Goal: Contribute content: Add original content to the website for others to see

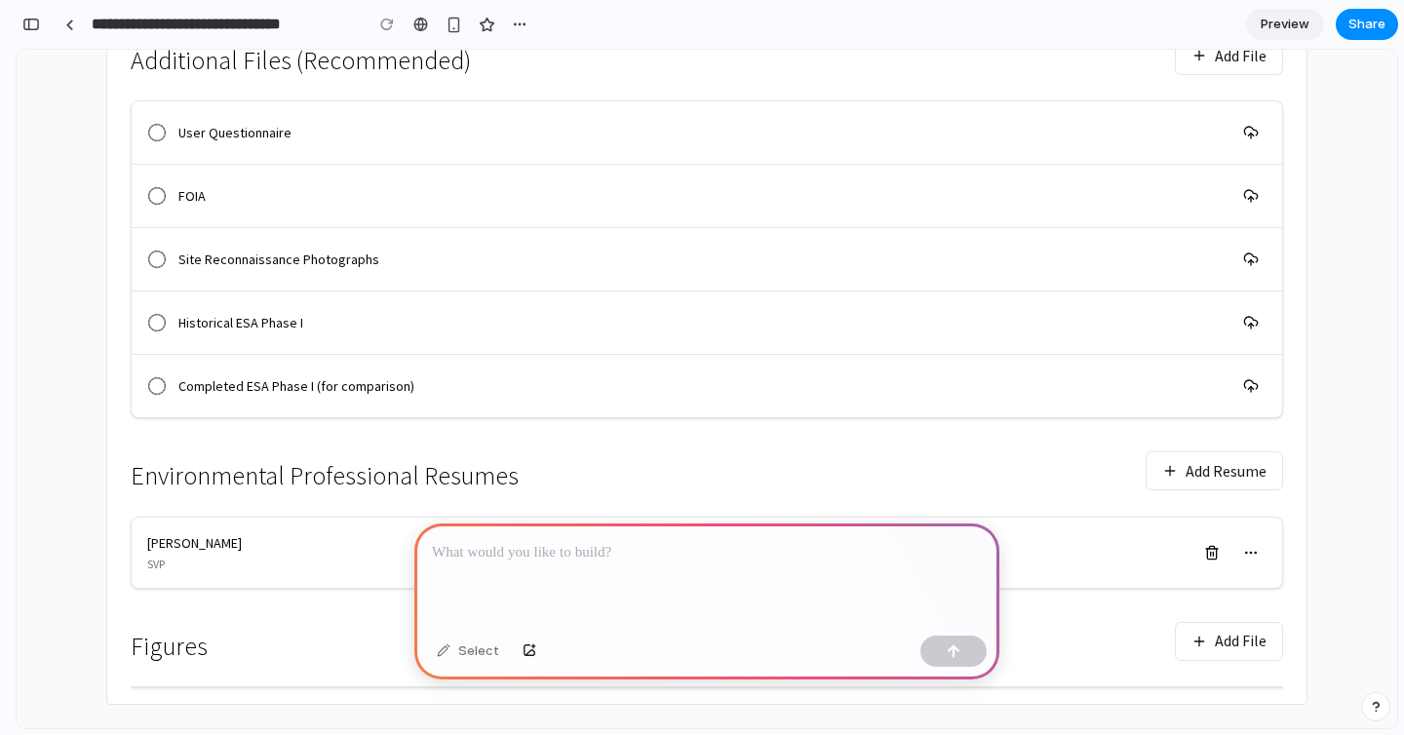
scroll to position [703, 0]
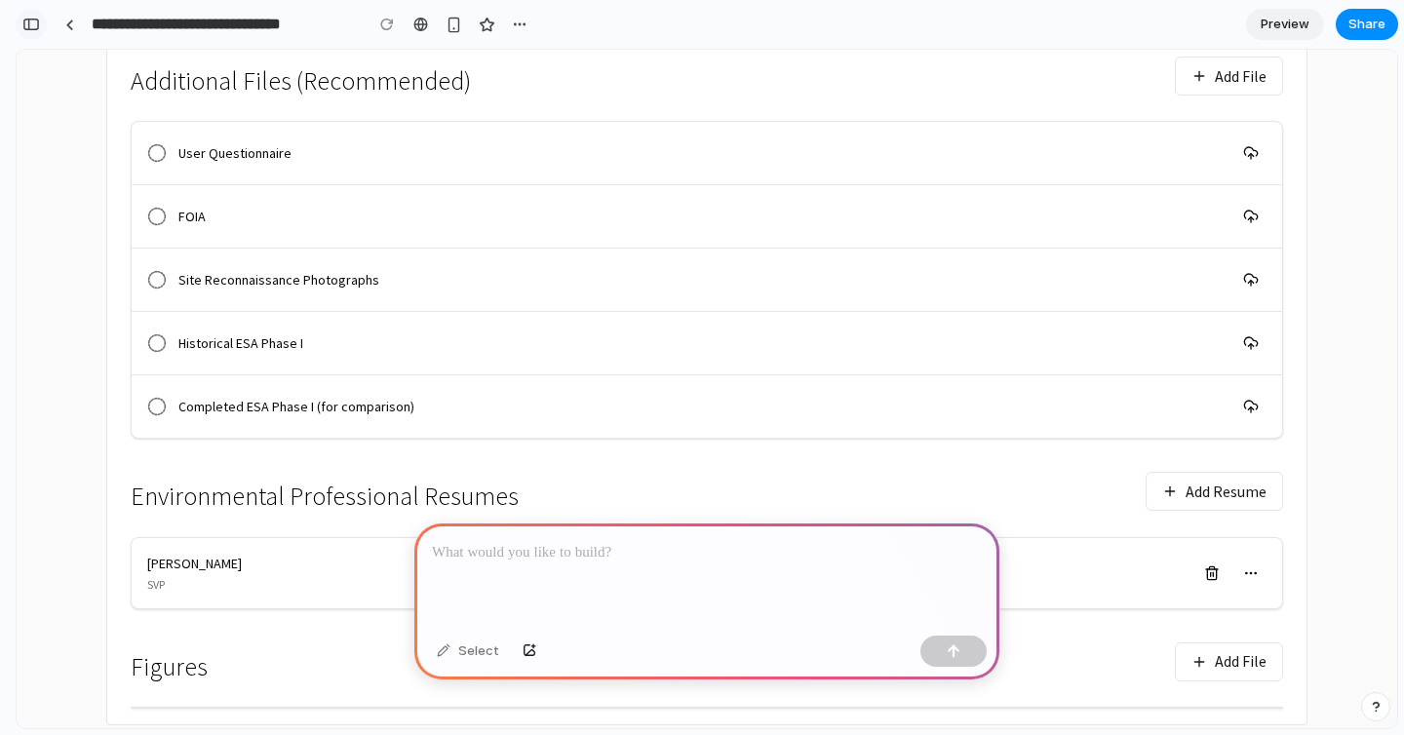
click at [34, 21] on div "button" at bounding box center [31, 25] width 18 height 14
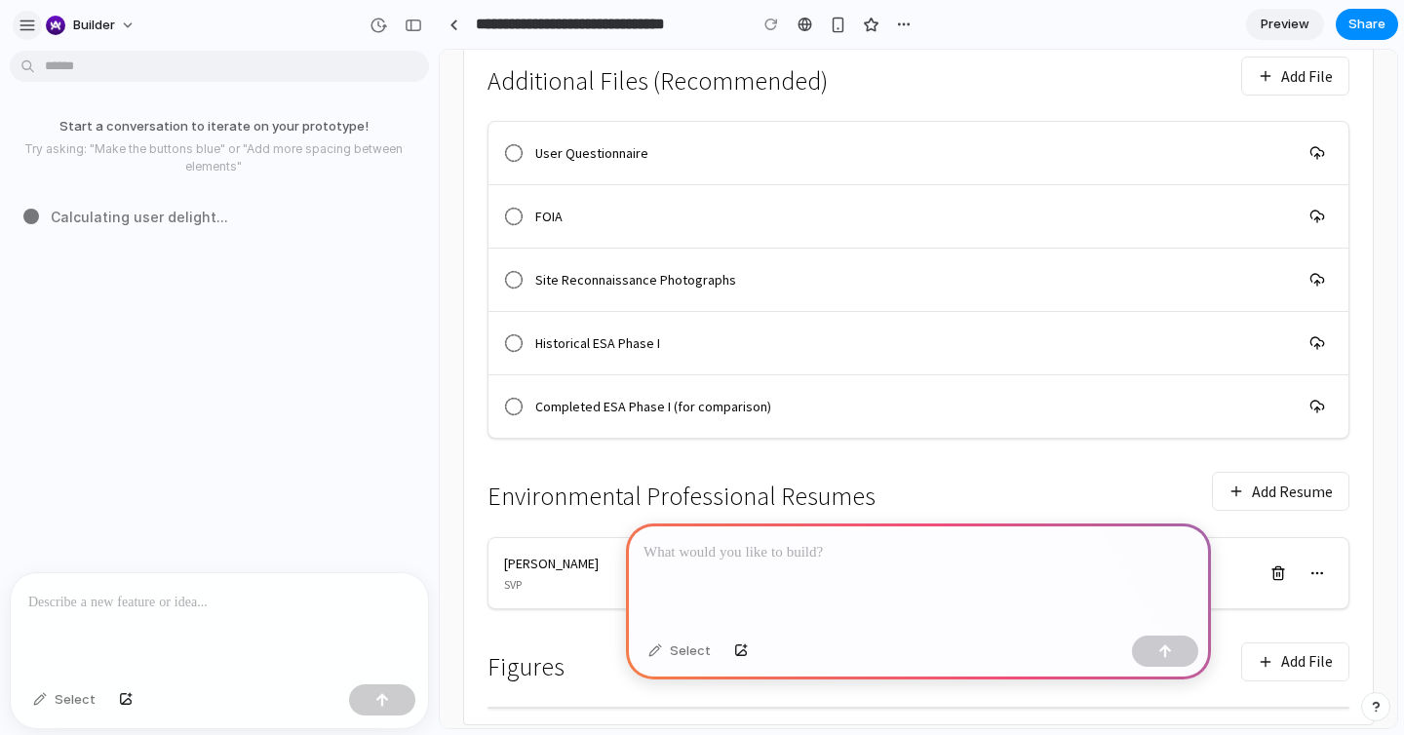
click at [36, 24] on button "button" at bounding box center [27, 25] width 29 height 29
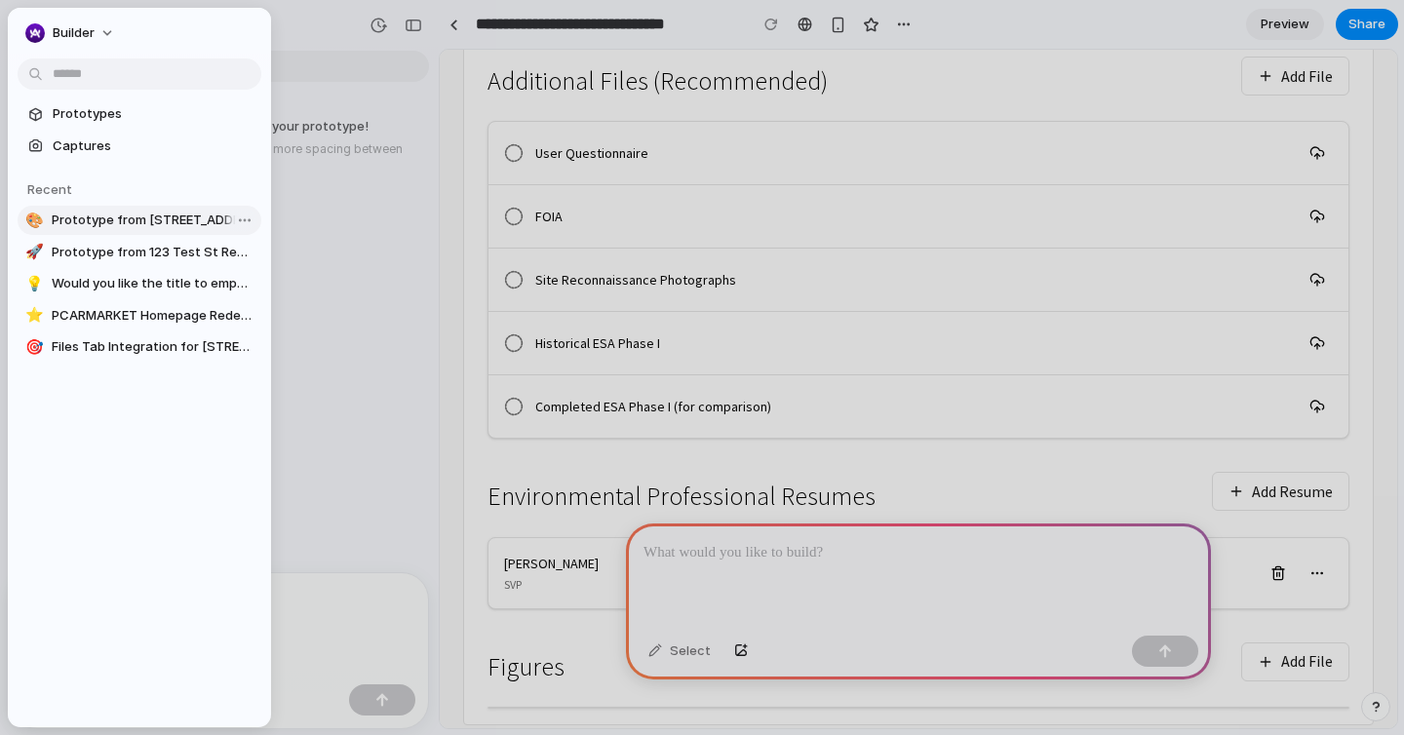
click at [130, 217] on span "Prototype from 24 Main St Report" at bounding box center [153, 221] width 202 height 20
click at [128, 217] on span "Prototype from 24 Main St Report" at bounding box center [153, 221] width 202 height 20
click at [128, 247] on span "Prototype from 123 Test St Report" at bounding box center [153, 253] width 202 height 20
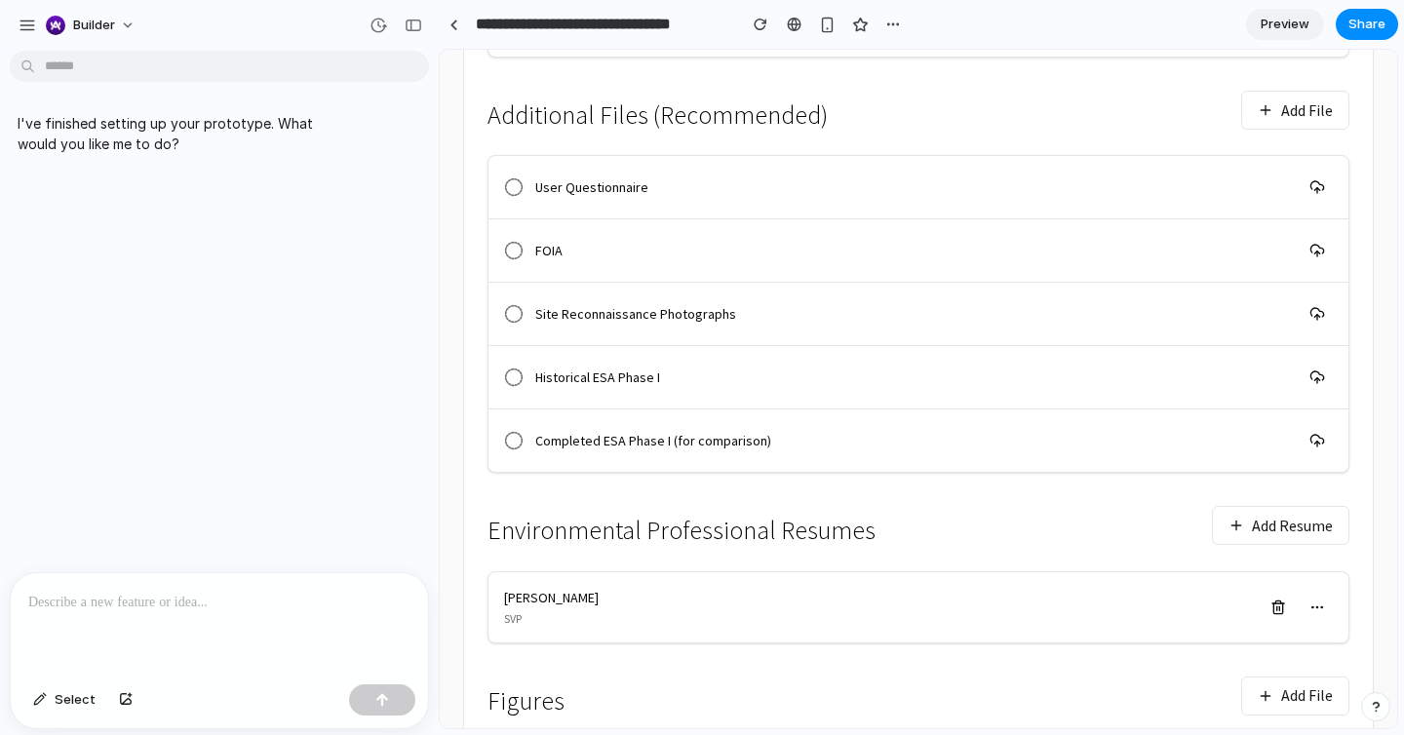
scroll to position [866, 0]
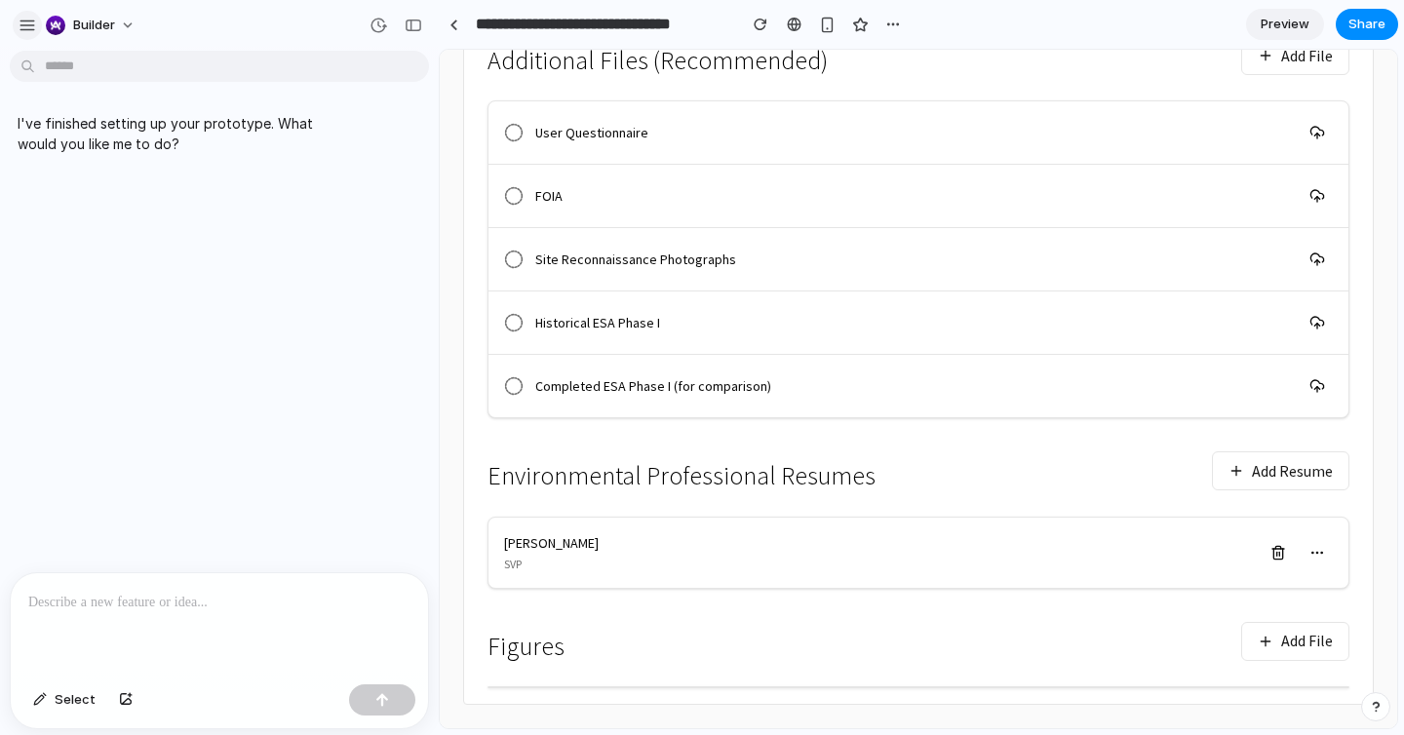
click at [36, 14] on button "button" at bounding box center [27, 25] width 29 height 29
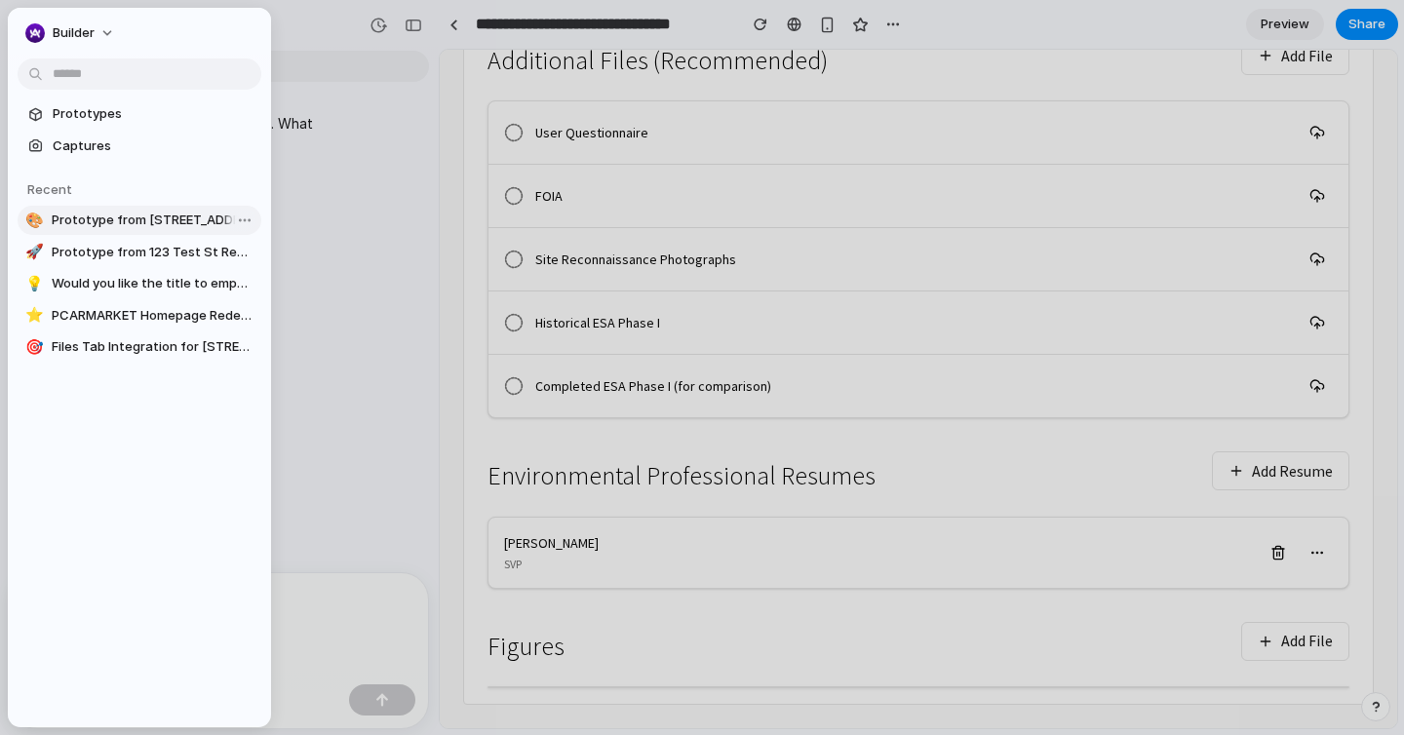
click at [66, 220] on span "Prototype from 24 Main St Report" at bounding box center [153, 221] width 202 height 20
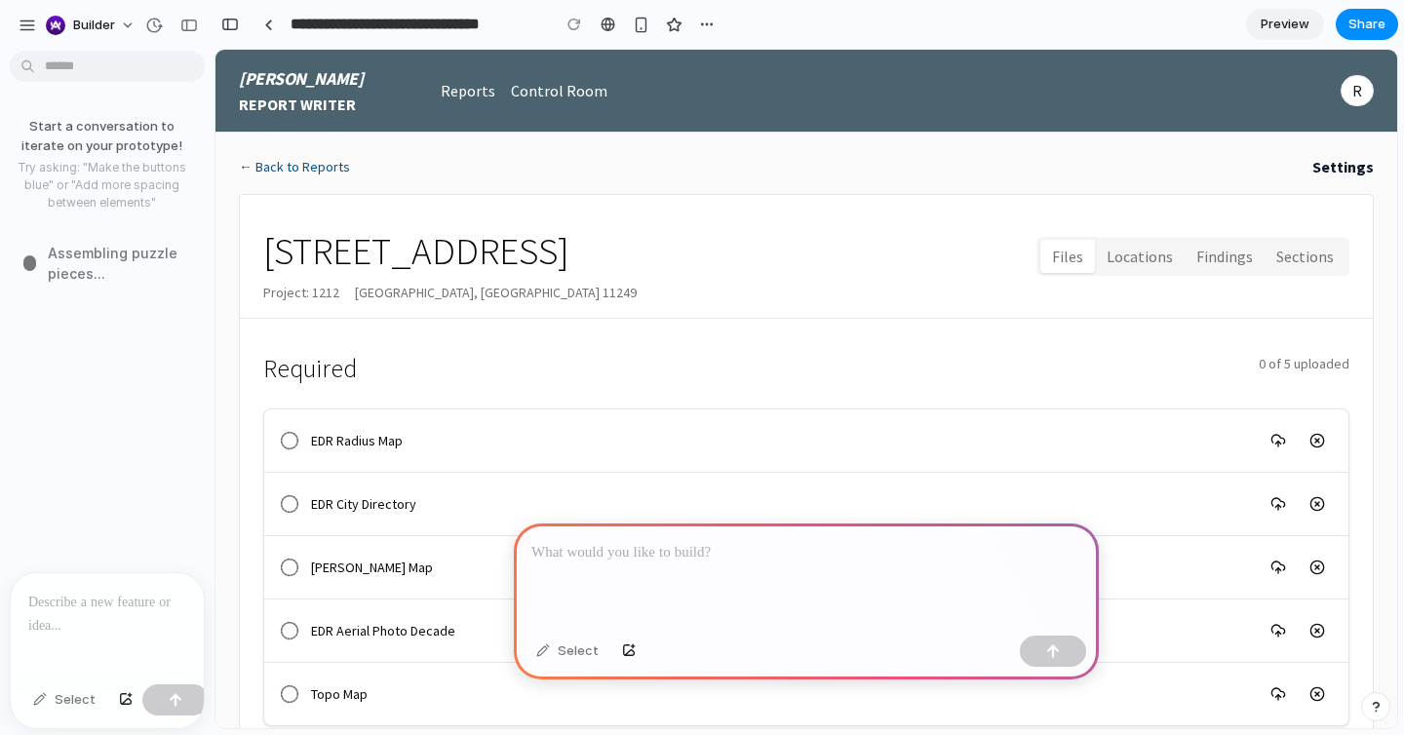
click at [17, 20] on div at bounding box center [9, 367] width 18 height 735
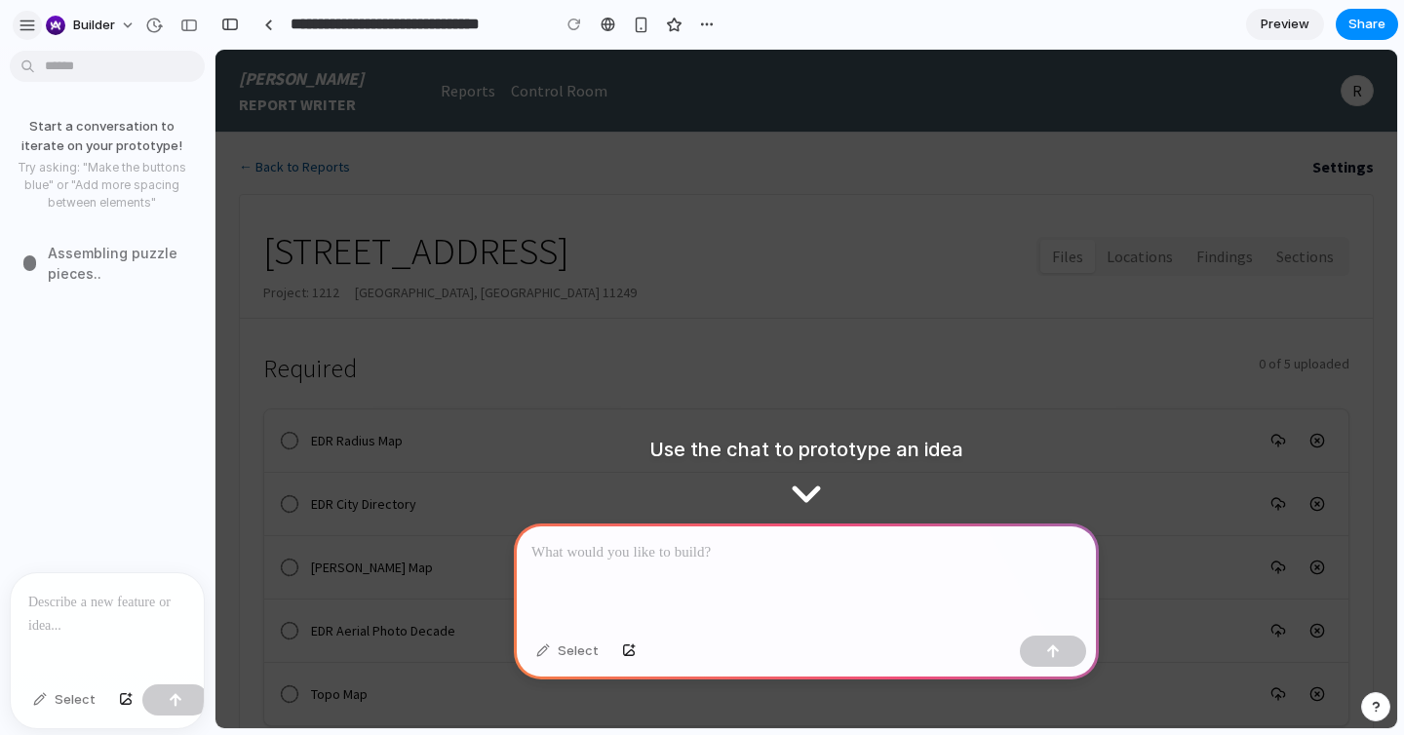
click at [29, 17] on div "button" at bounding box center [28, 26] width 18 height 18
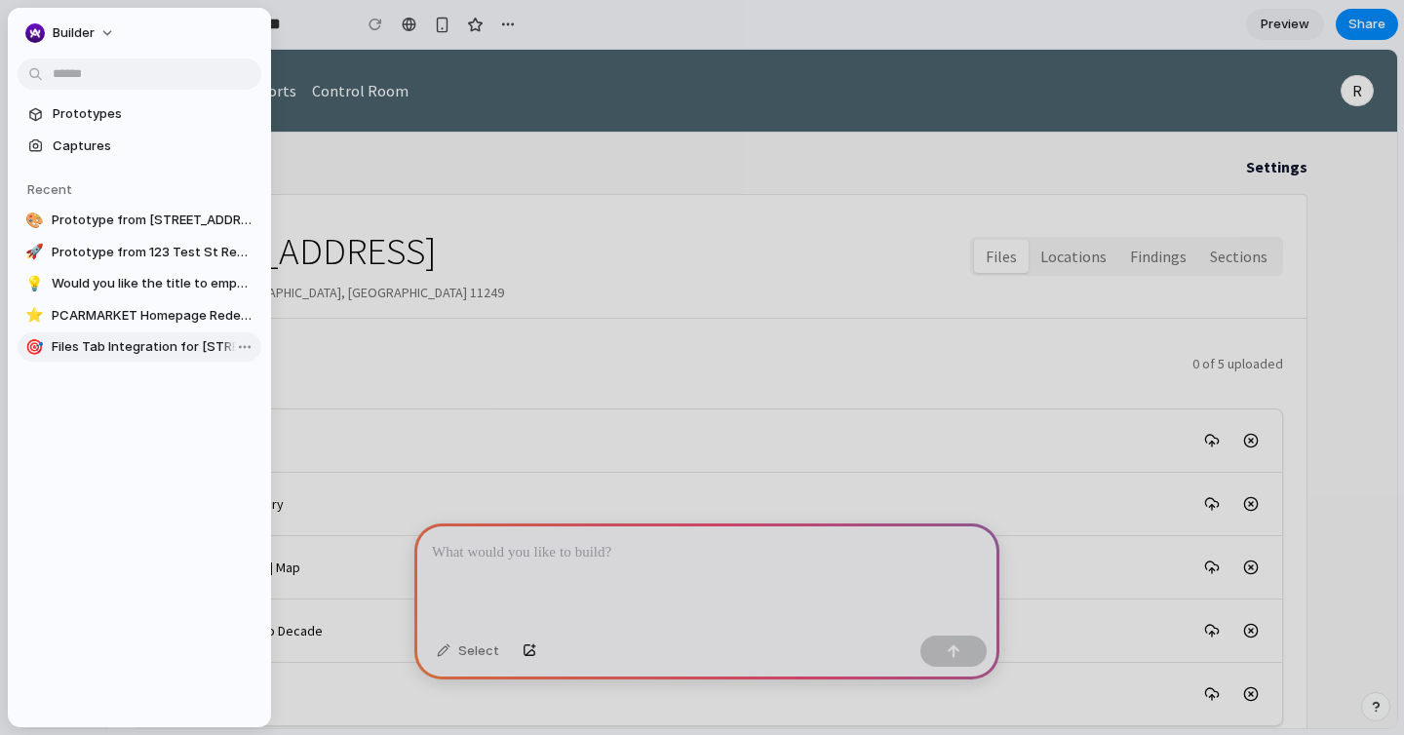
click at [92, 344] on span "Files Tab Integration for 85 Jay Street" at bounding box center [153, 347] width 202 height 20
type input "**********"
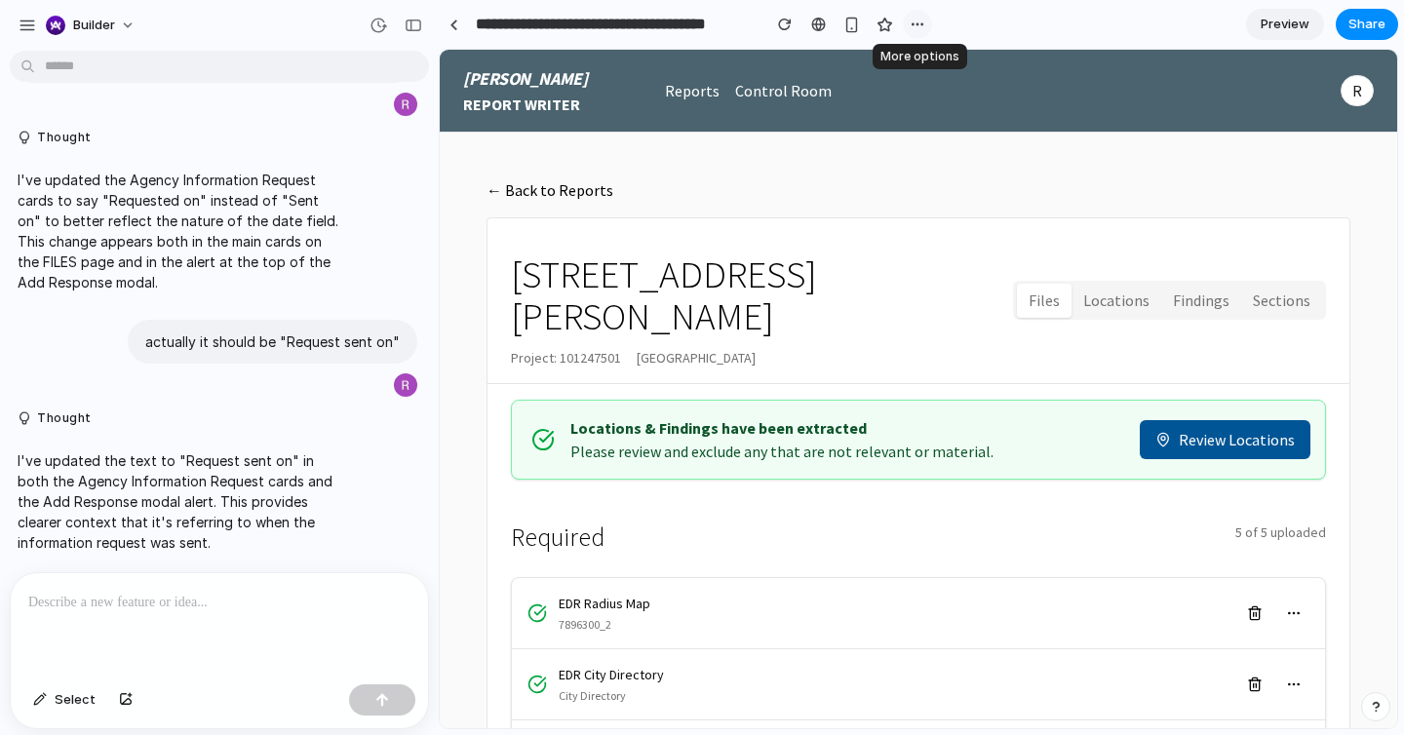
click at [920, 25] on div "button" at bounding box center [918, 25] width 16 height 16
click at [952, 63] on span "Duplicate" at bounding box center [967, 68] width 59 height 20
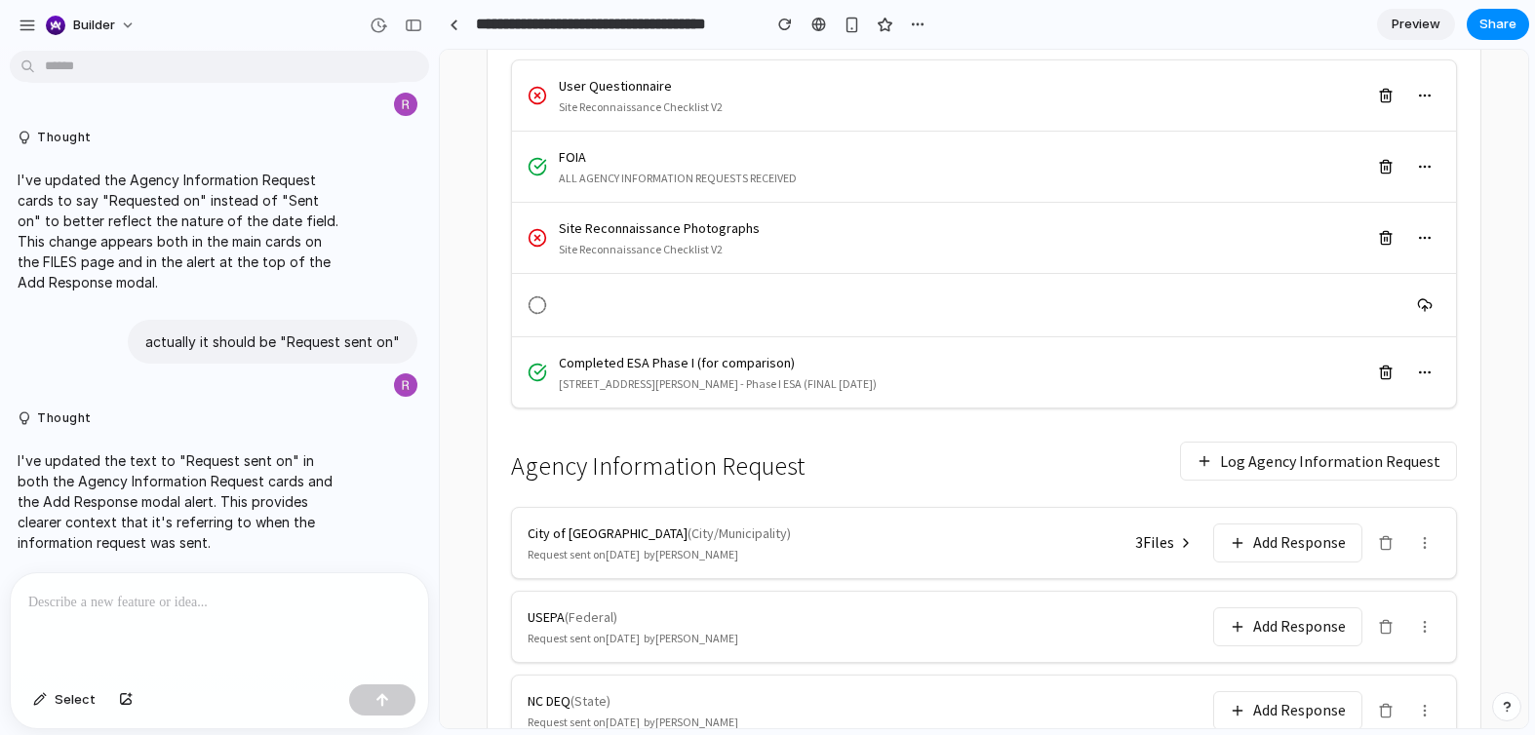
scroll to position [959, 0]
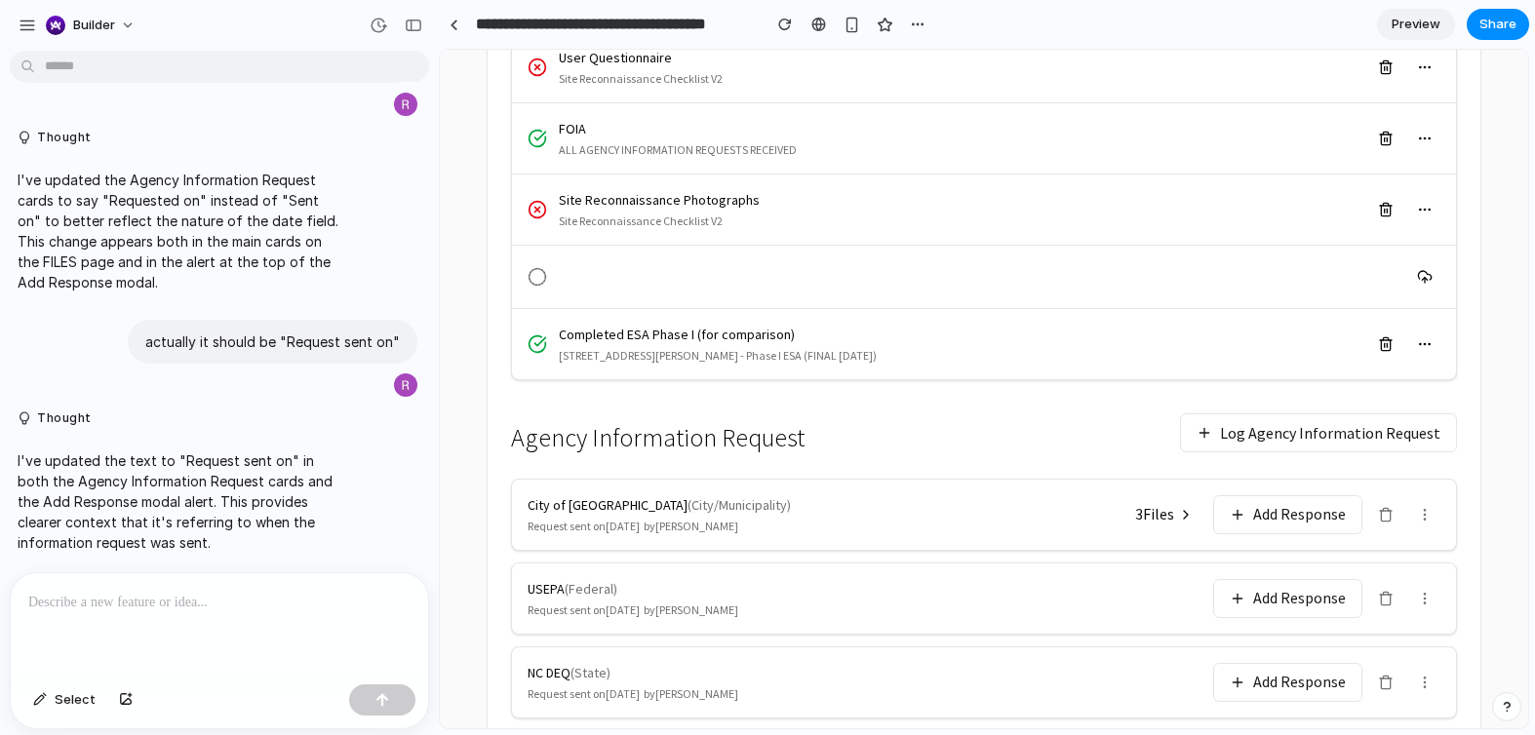
click at [625, 443] on h3 "Agency Information Request" at bounding box center [658, 438] width 294 height 28
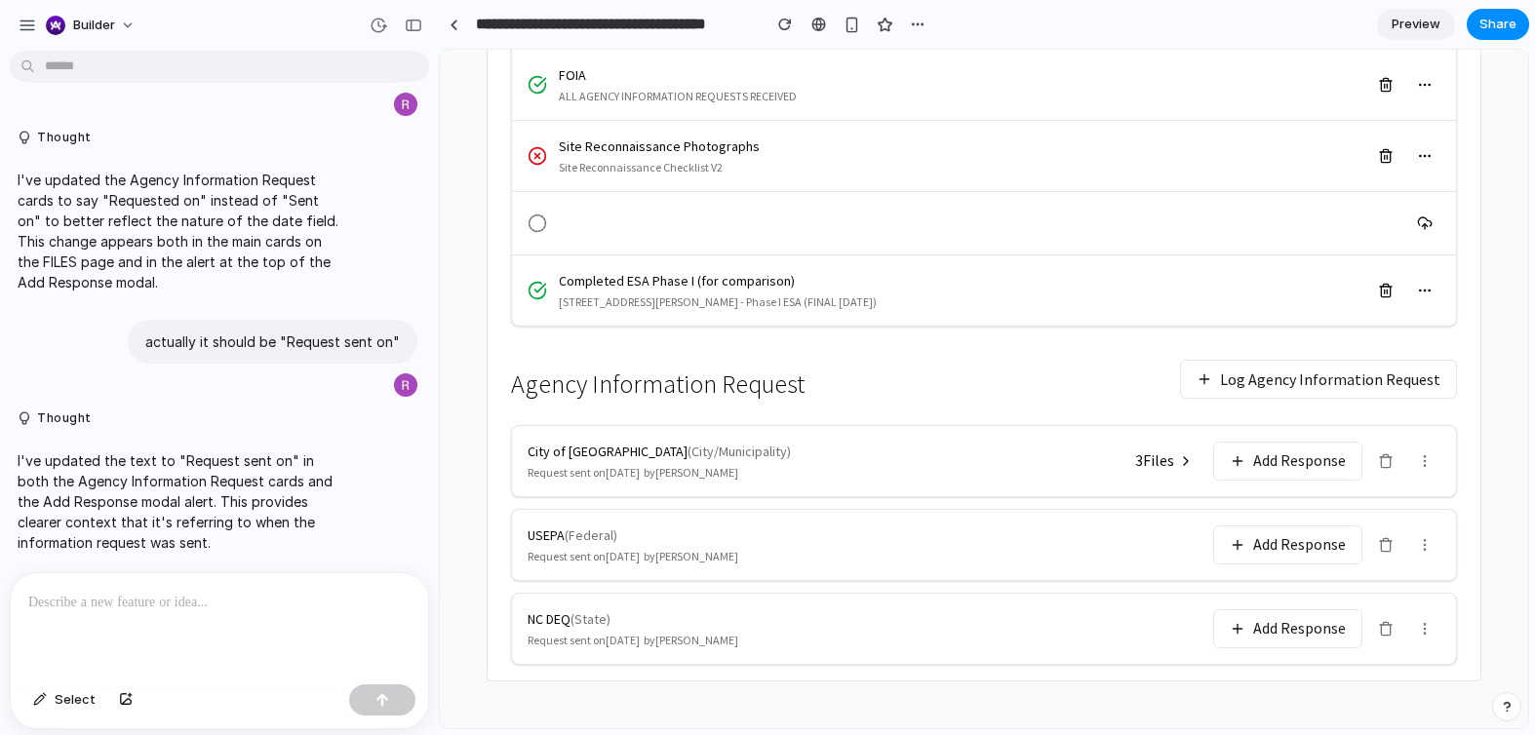
click at [1244, 380] on button "Log Agency Information Request" at bounding box center [1318, 379] width 277 height 39
click at [1243, 464] on button "Add Response" at bounding box center [1287, 461] width 149 height 39
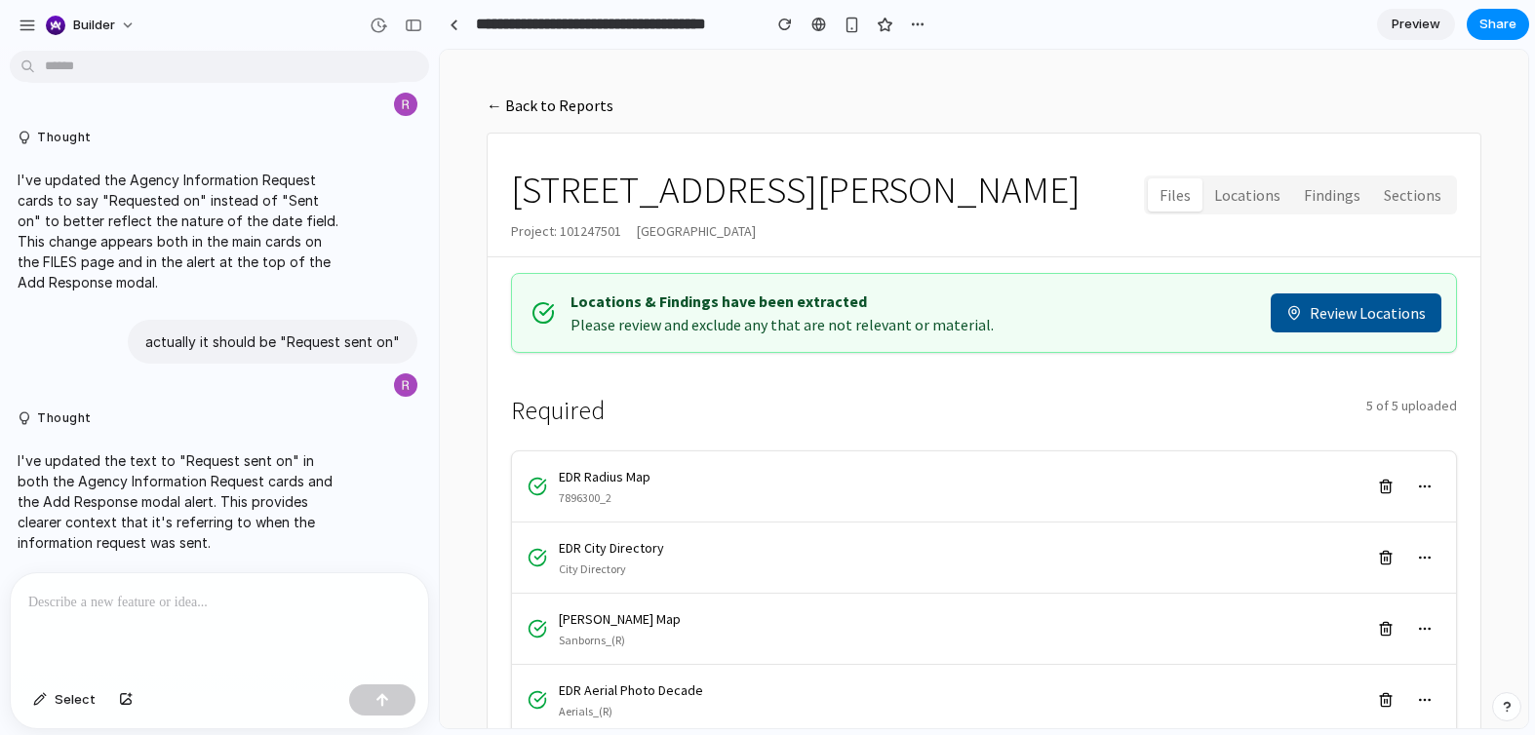
scroll to position [0, 0]
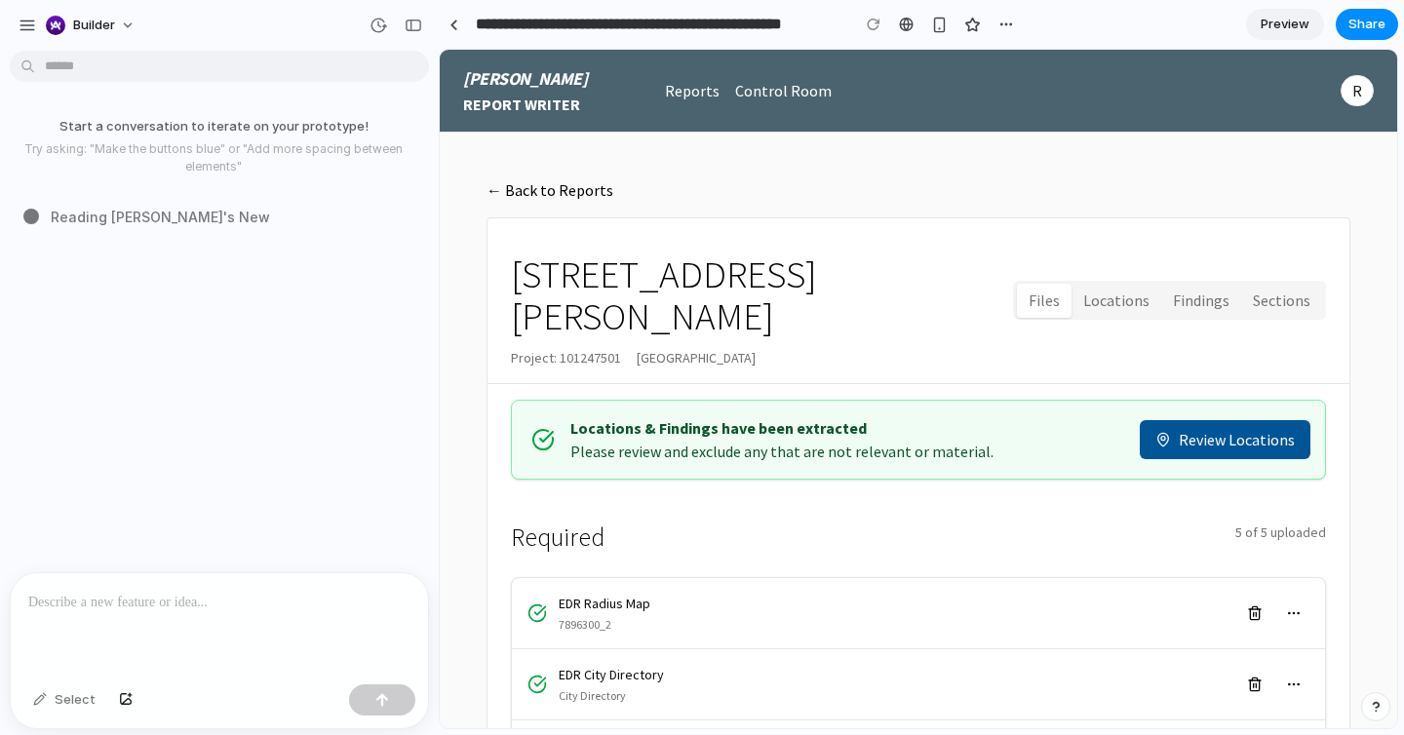
click at [193, 606] on p at bounding box center [219, 602] width 382 height 23
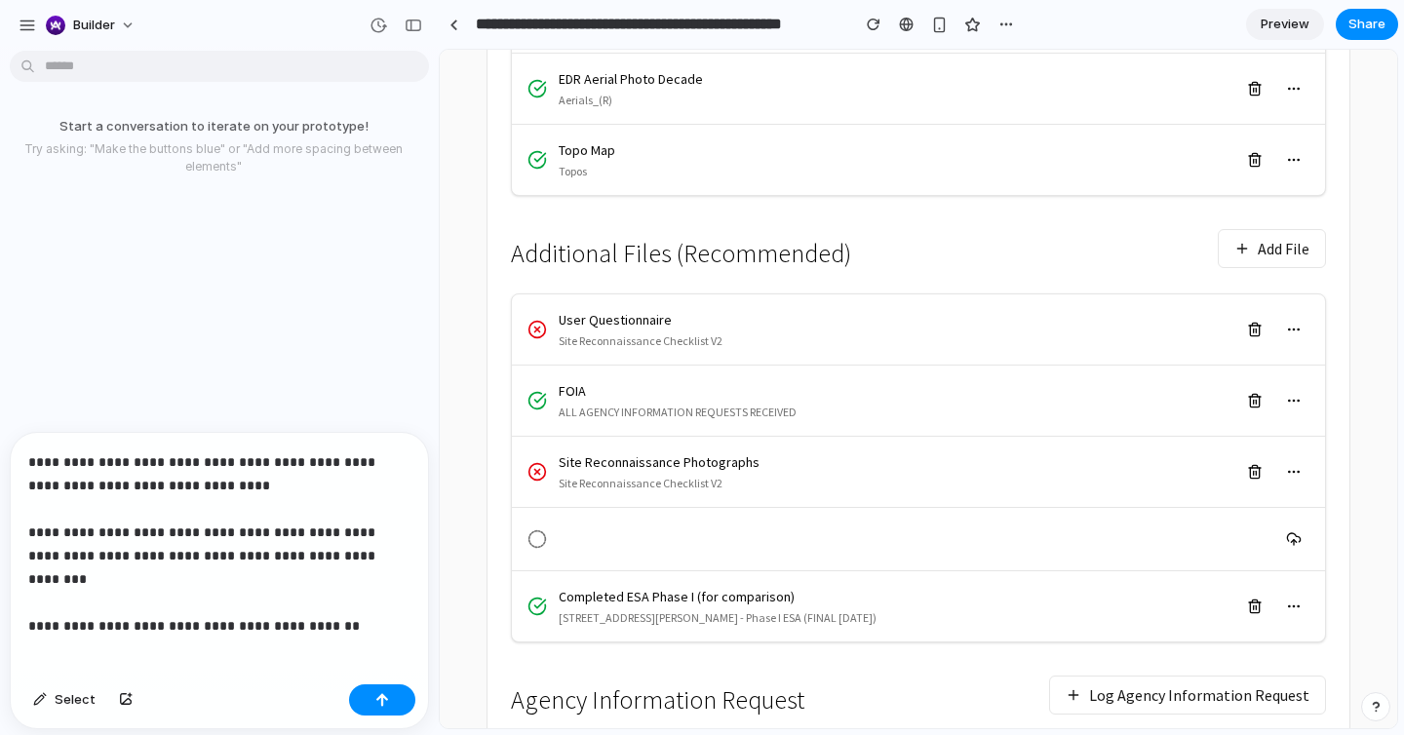
scroll to position [742, 0]
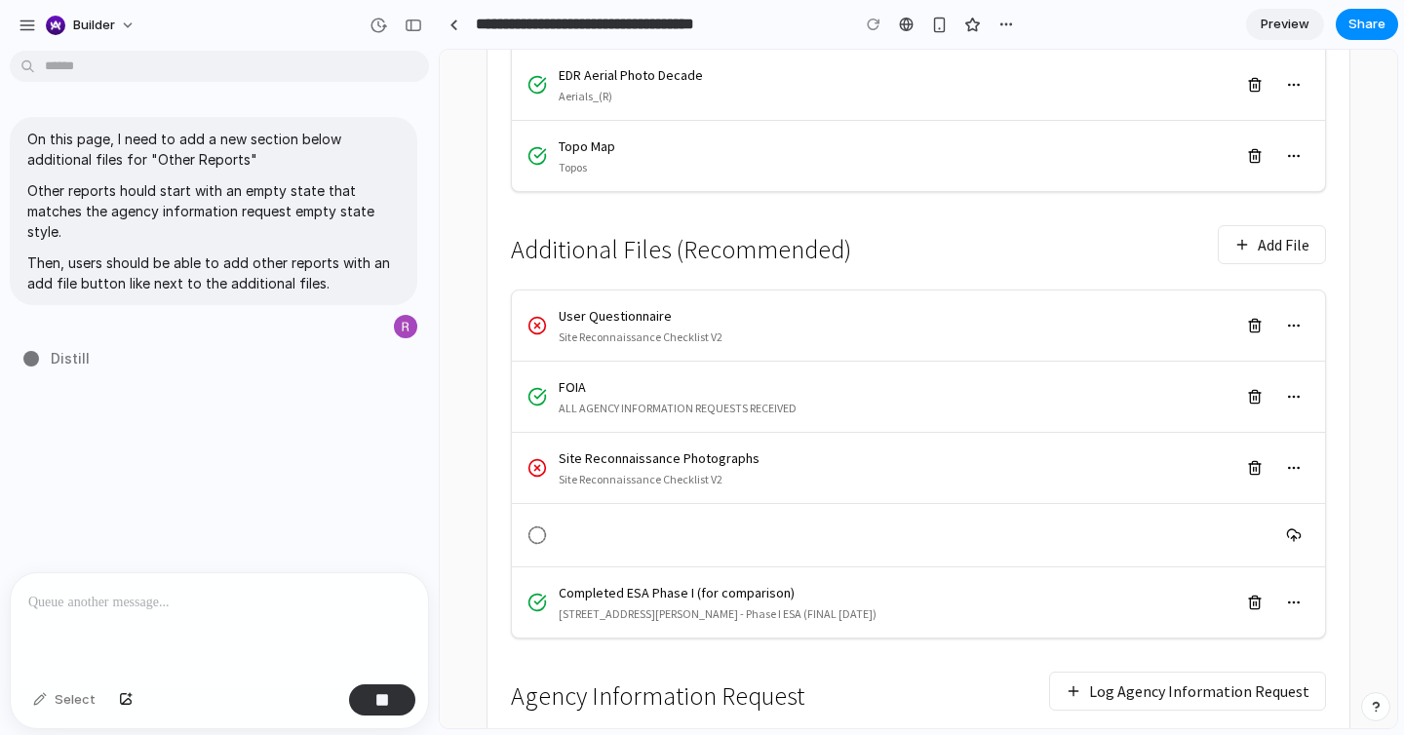
type input "**********"
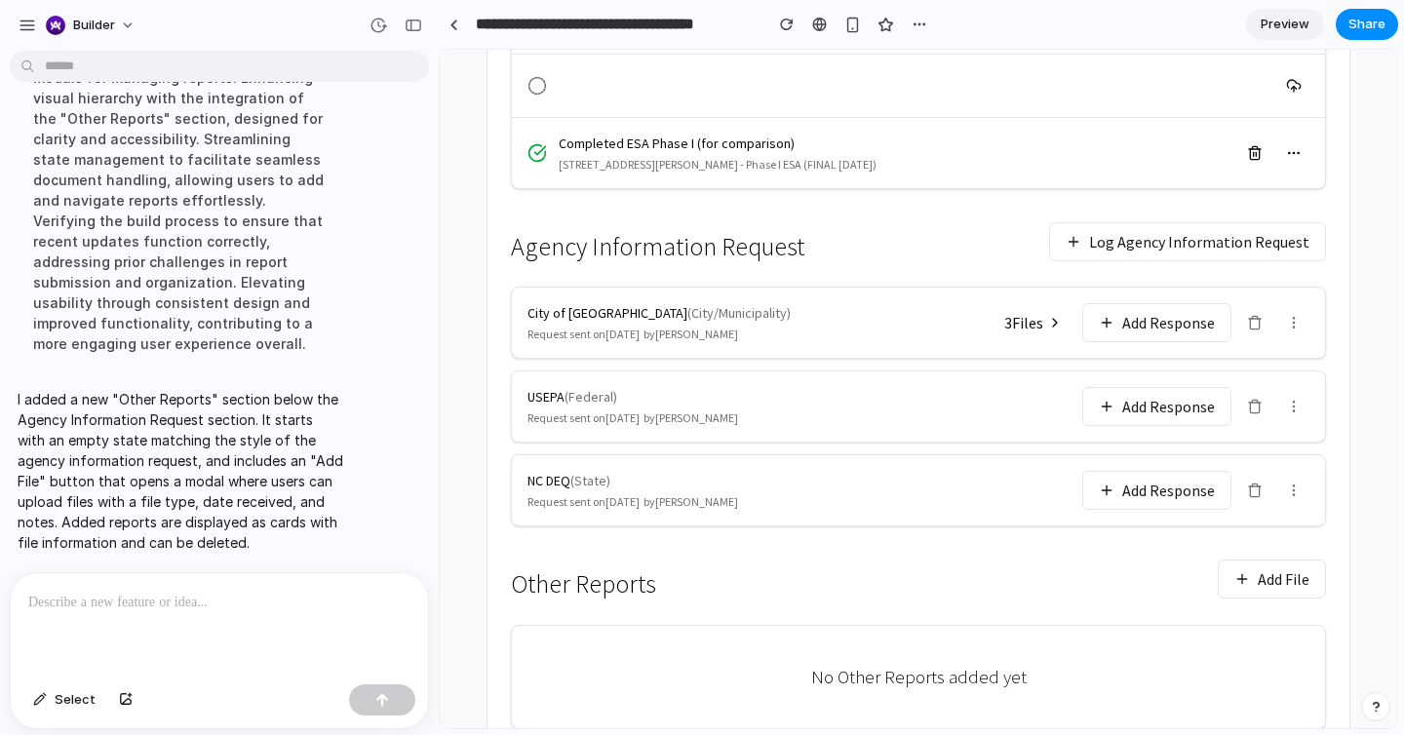
scroll to position [1215, 0]
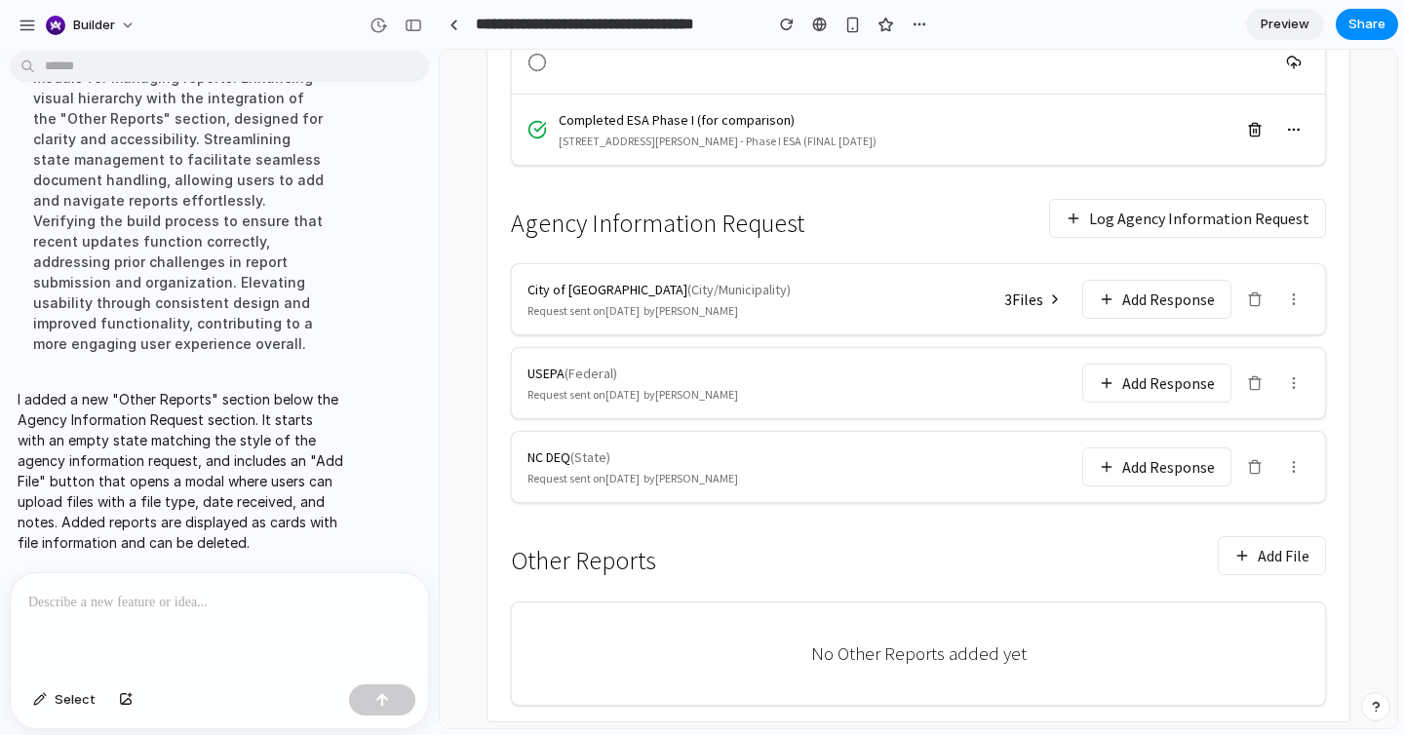
click at [258, 617] on div at bounding box center [219, 624] width 417 height 103
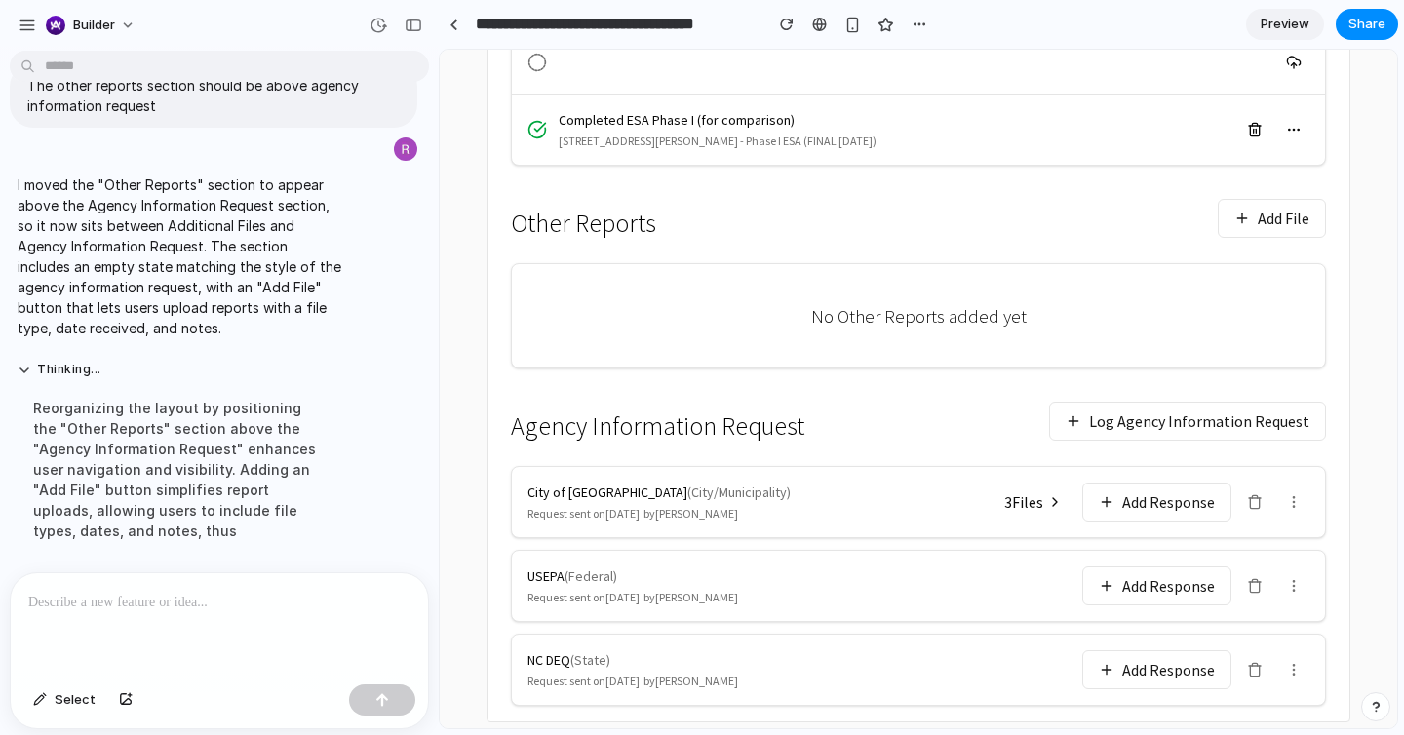
click at [1303, 199] on button "Add File" at bounding box center [1272, 218] width 108 height 39
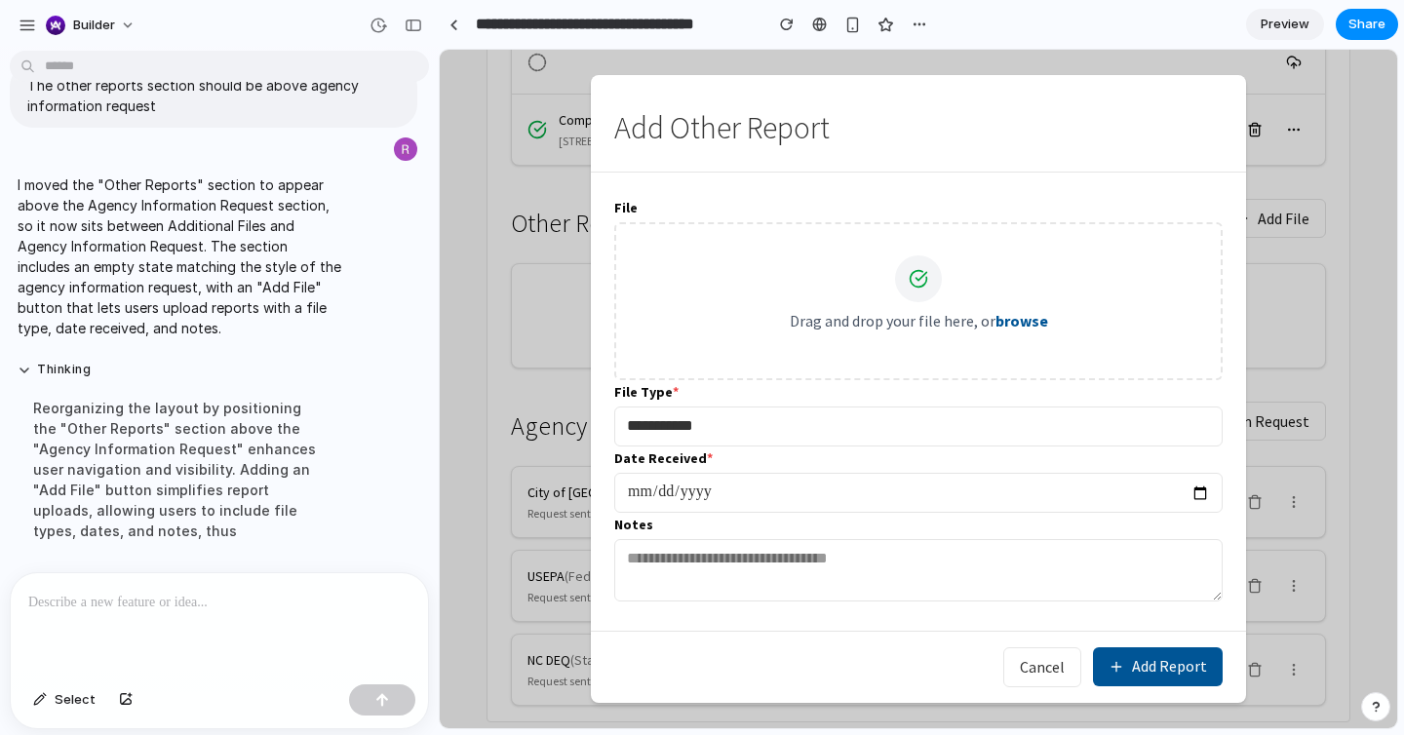
click at [1006, 427] on input "**********" at bounding box center [918, 427] width 609 height 40
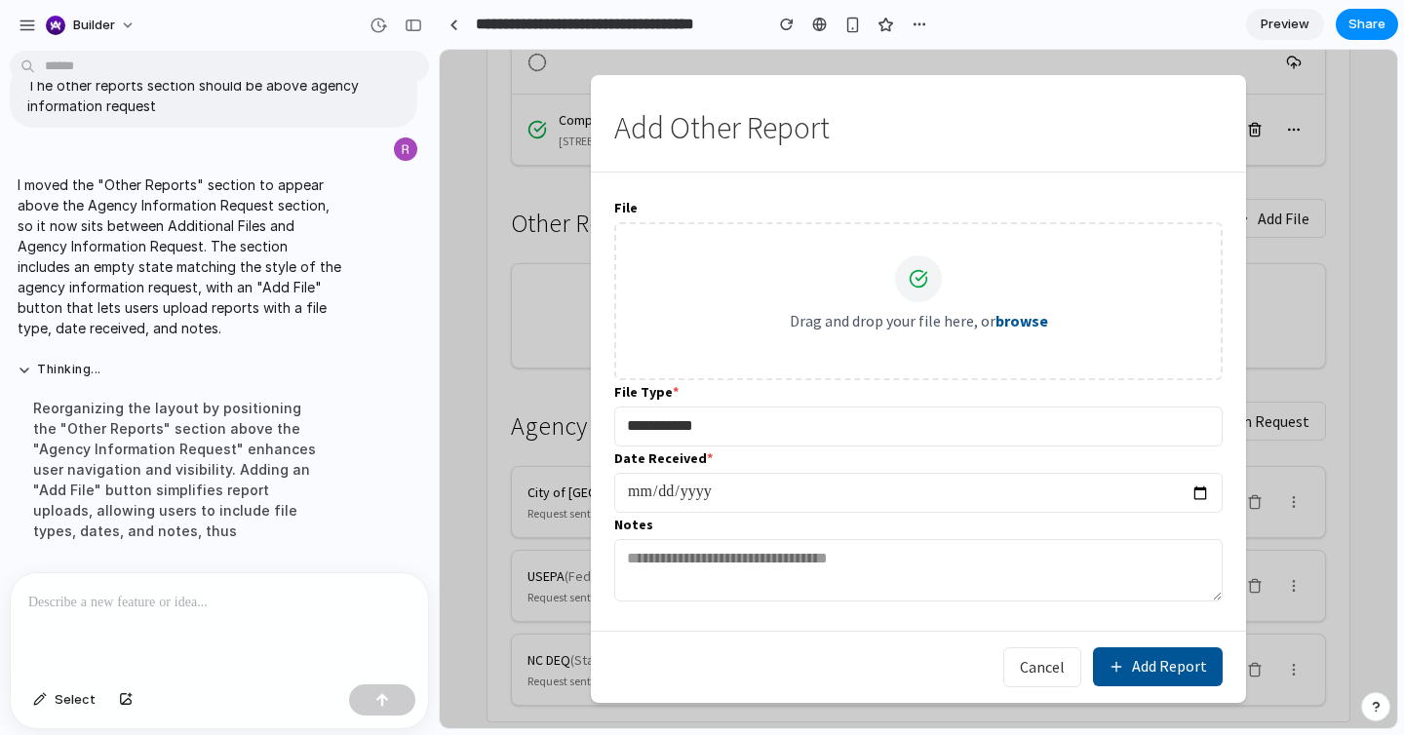
click at [282, 614] on div at bounding box center [219, 624] width 417 height 103
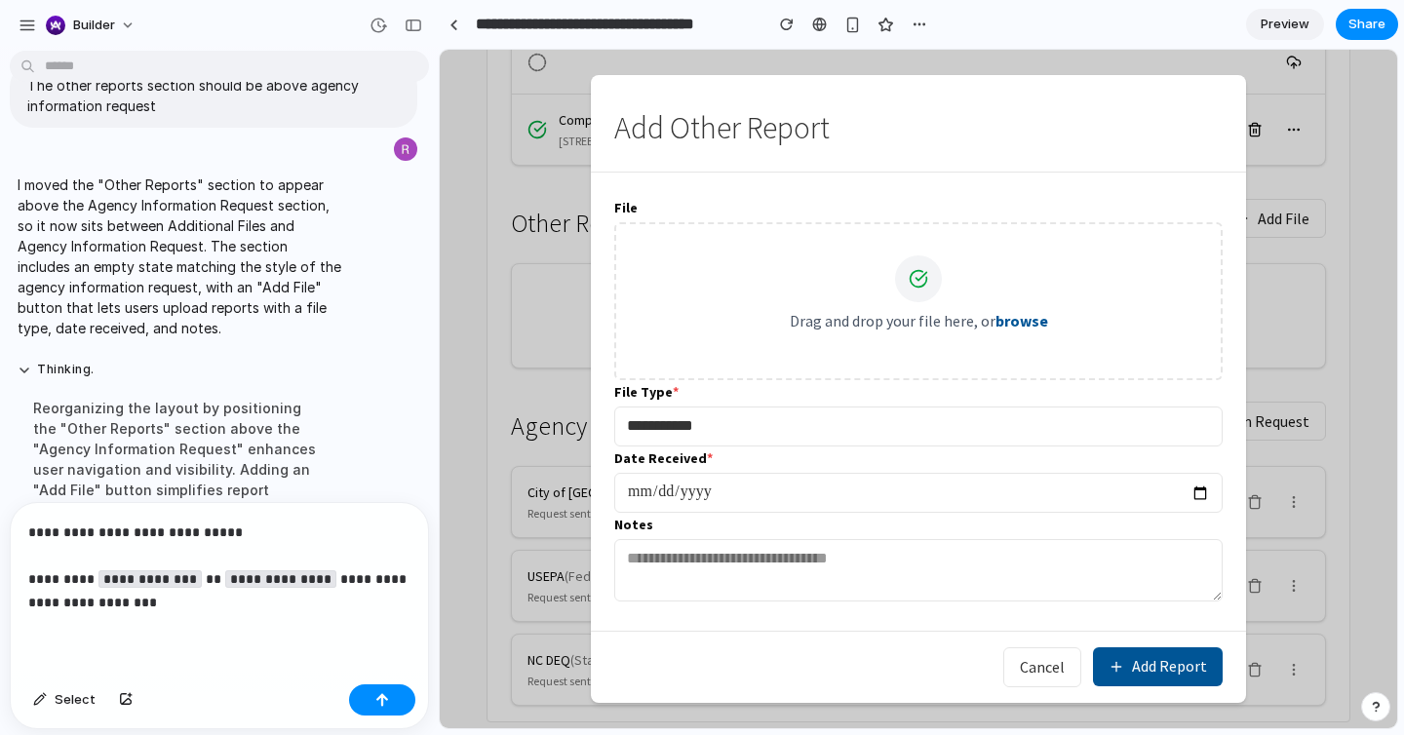
click at [719, 435] on input "**********" at bounding box center [918, 427] width 609 height 40
click at [294, 608] on p "**********" at bounding box center [219, 568] width 382 height 94
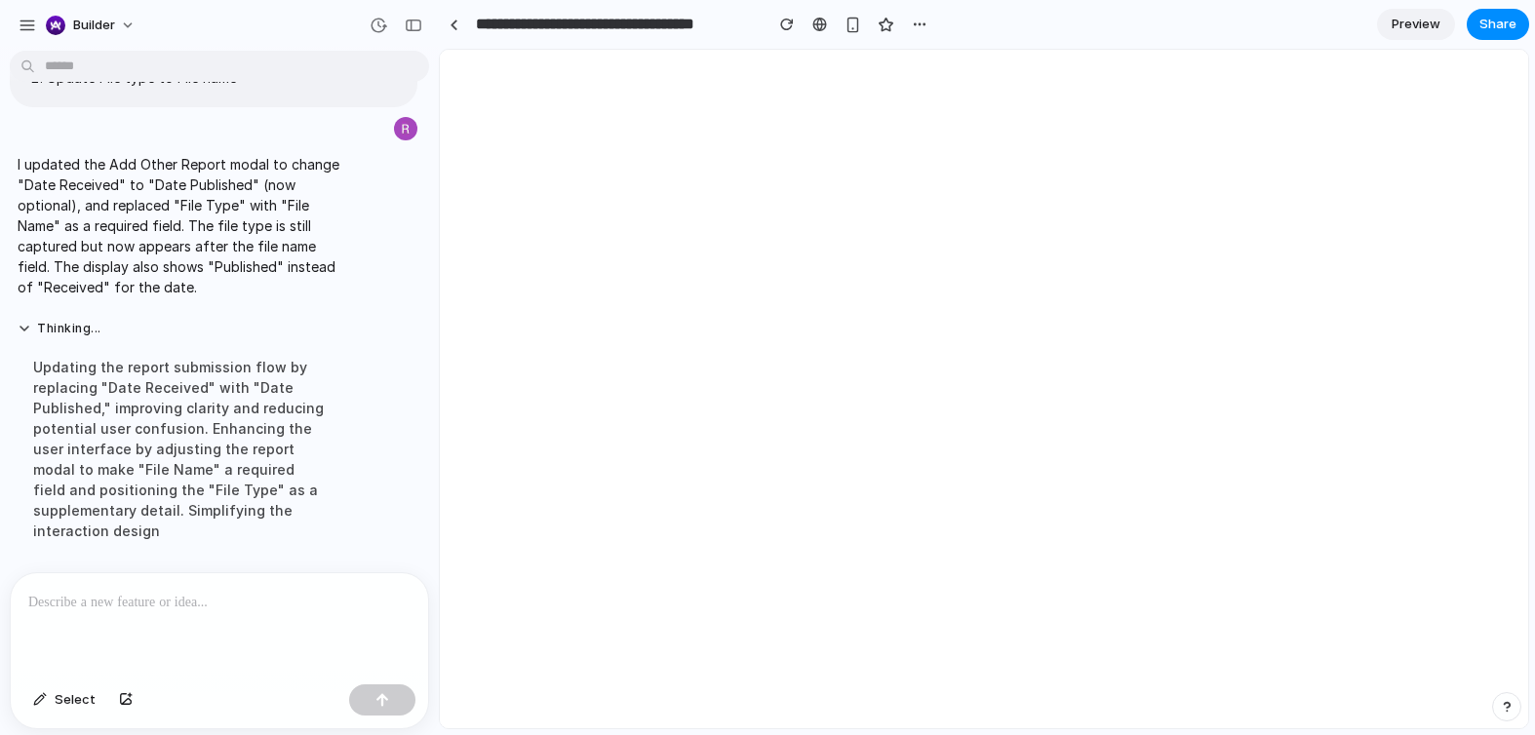
scroll to position [0, 0]
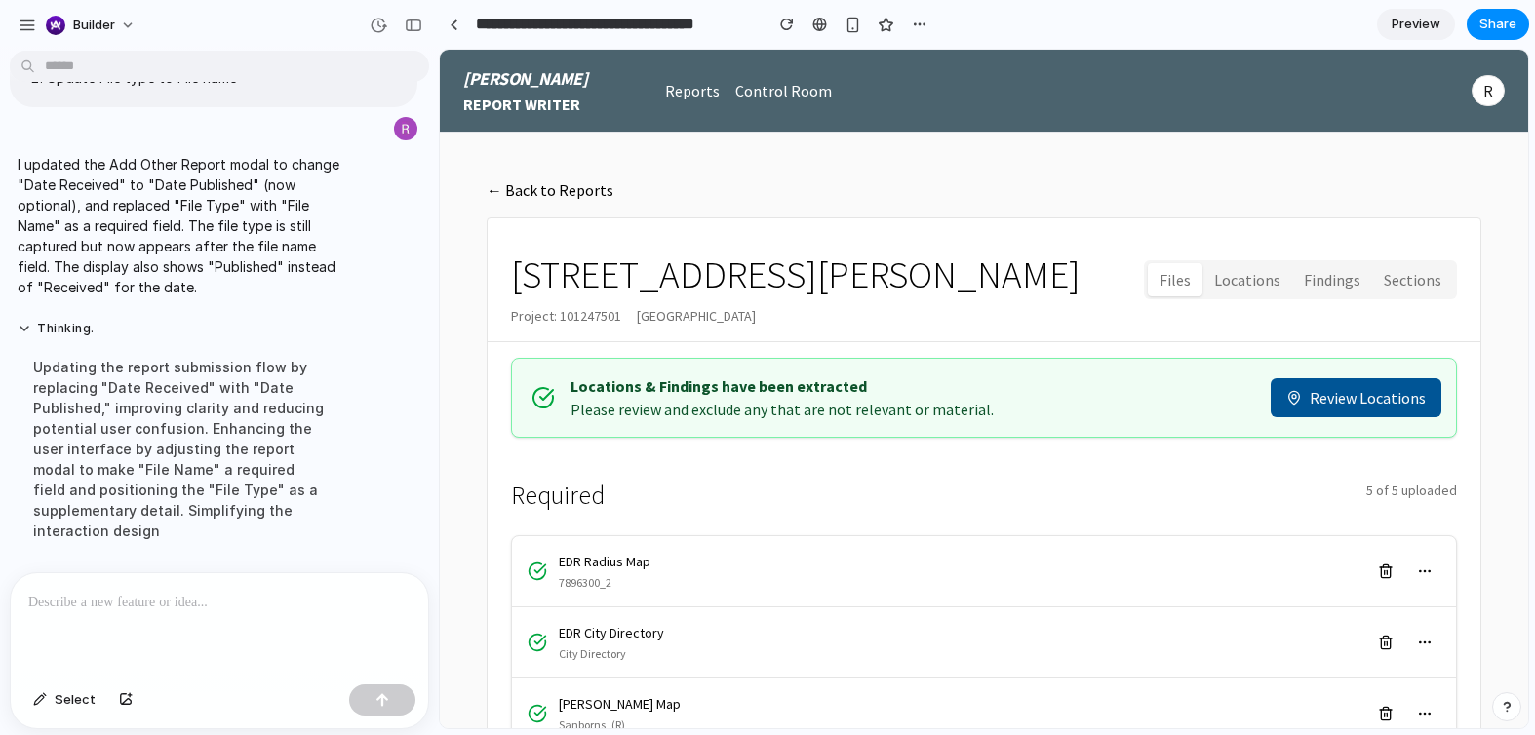
click at [228, 614] on div at bounding box center [219, 624] width 417 height 103
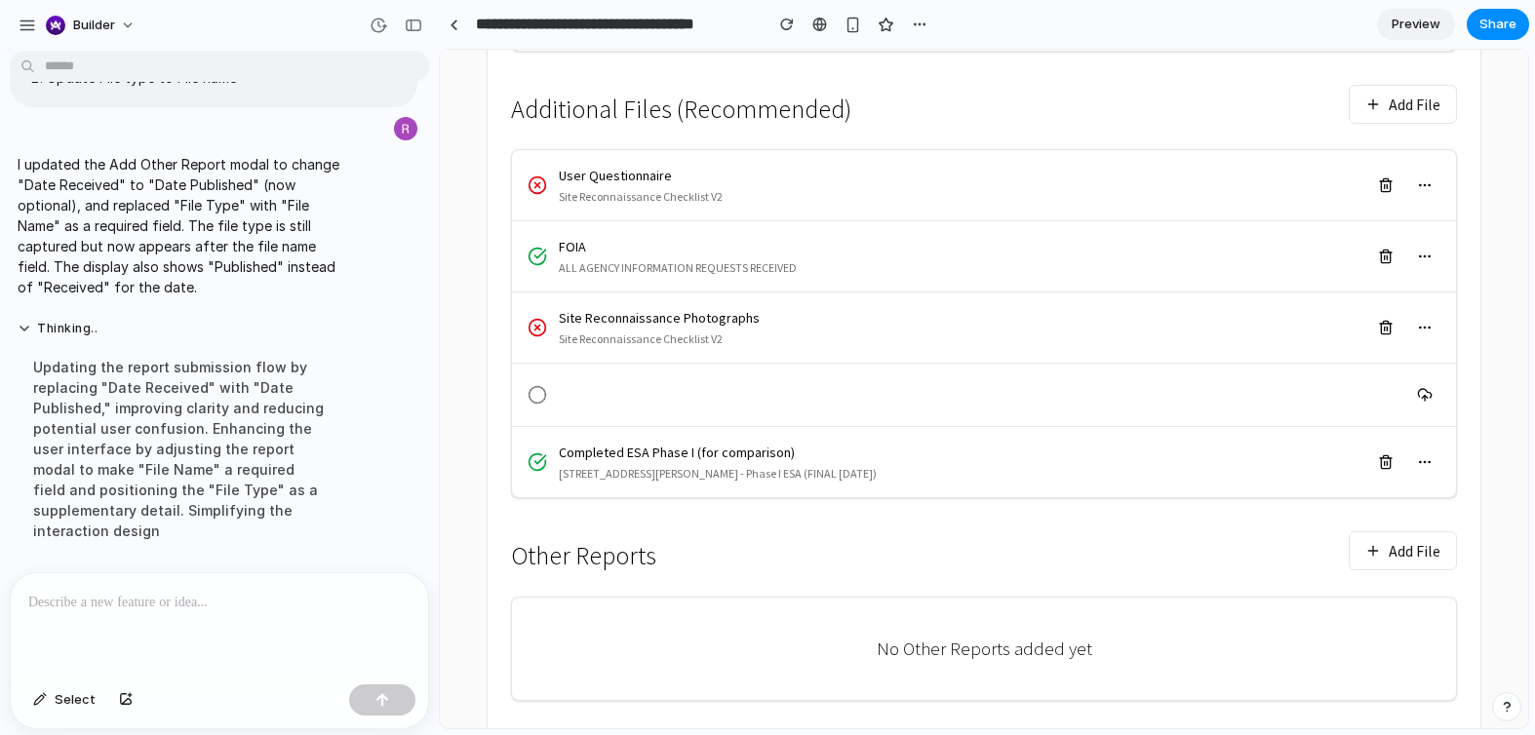
scroll to position [860, 0]
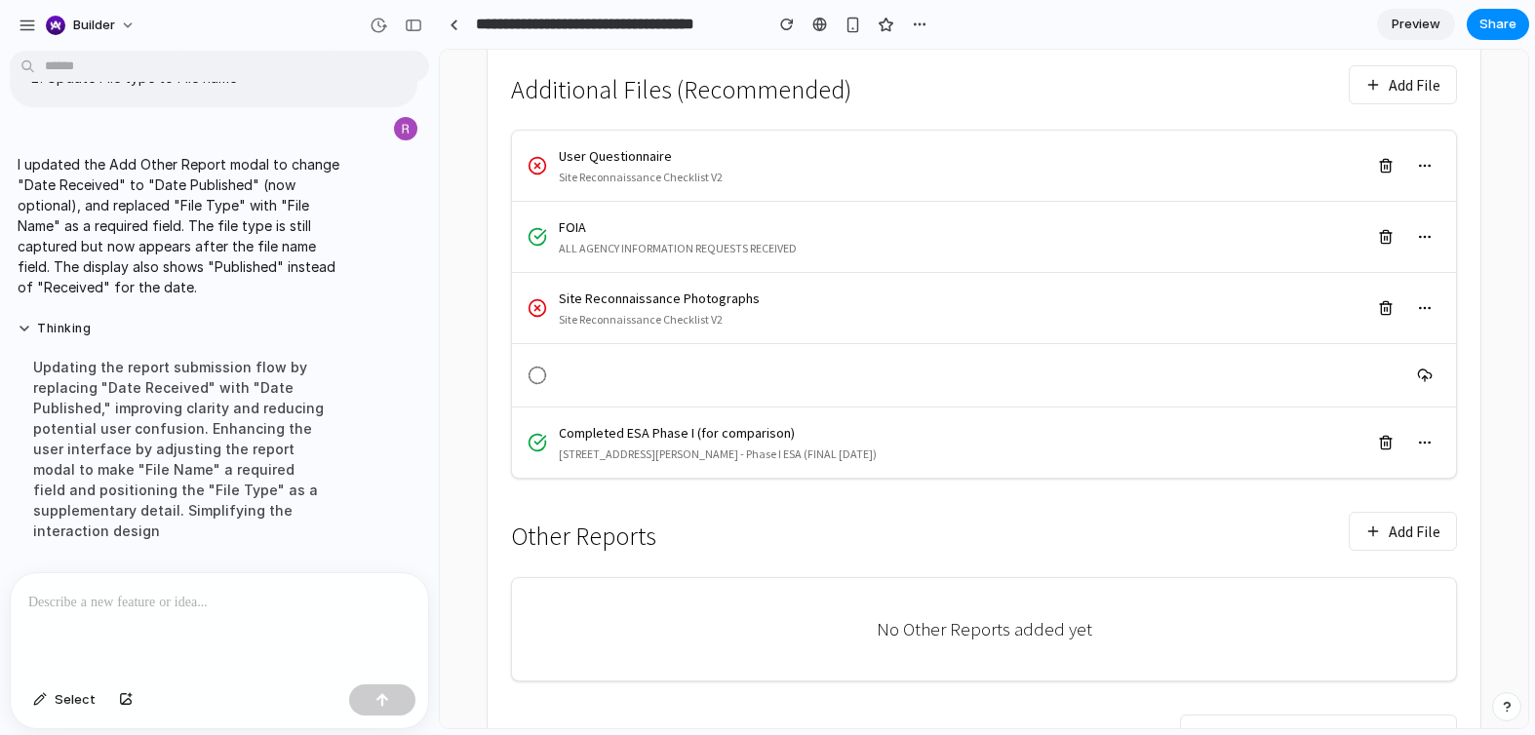
click at [1371, 522] on button "Add File" at bounding box center [1403, 531] width 108 height 39
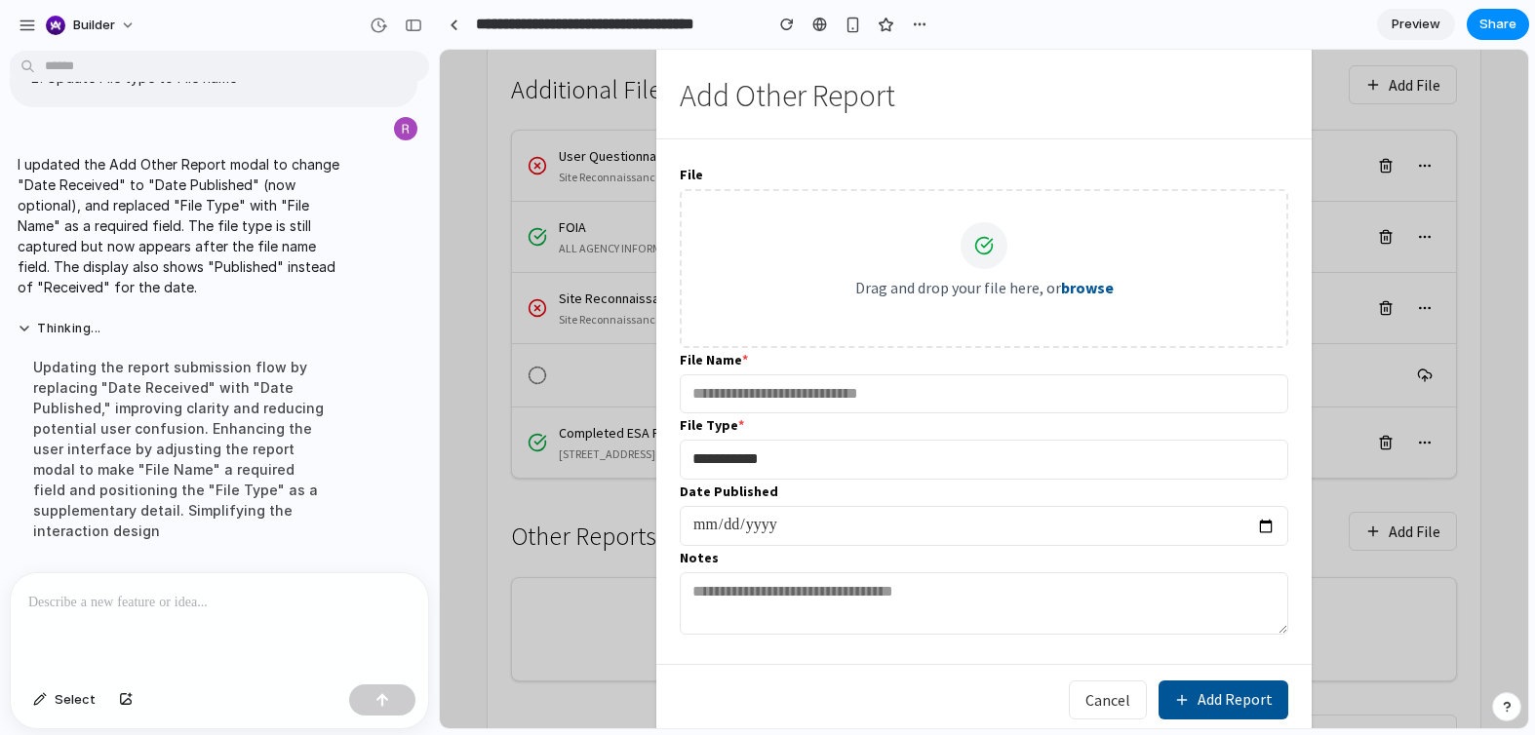
click at [226, 609] on p at bounding box center [219, 602] width 382 height 23
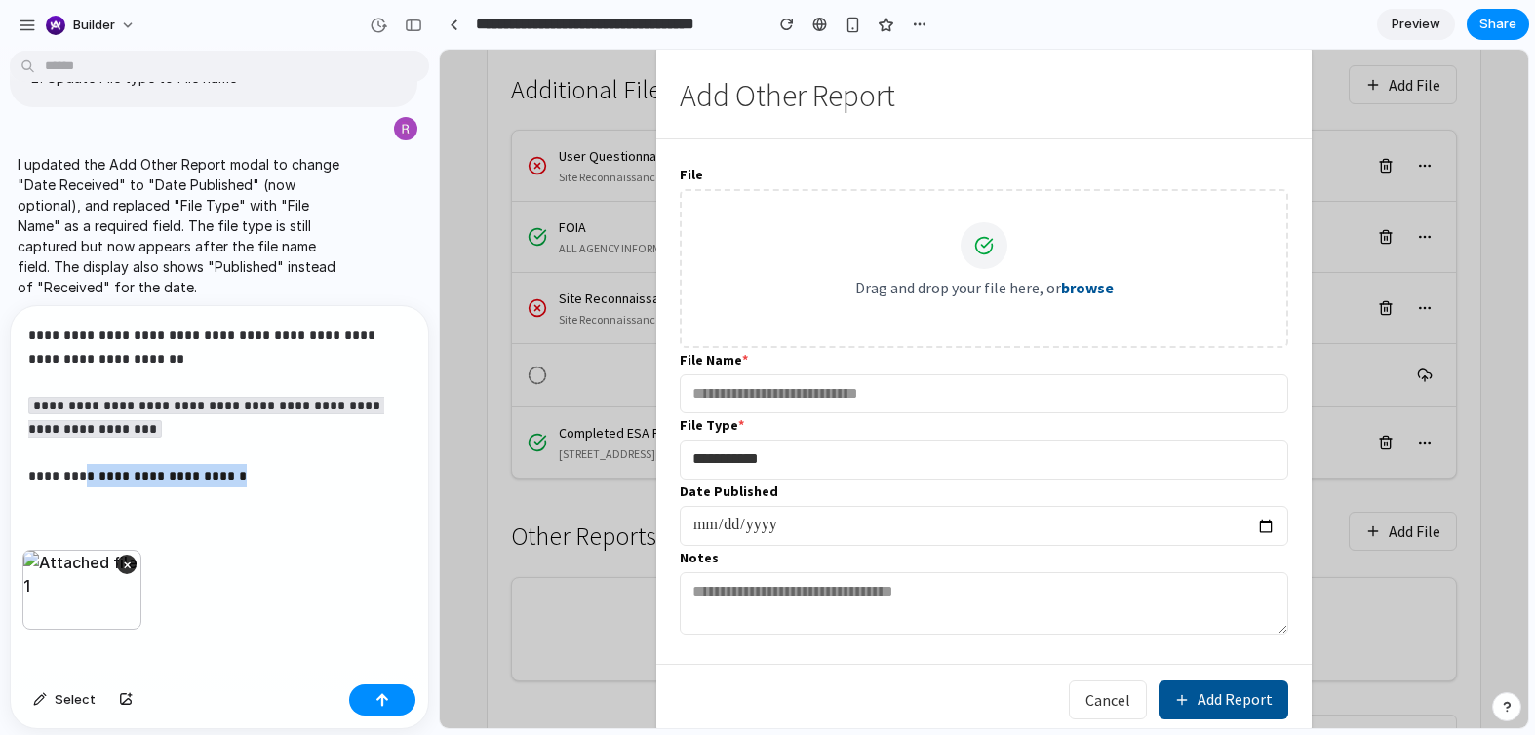
click at [79, 469] on p "**********" at bounding box center [219, 406] width 382 height 164
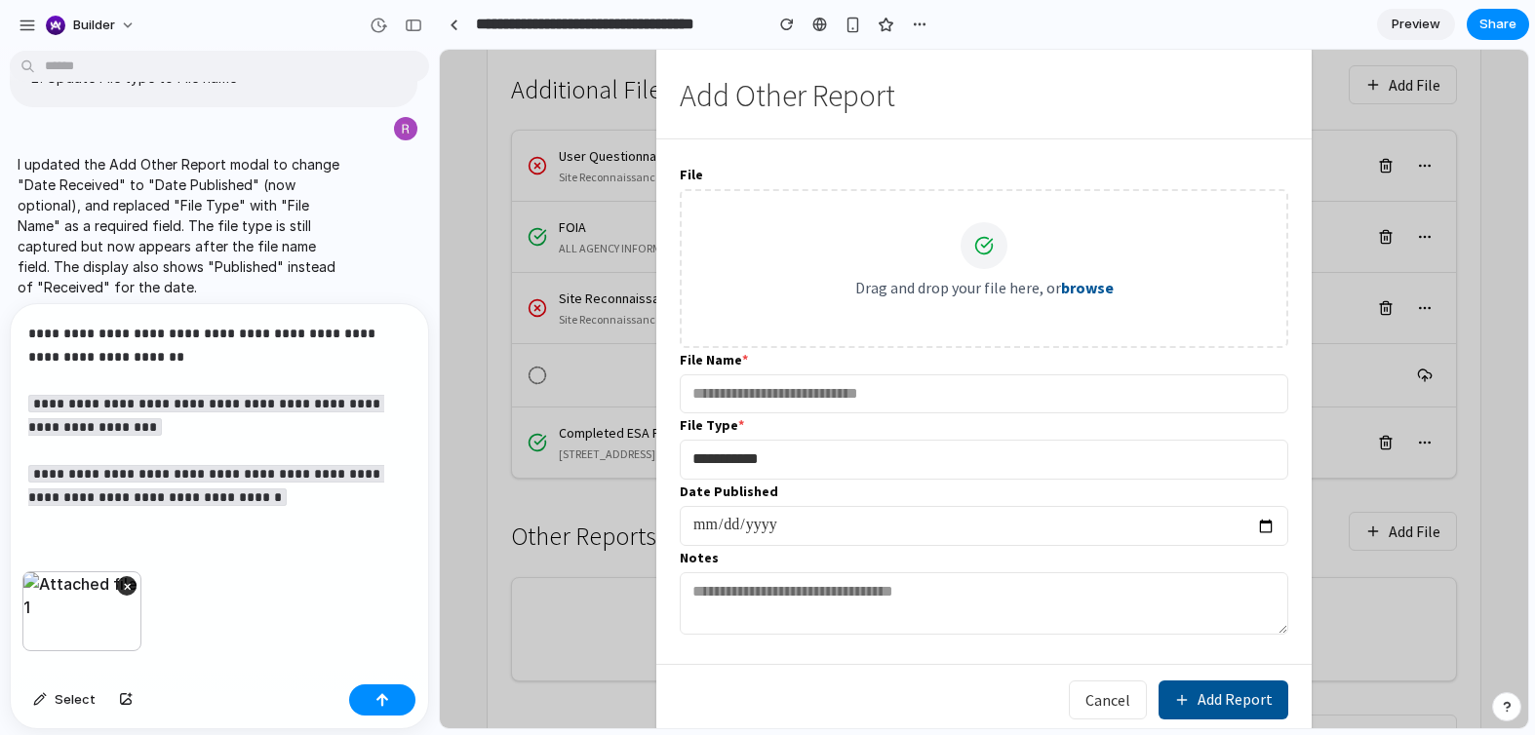
click at [233, 497] on code "**********" at bounding box center [206, 485] width 356 height 41
click at [177, 383] on p "**********" at bounding box center [219, 415] width 382 height 187
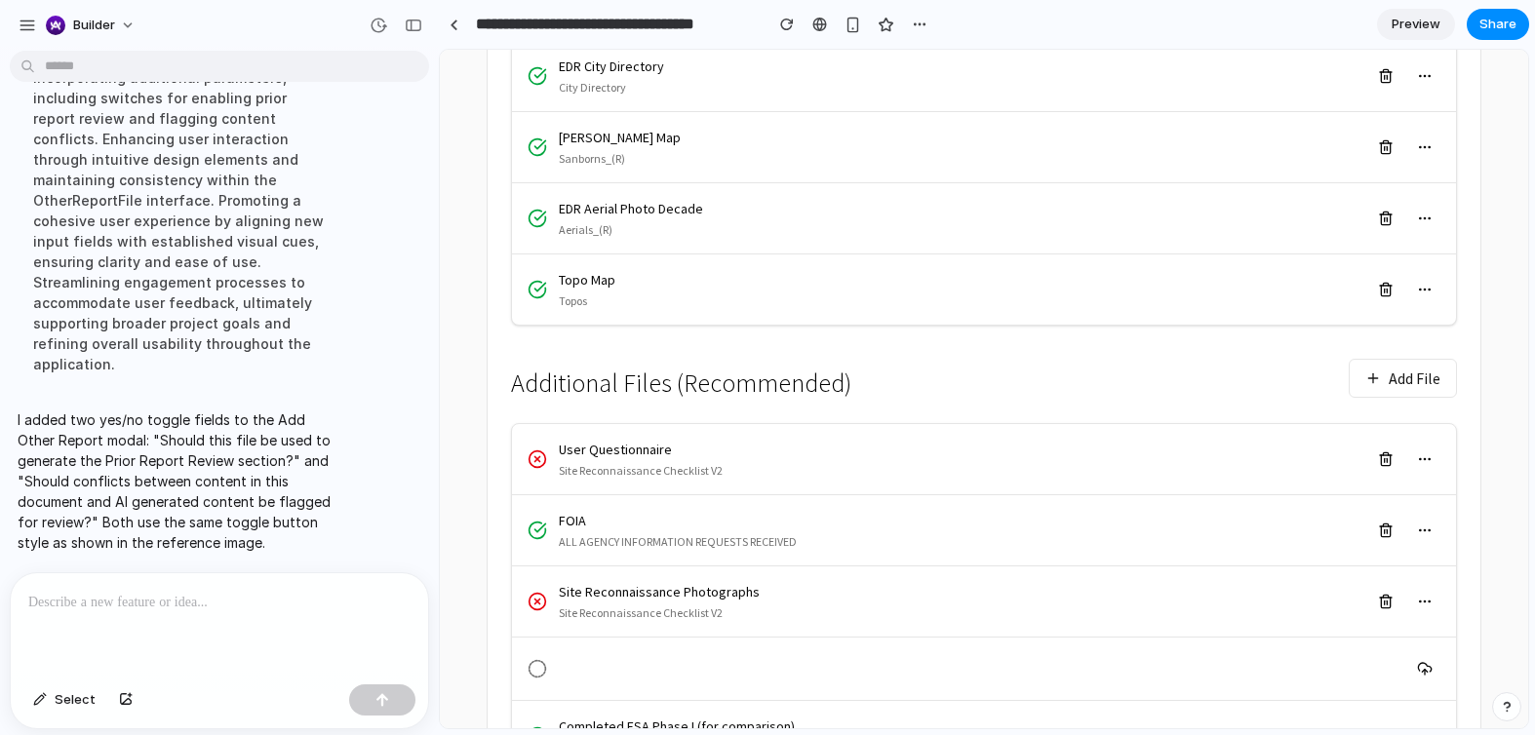
scroll to position [607, 0]
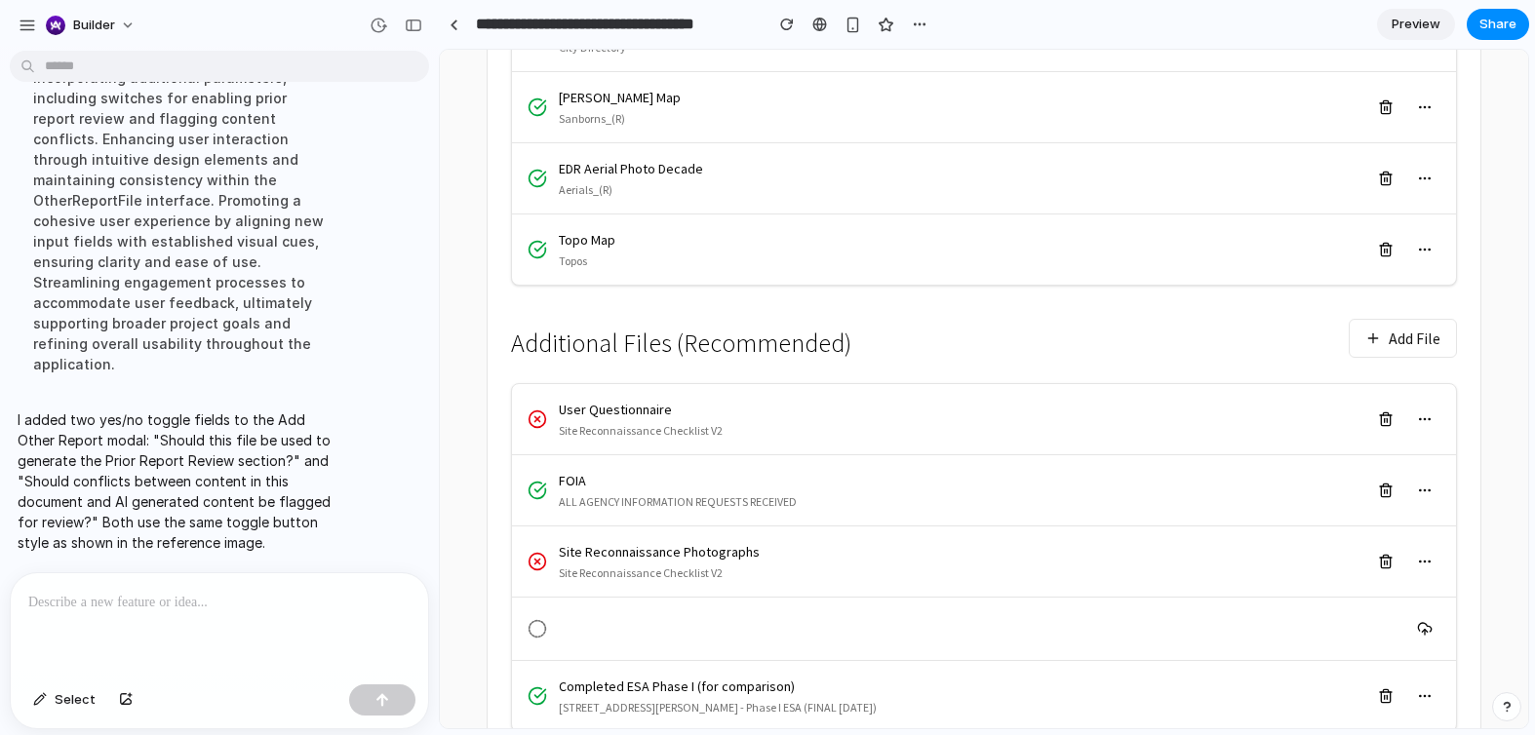
click at [1394, 327] on button "Add File" at bounding box center [1403, 338] width 108 height 39
click at [1370, 335] on button "Add File" at bounding box center [1403, 338] width 108 height 39
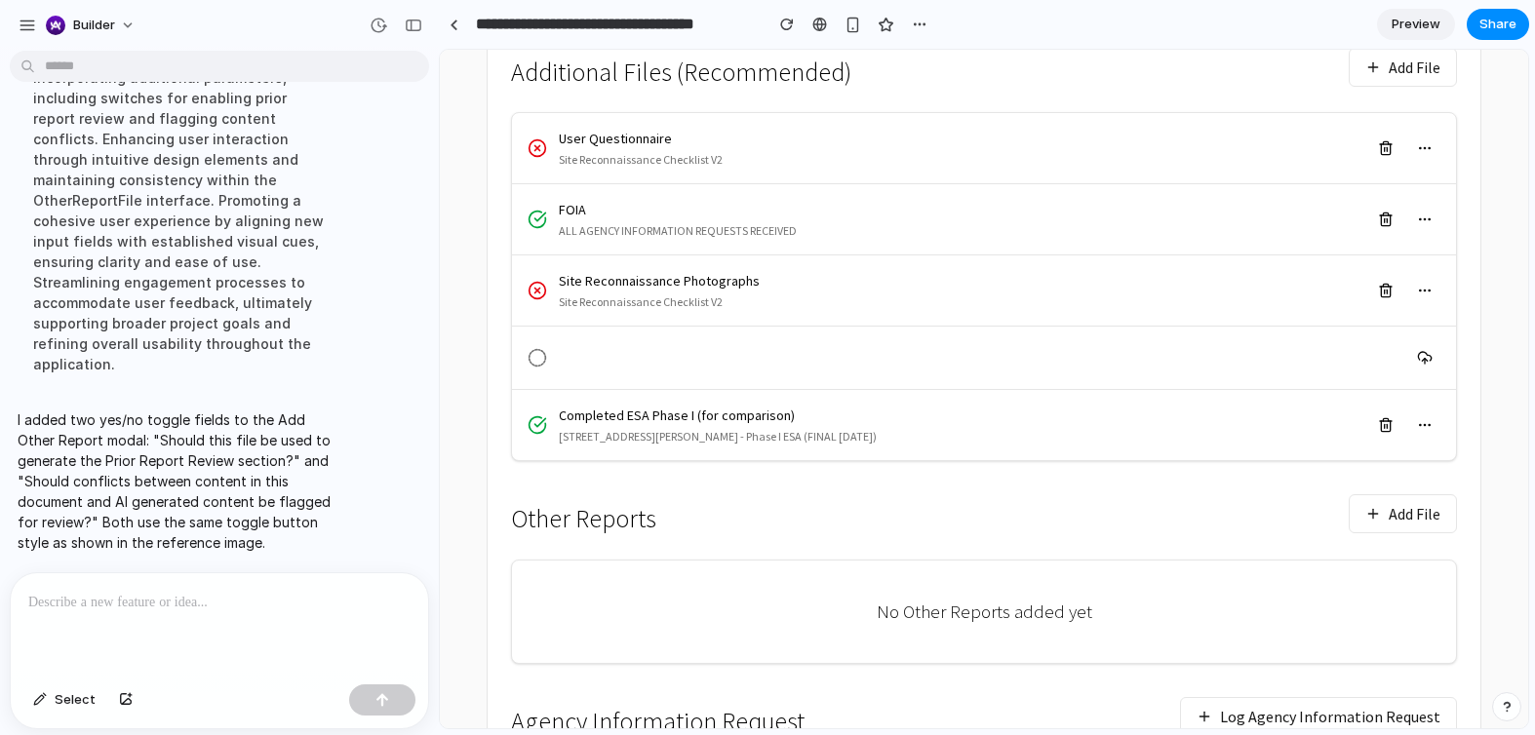
scroll to position [988, 0]
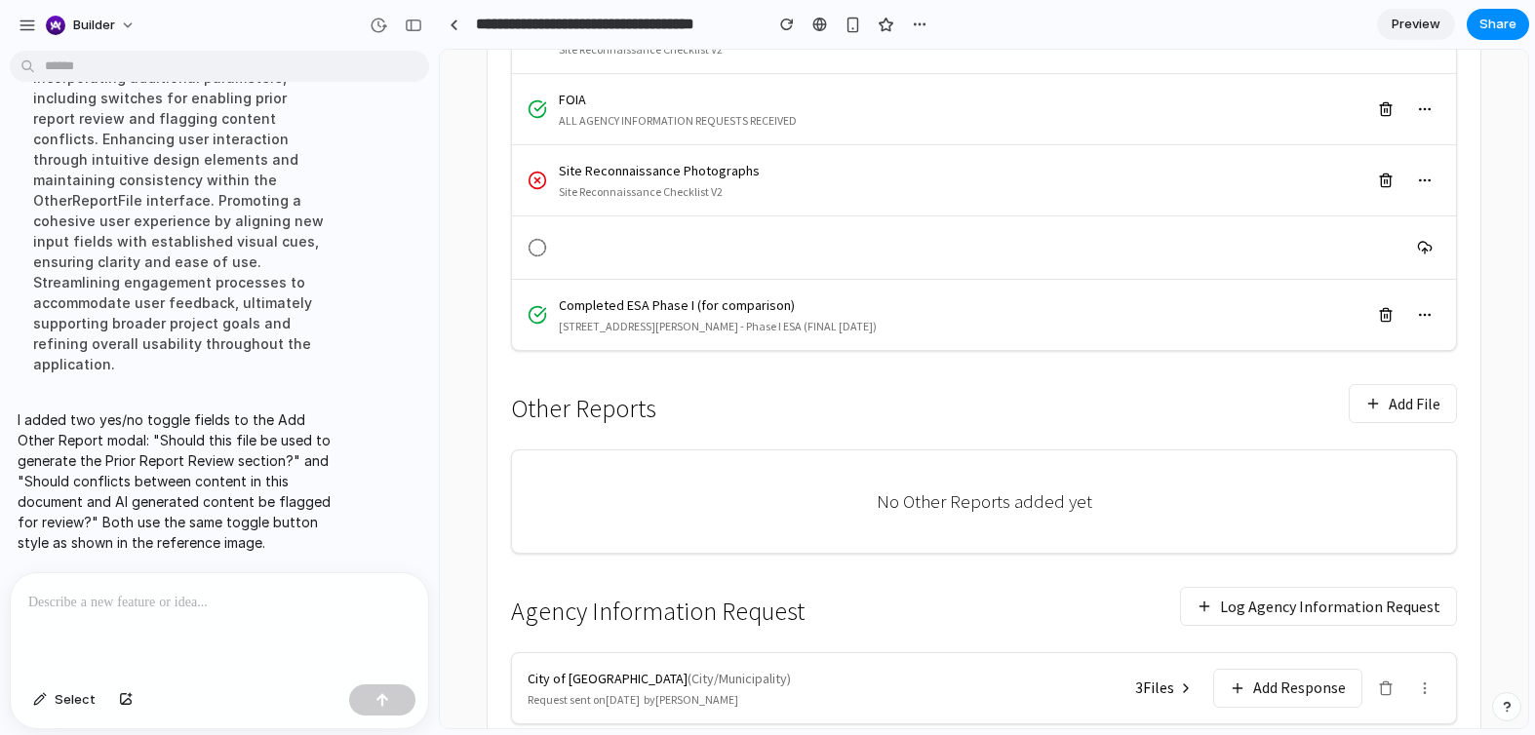
click at [1385, 408] on button "Add File" at bounding box center [1403, 403] width 108 height 39
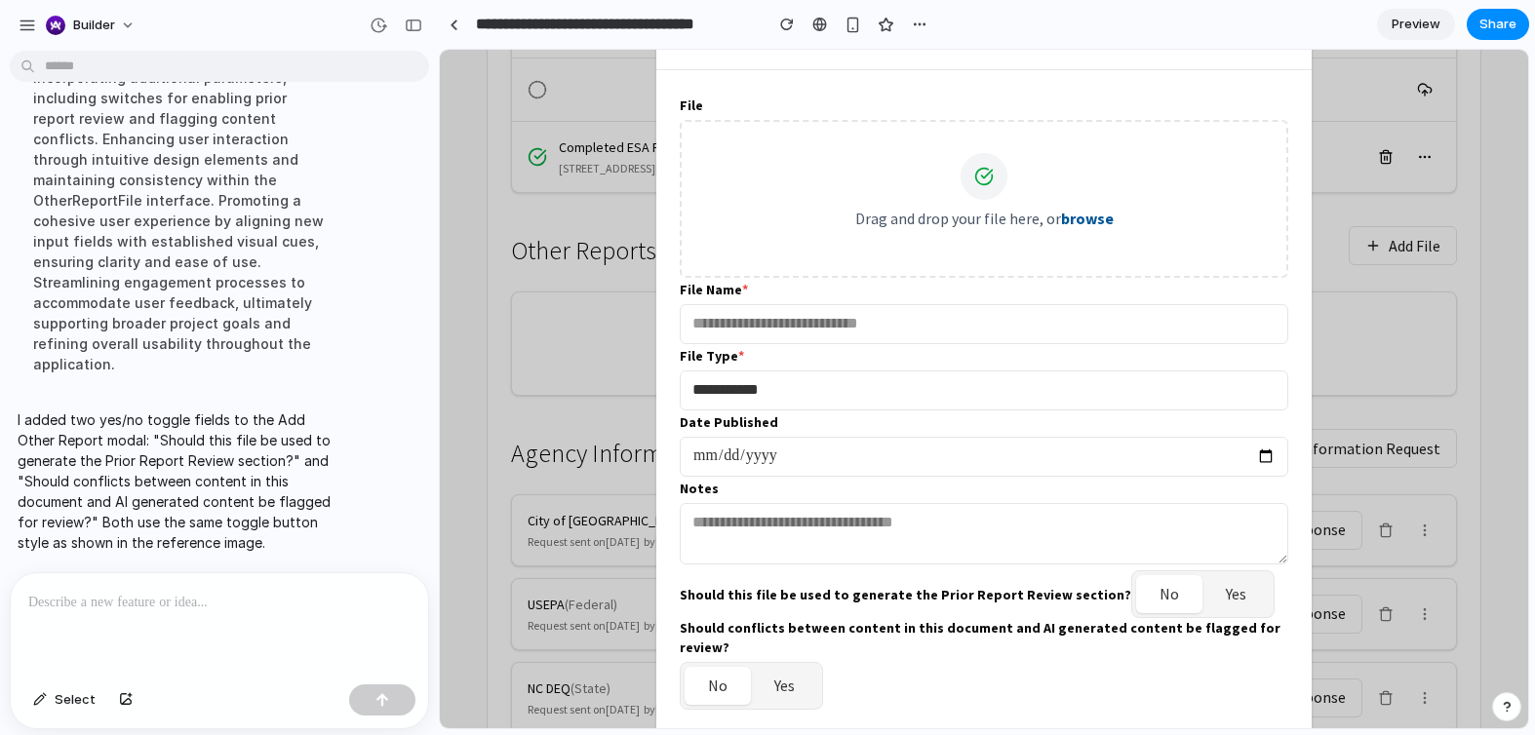
scroll to position [1148, 0]
click at [90, 610] on p at bounding box center [219, 602] width 382 height 23
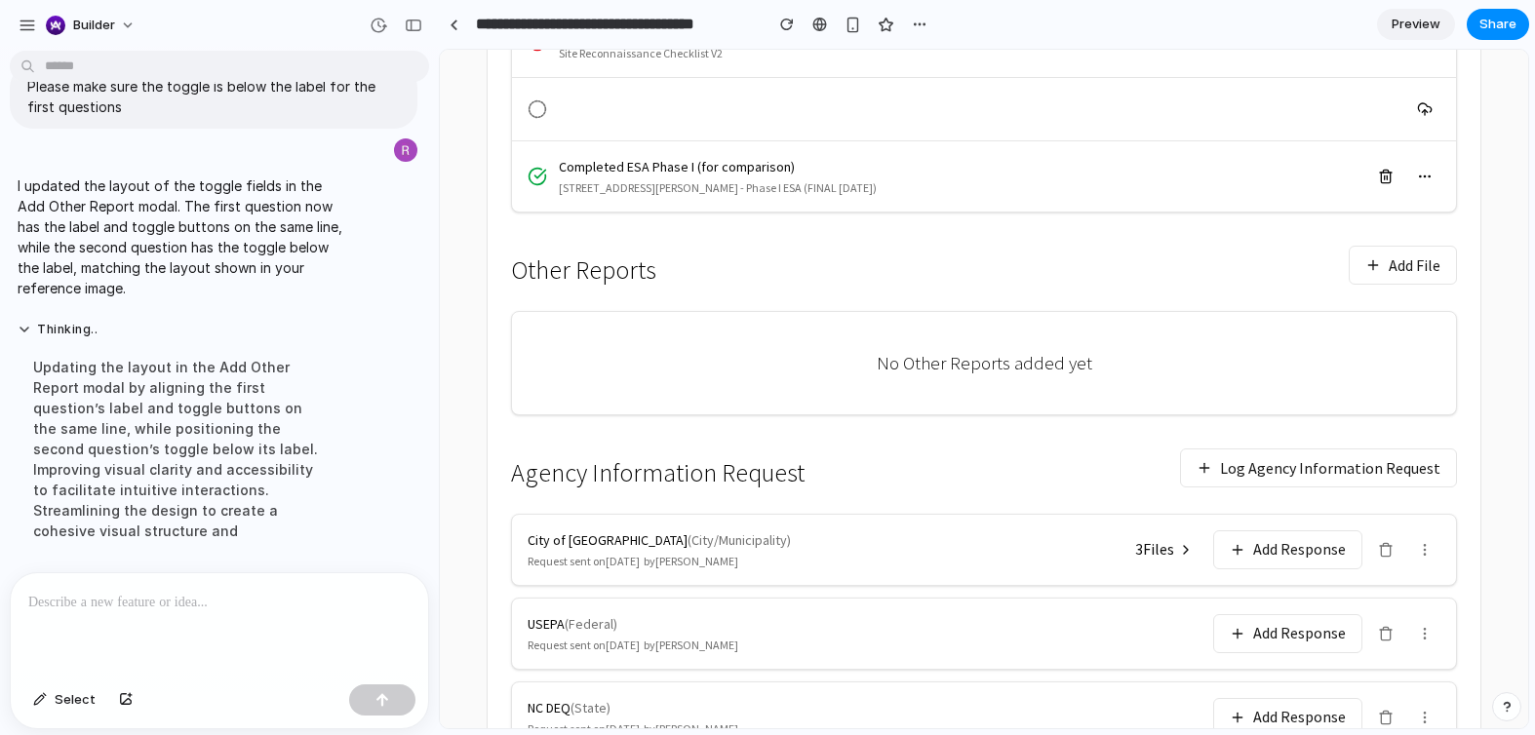
scroll to position [1132, 0]
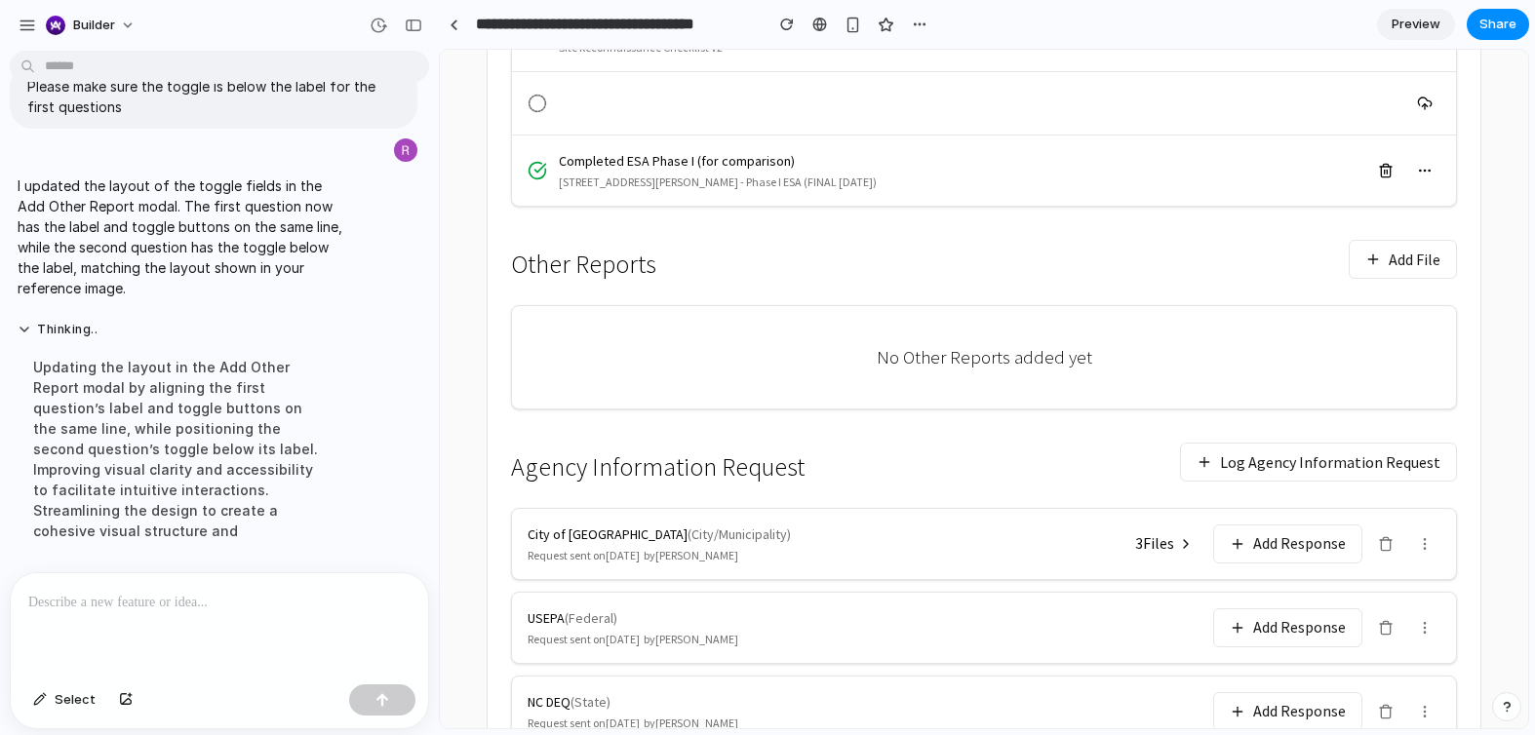
click at [1401, 258] on button "Add File" at bounding box center [1403, 259] width 108 height 39
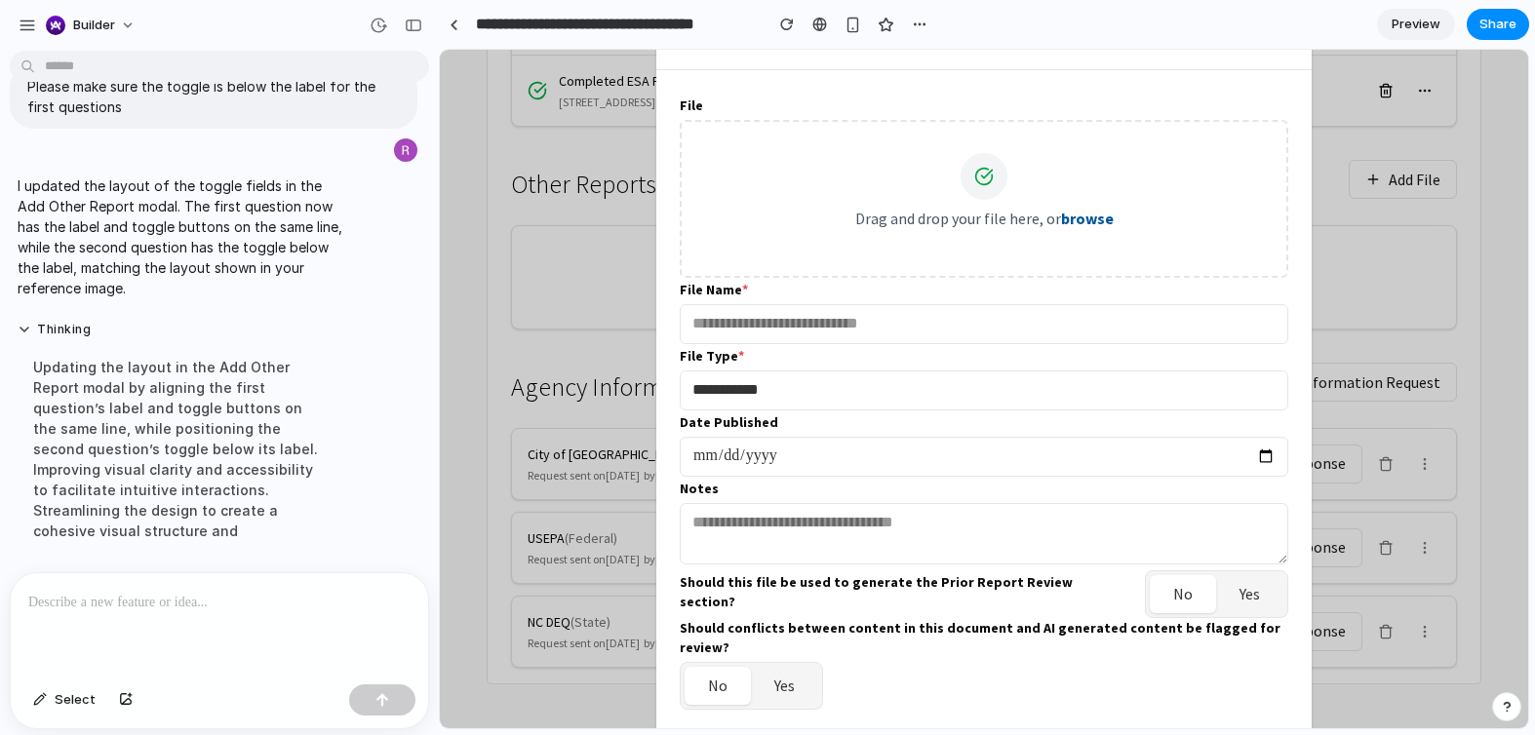
scroll to position [1215, 0]
click at [276, 636] on div at bounding box center [219, 624] width 417 height 103
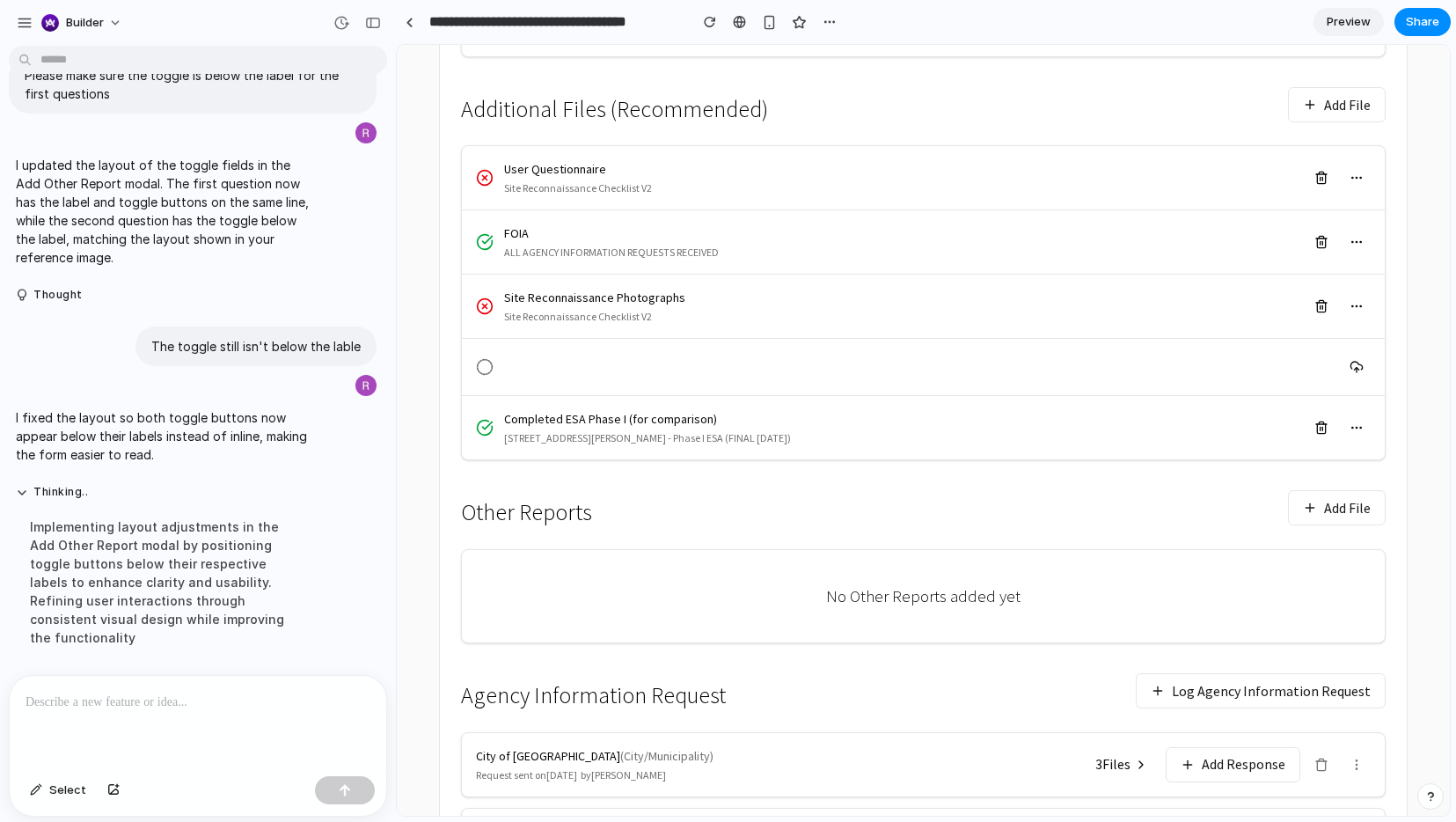
scroll to position [733, 0]
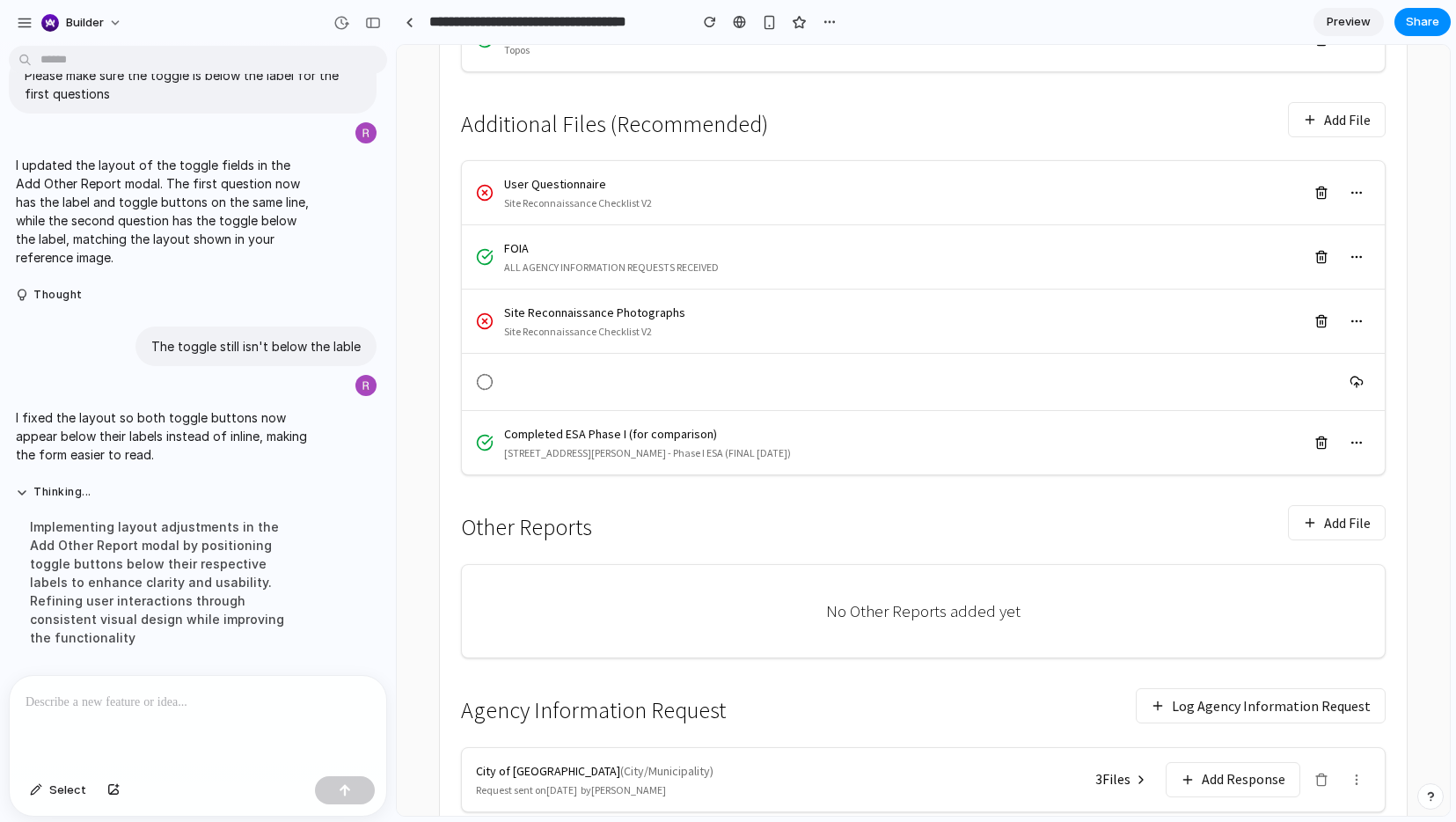
click at [1266, 527] on button "Add File" at bounding box center [1337, 522] width 97 height 35
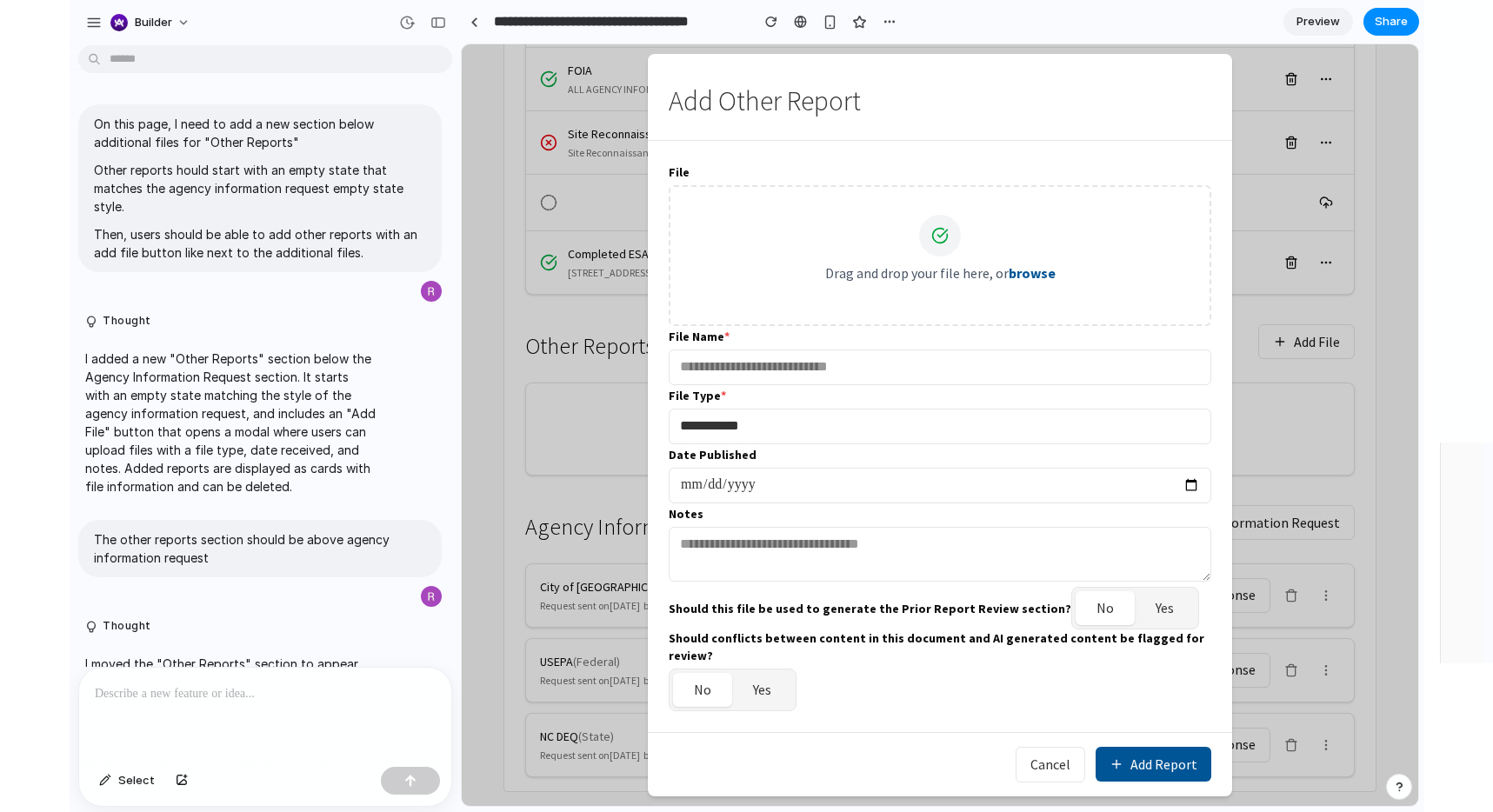
scroll to position [1548, 0]
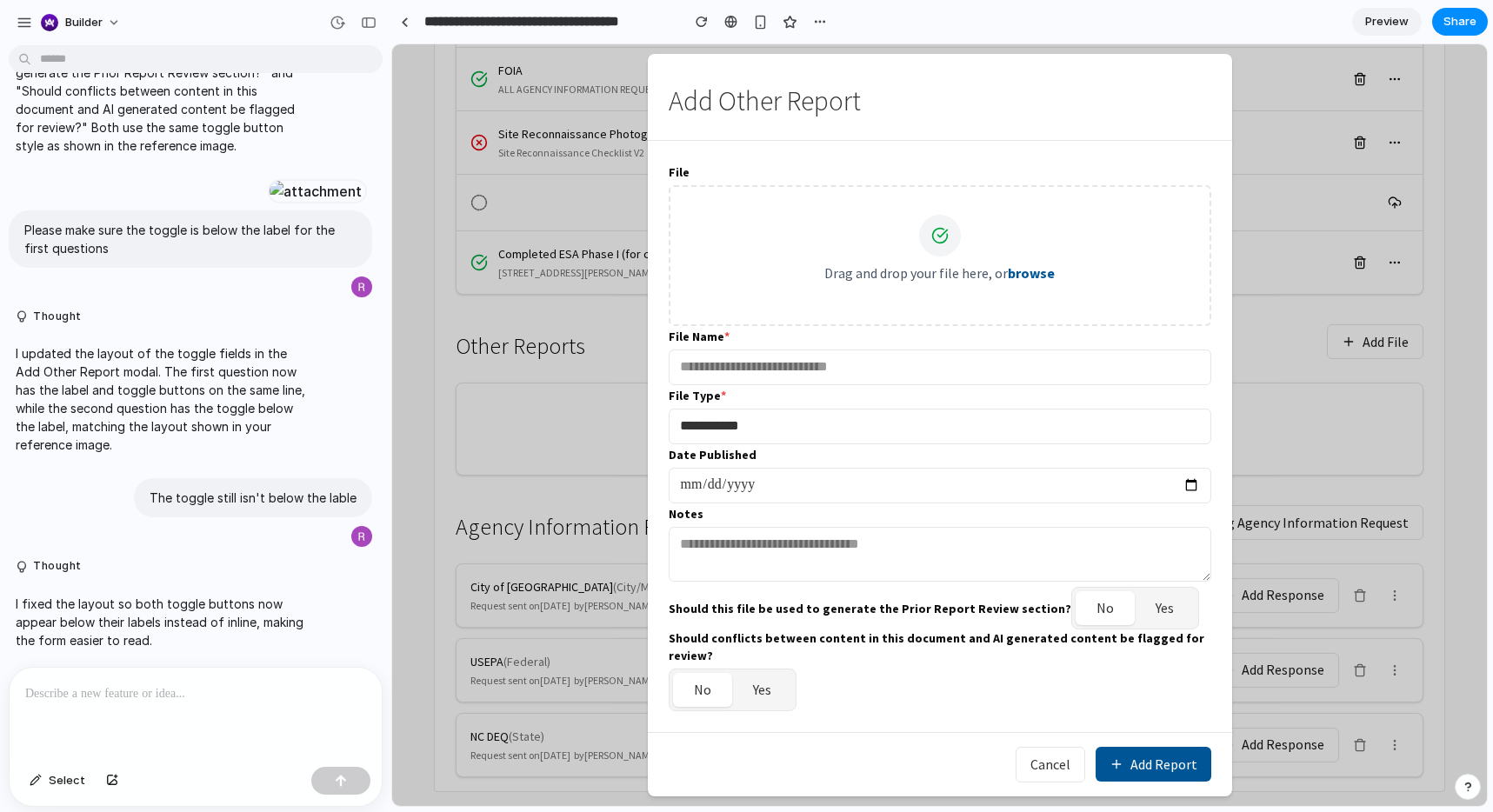
click at [88, 654] on div at bounding box center [195, 713] width 372 height 92
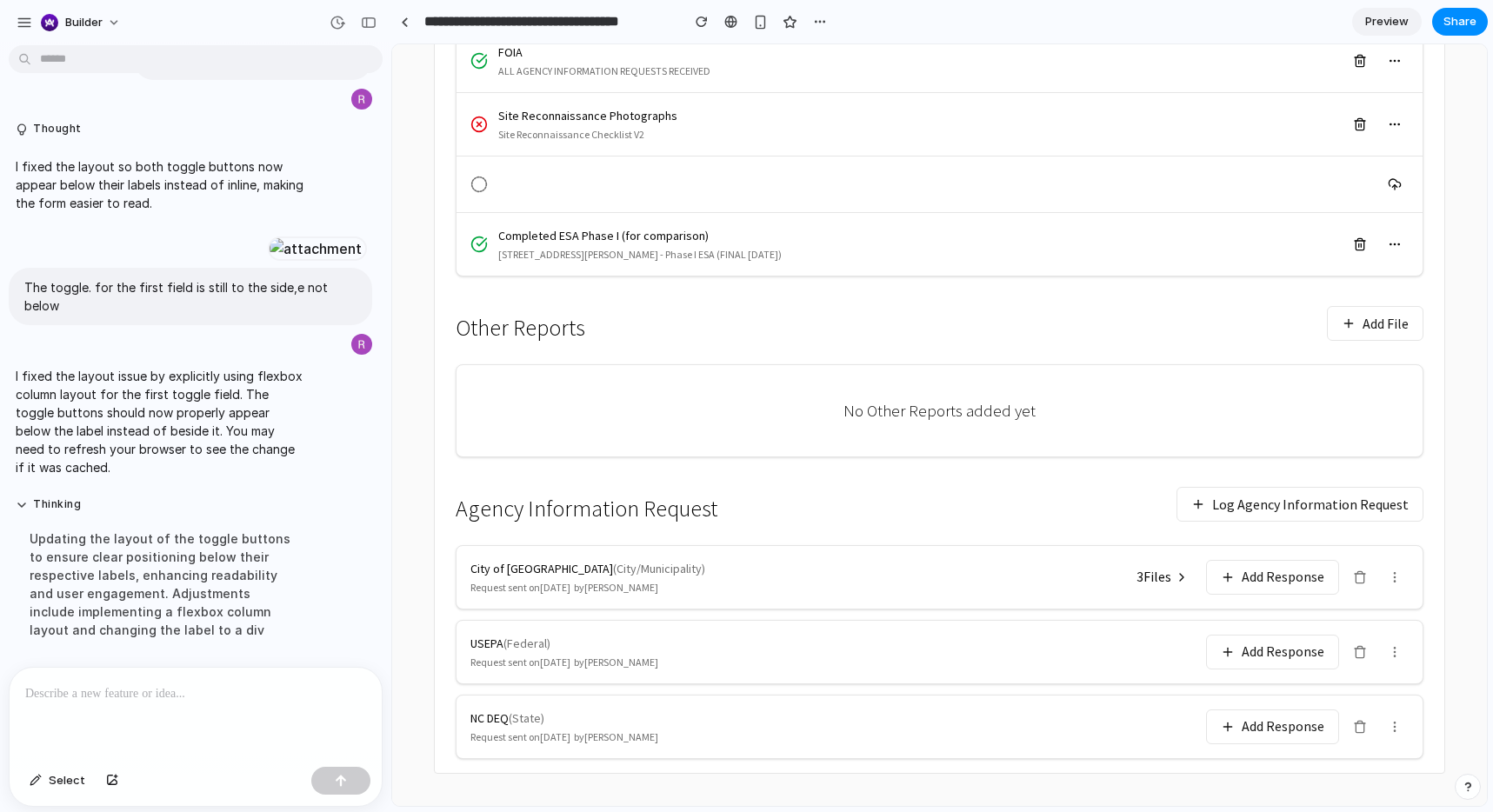
scroll to position [927, 0]
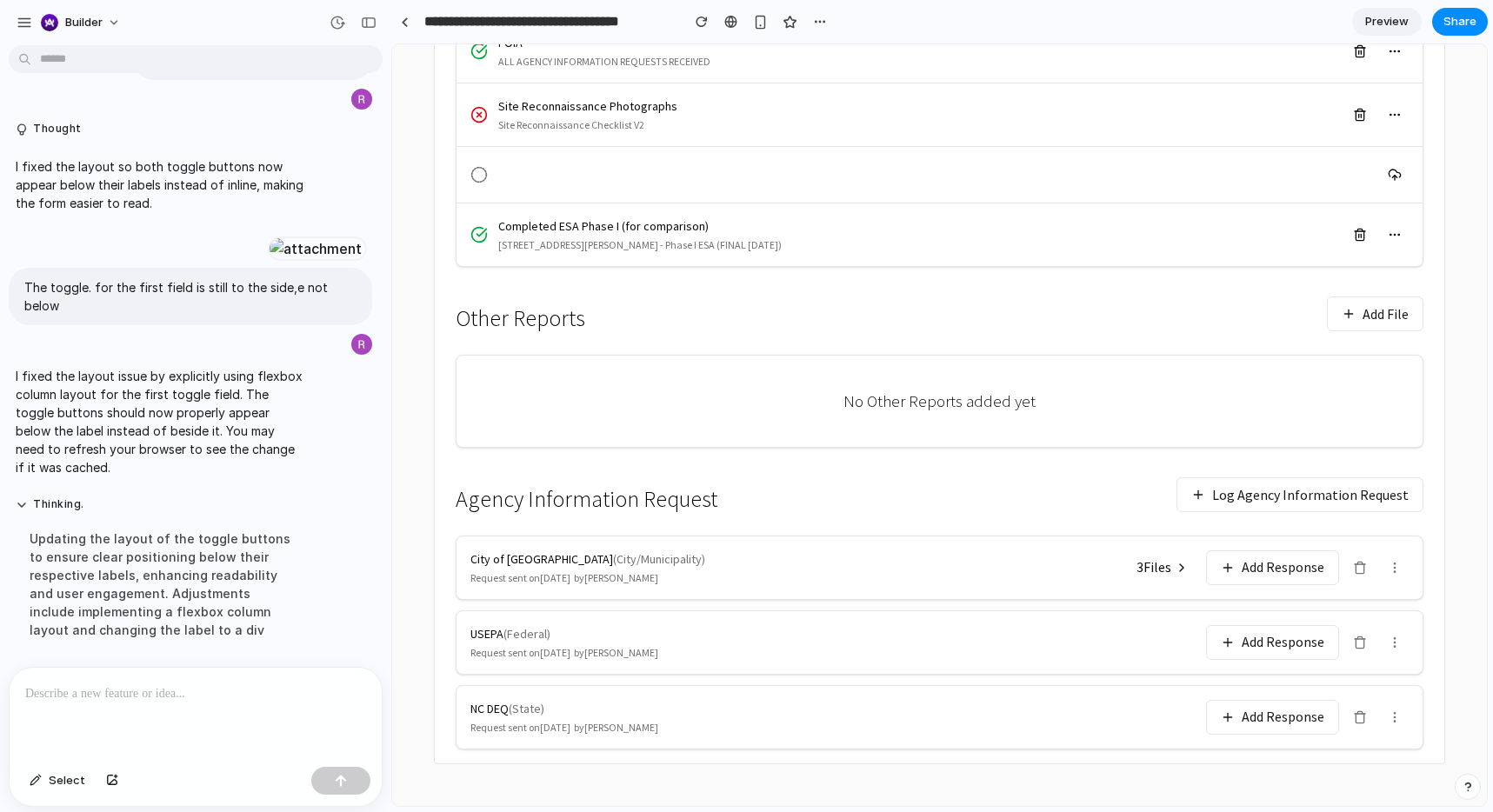
click at [1251, 319] on button "Add File" at bounding box center [1375, 314] width 96 height 35
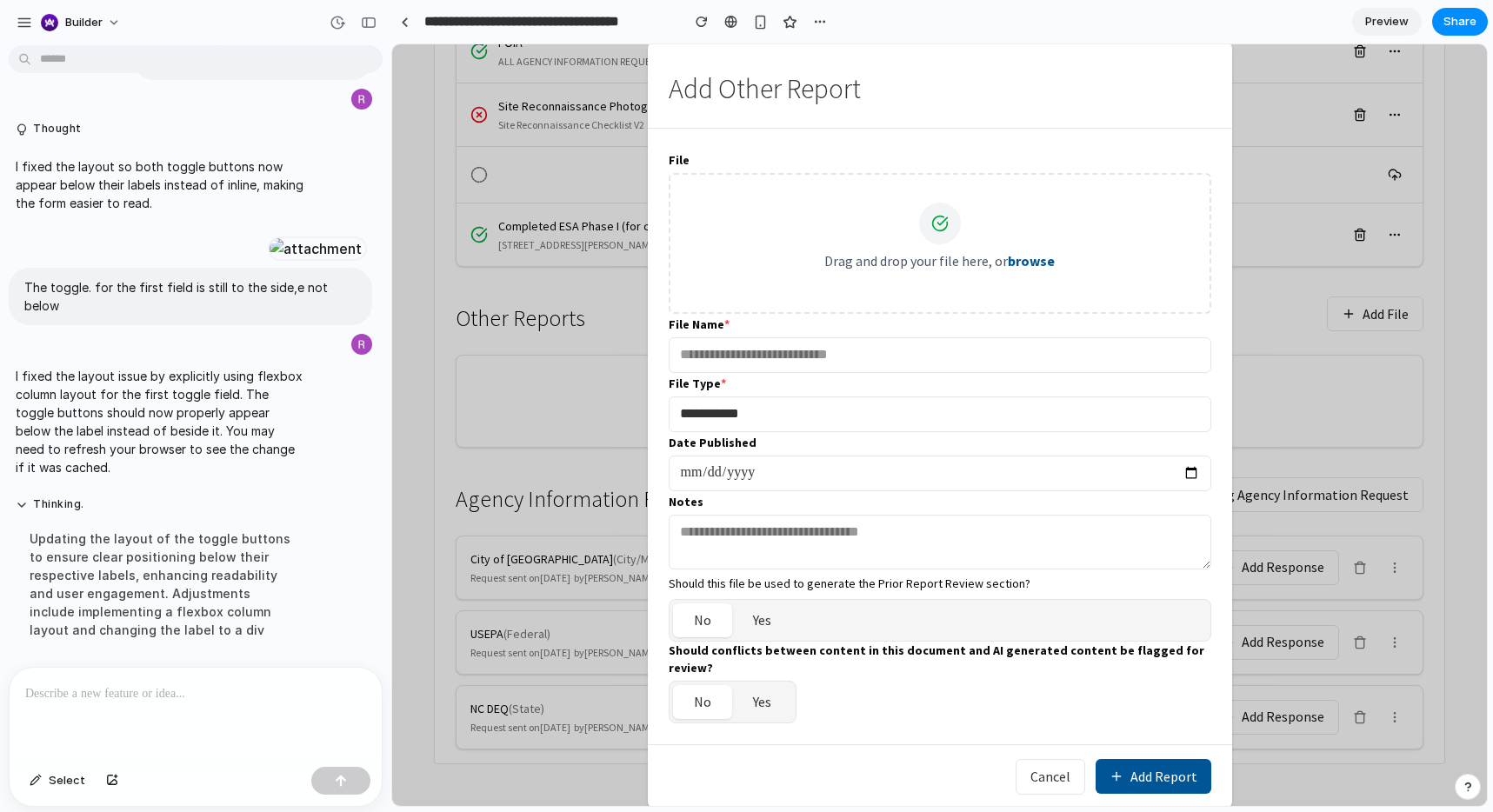
click at [110, 654] on p at bounding box center [195, 693] width 341 height 21
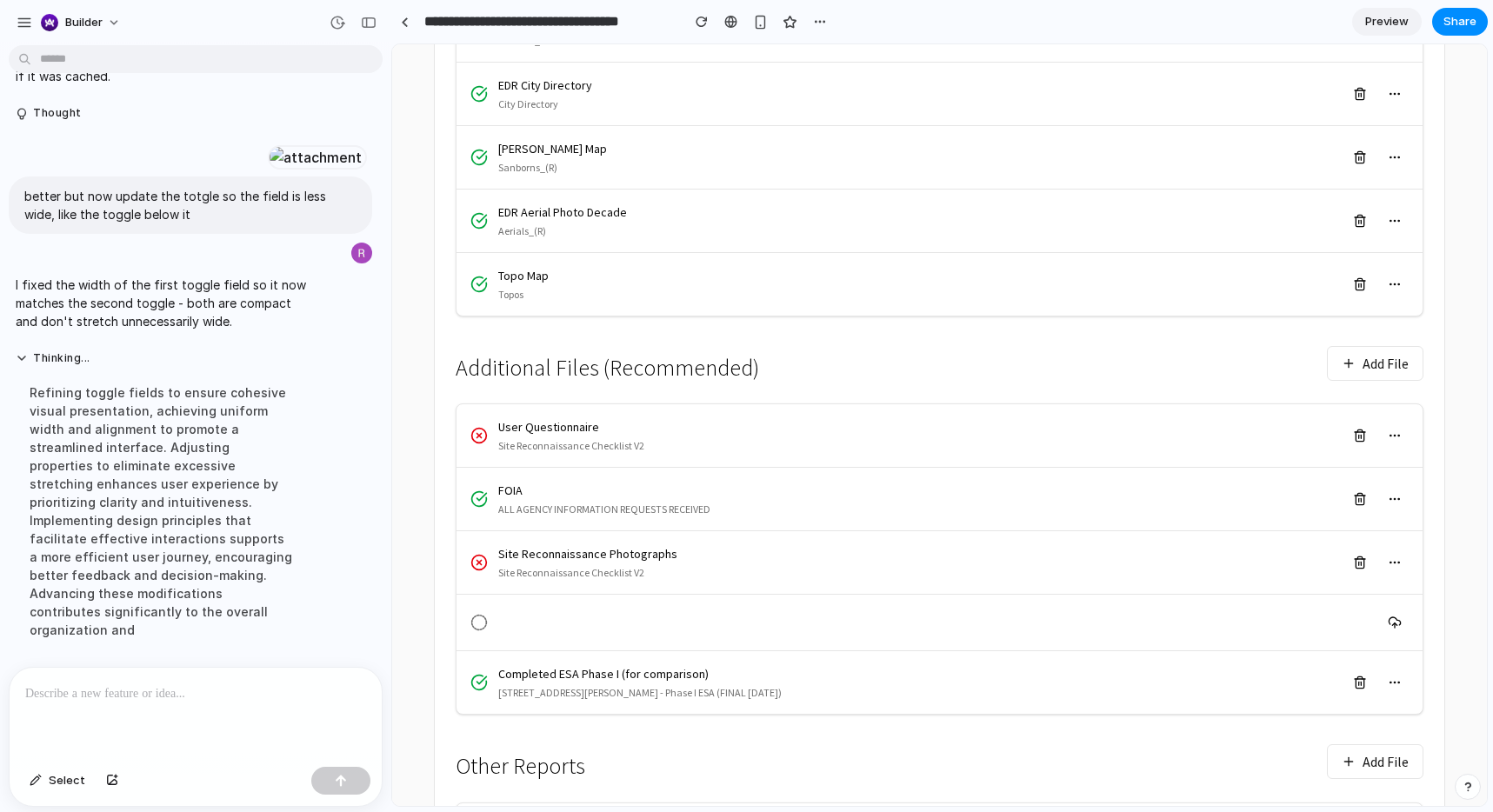
scroll to position [683, 0]
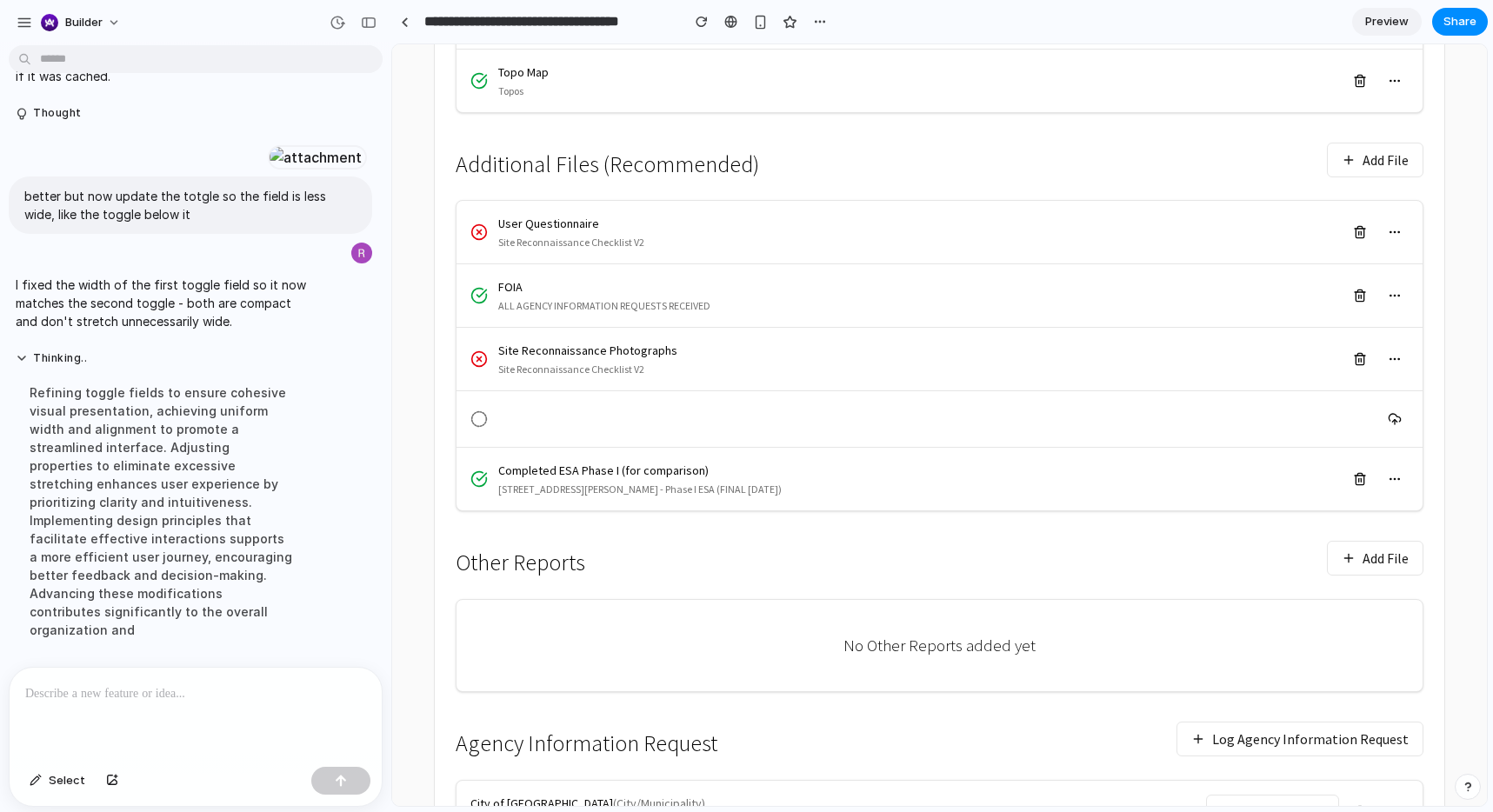
click at [1251, 564] on button "Add File" at bounding box center [1375, 558] width 96 height 35
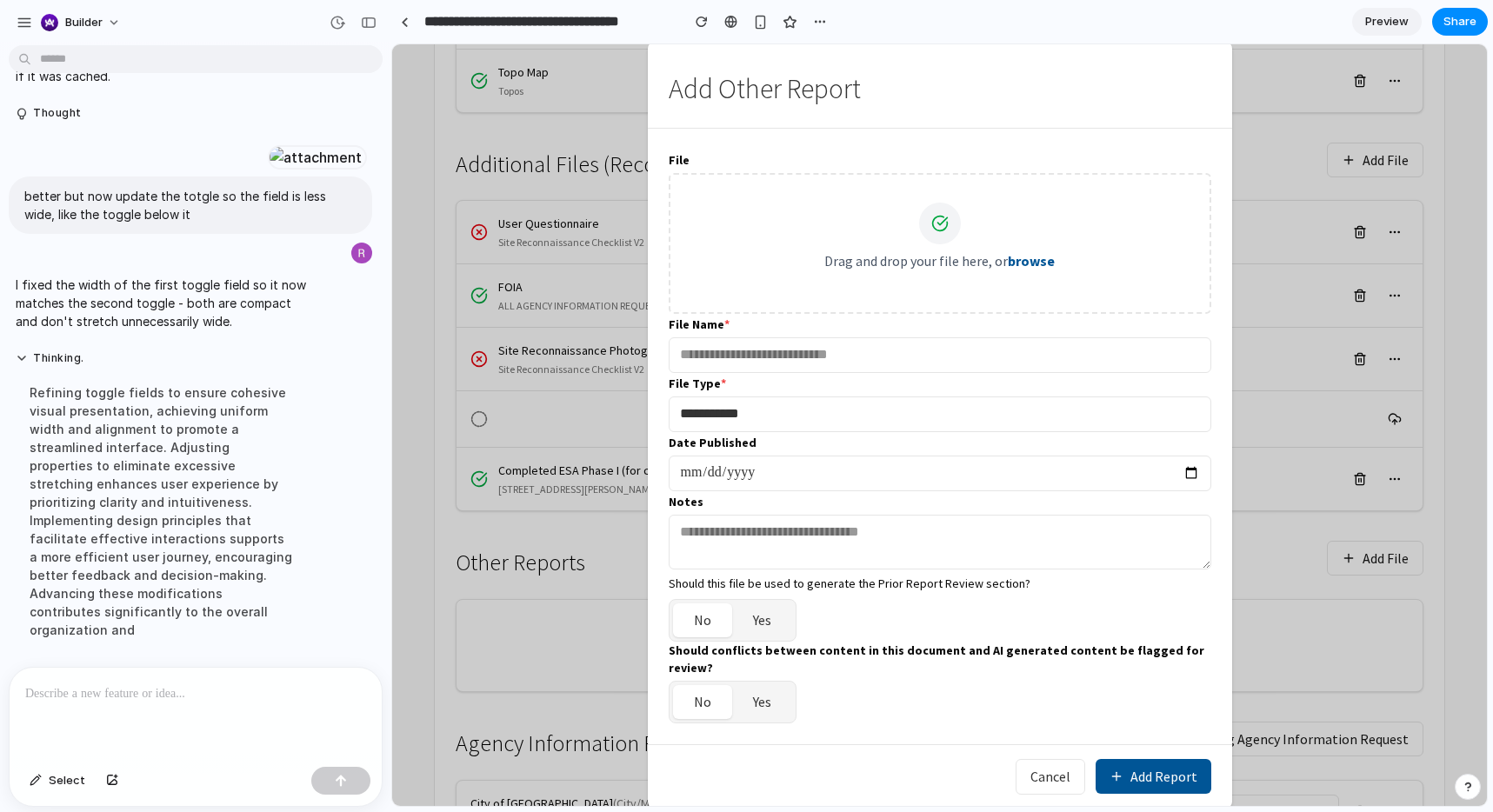
scroll to position [685, 0]
click at [908, 585] on div "Should this file be used to generate the Prior Report Review section?" at bounding box center [940, 584] width 543 height 18
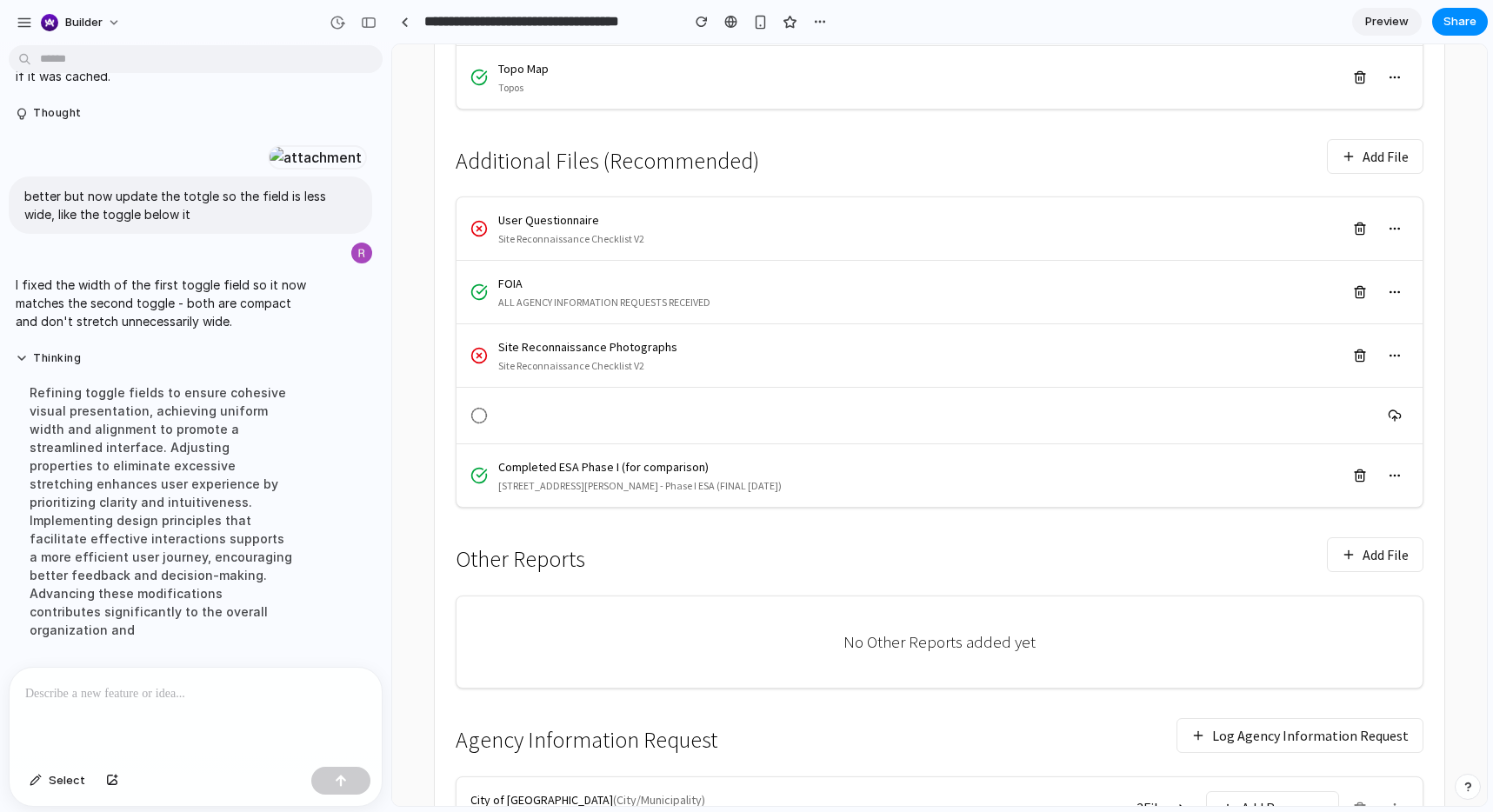
click at [1251, 564] on button "Add File" at bounding box center [1375, 554] width 96 height 35
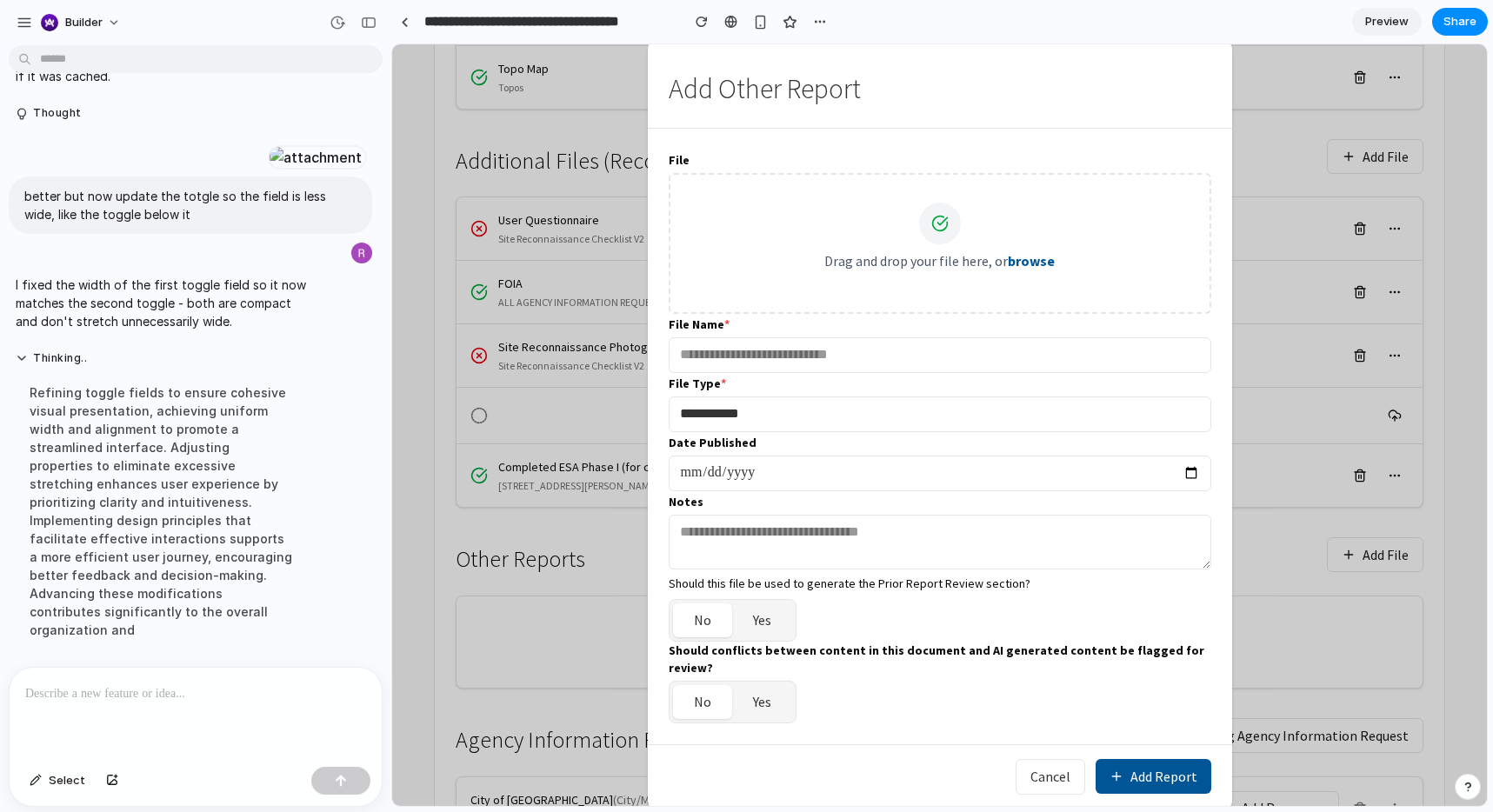
click at [162, 654] on p at bounding box center [195, 693] width 341 height 21
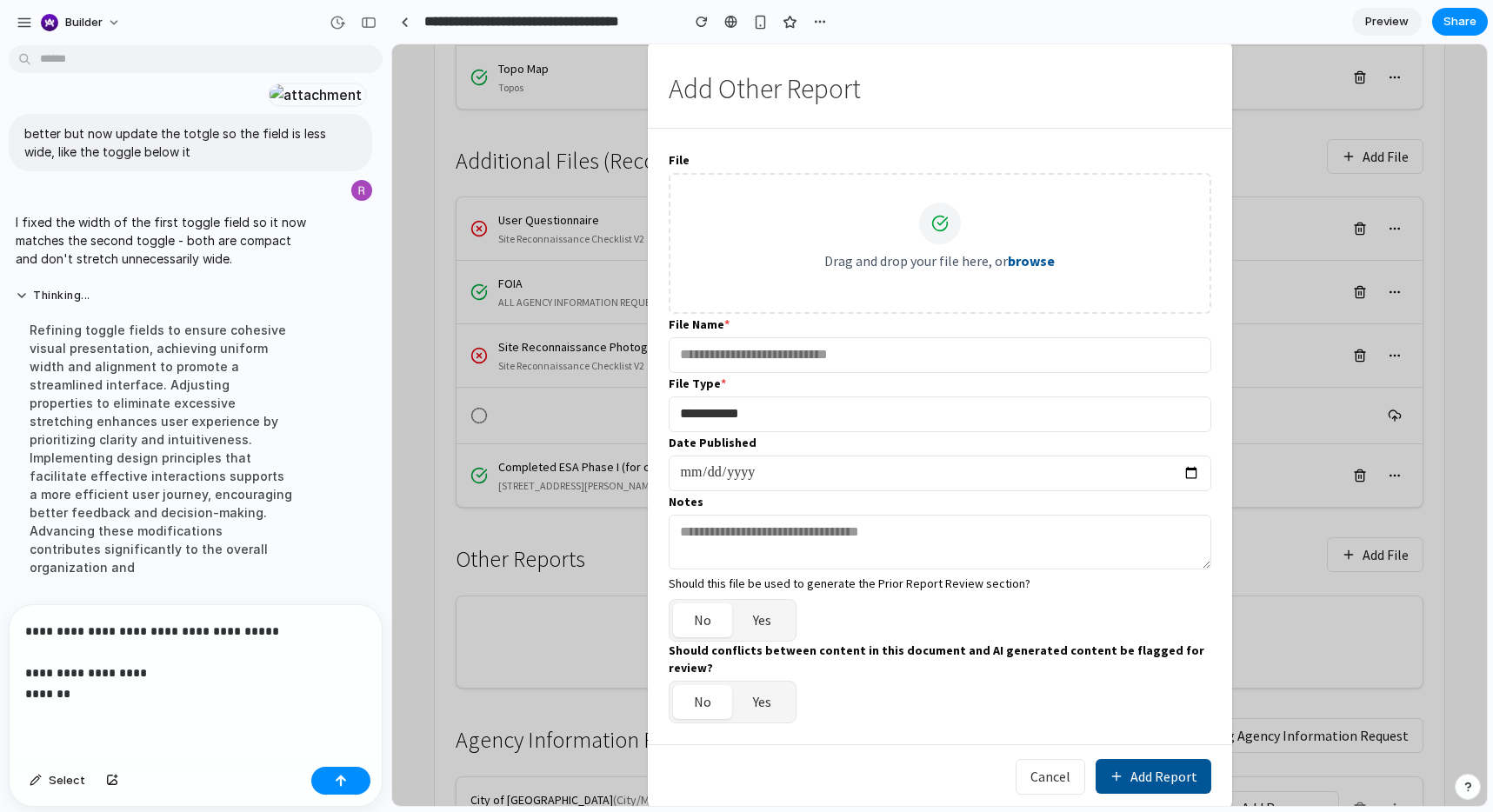
click at [765, 592] on div "Should this file be used to generate the Prior Report Review section?" at bounding box center [940, 584] width 543 height 18
copy div "Should this file be used to generate the Prior Report Review section?"
click at [107, 654] on p "**********" at bounding box center [195, 662] width 341 height 84
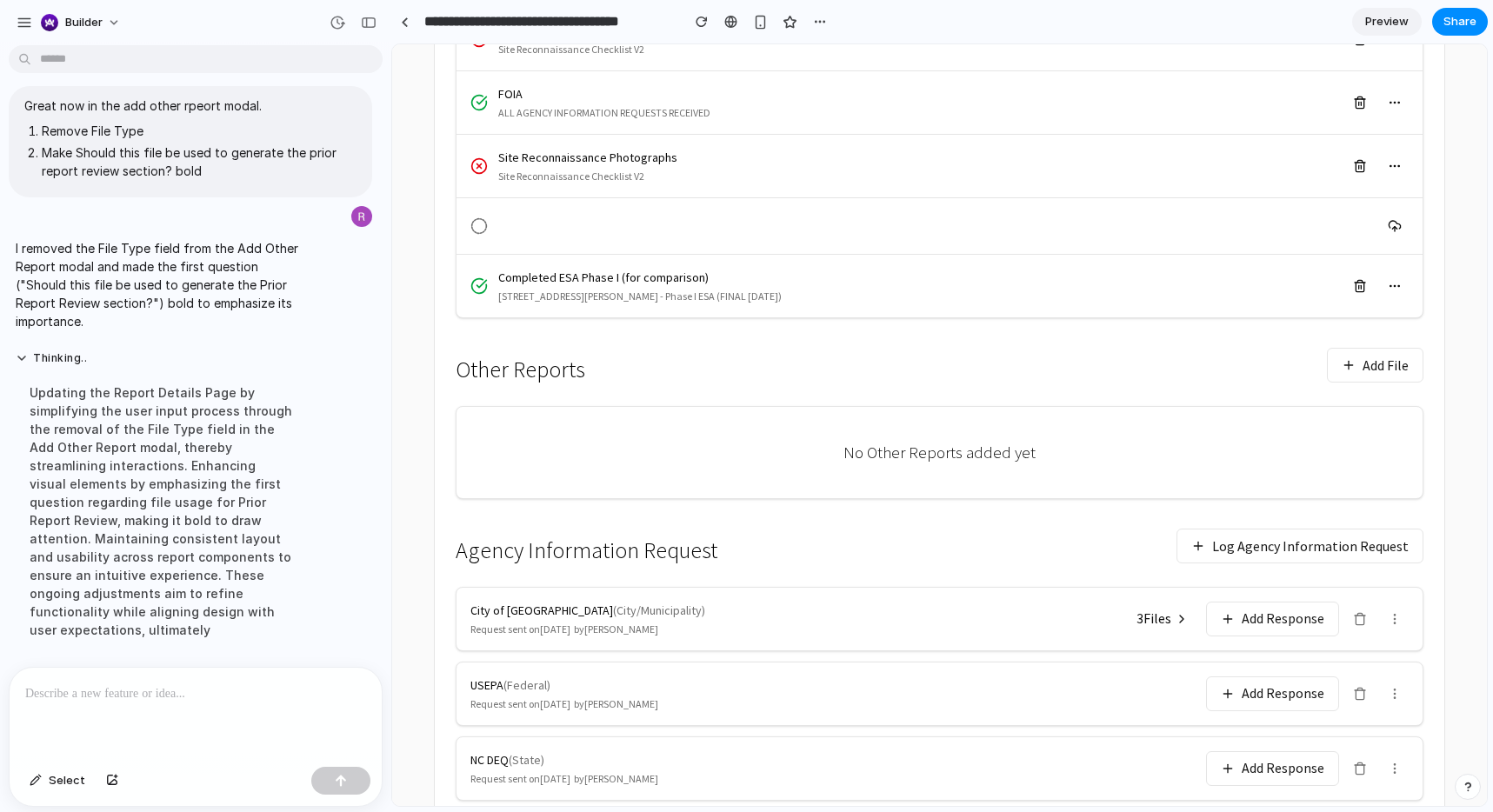
scroll to position [927, 0]
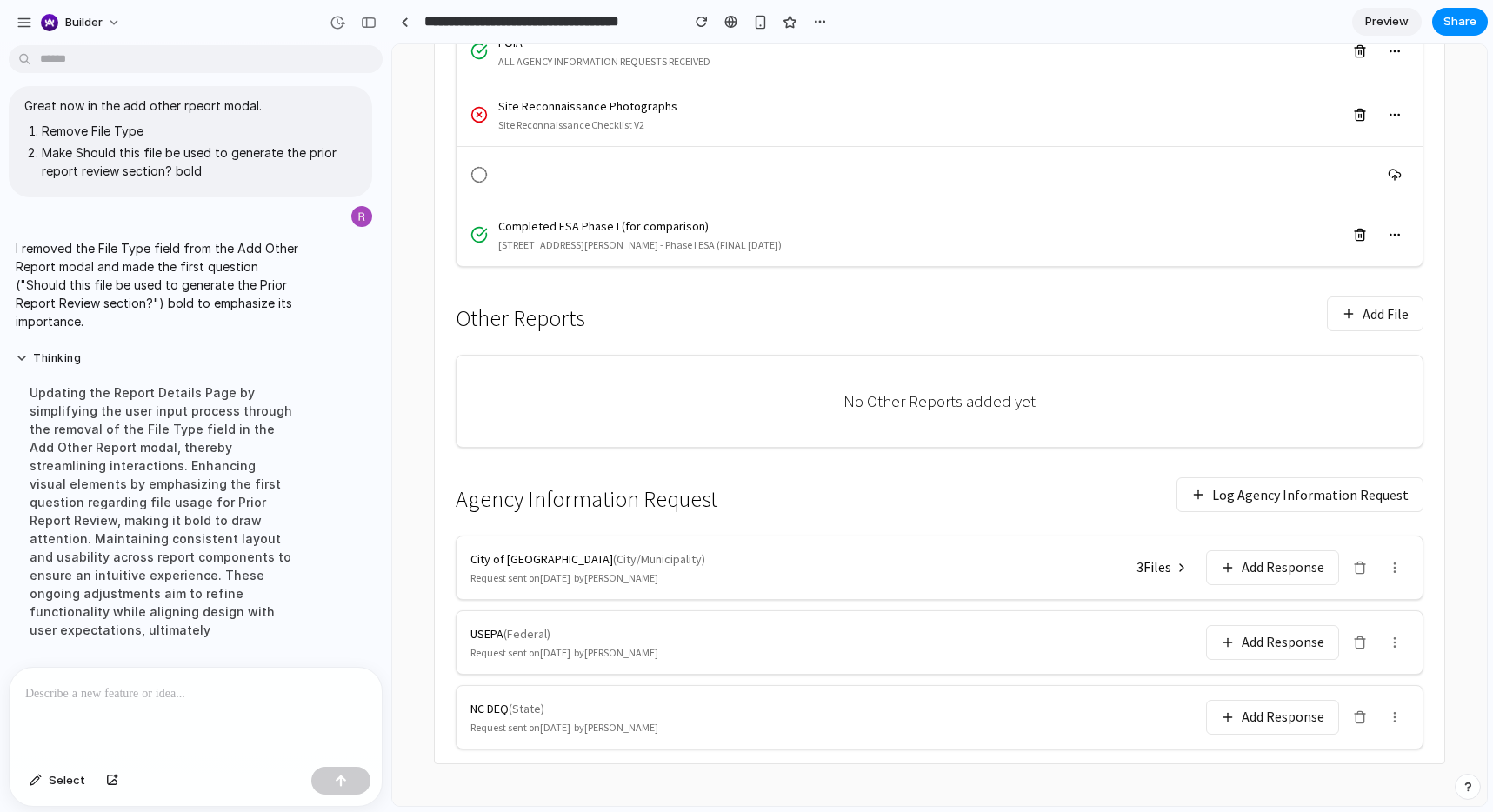
click at [1251, 314] on button "Add File" at bounding box center [1375, 314] width 96 height 35
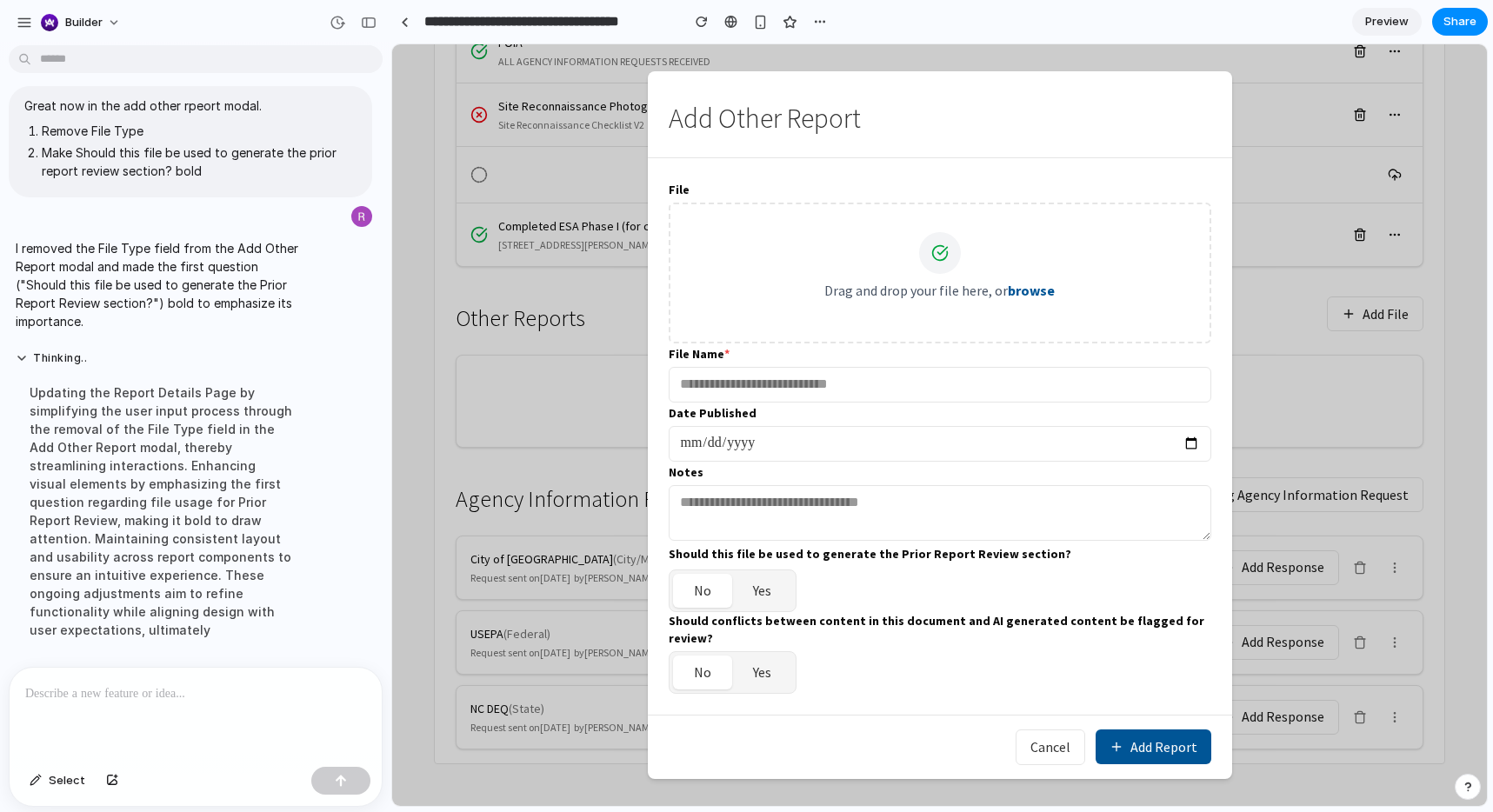
click at [1251, 429] on div "No Other Reports added yet" at bounding box center [939, 401] width 968 height 94
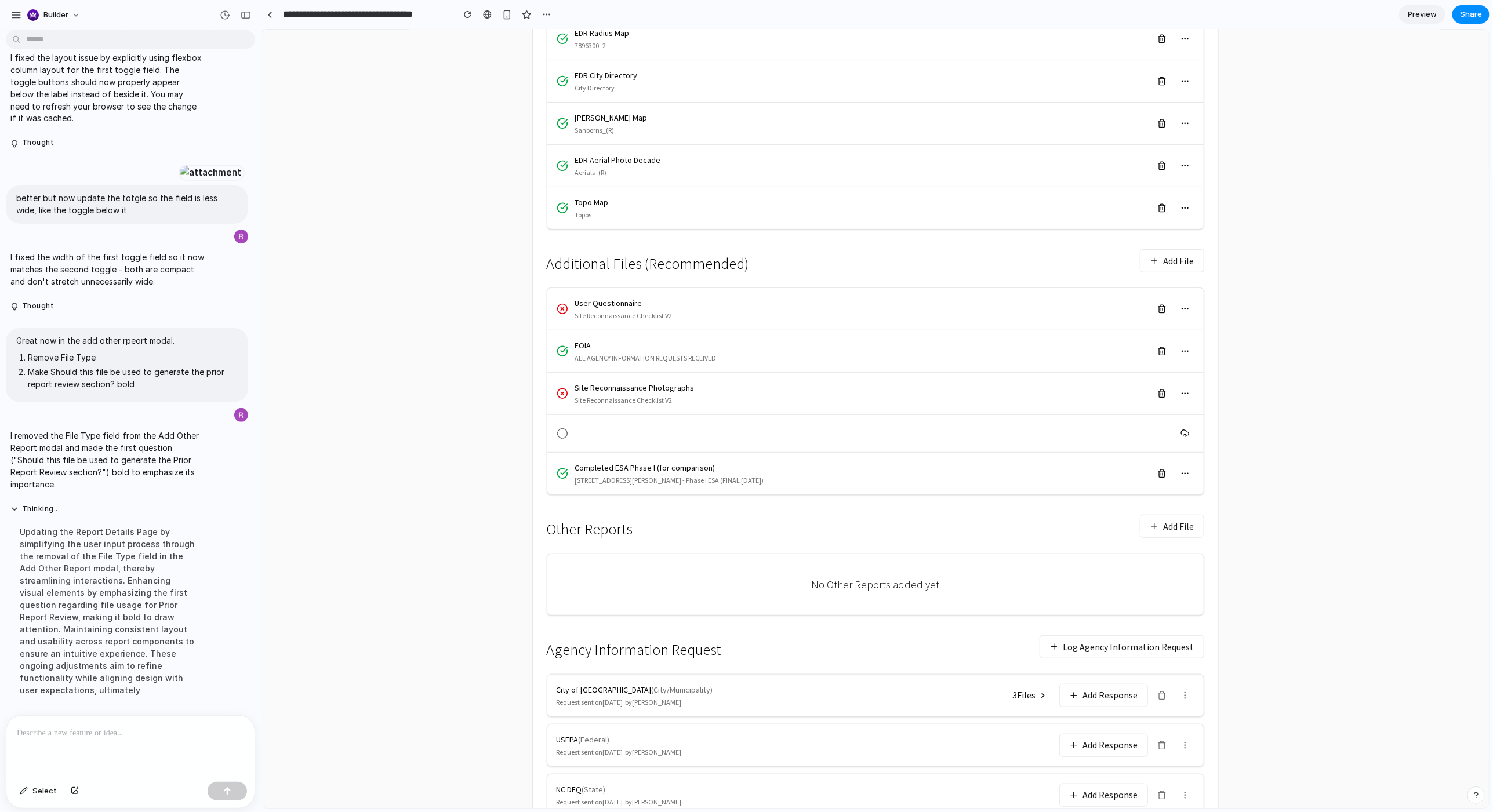
scroll to position [307, 0]
click at [834, 436] on button "Add File" at bounding box center [1171, 520] width 64 height 23
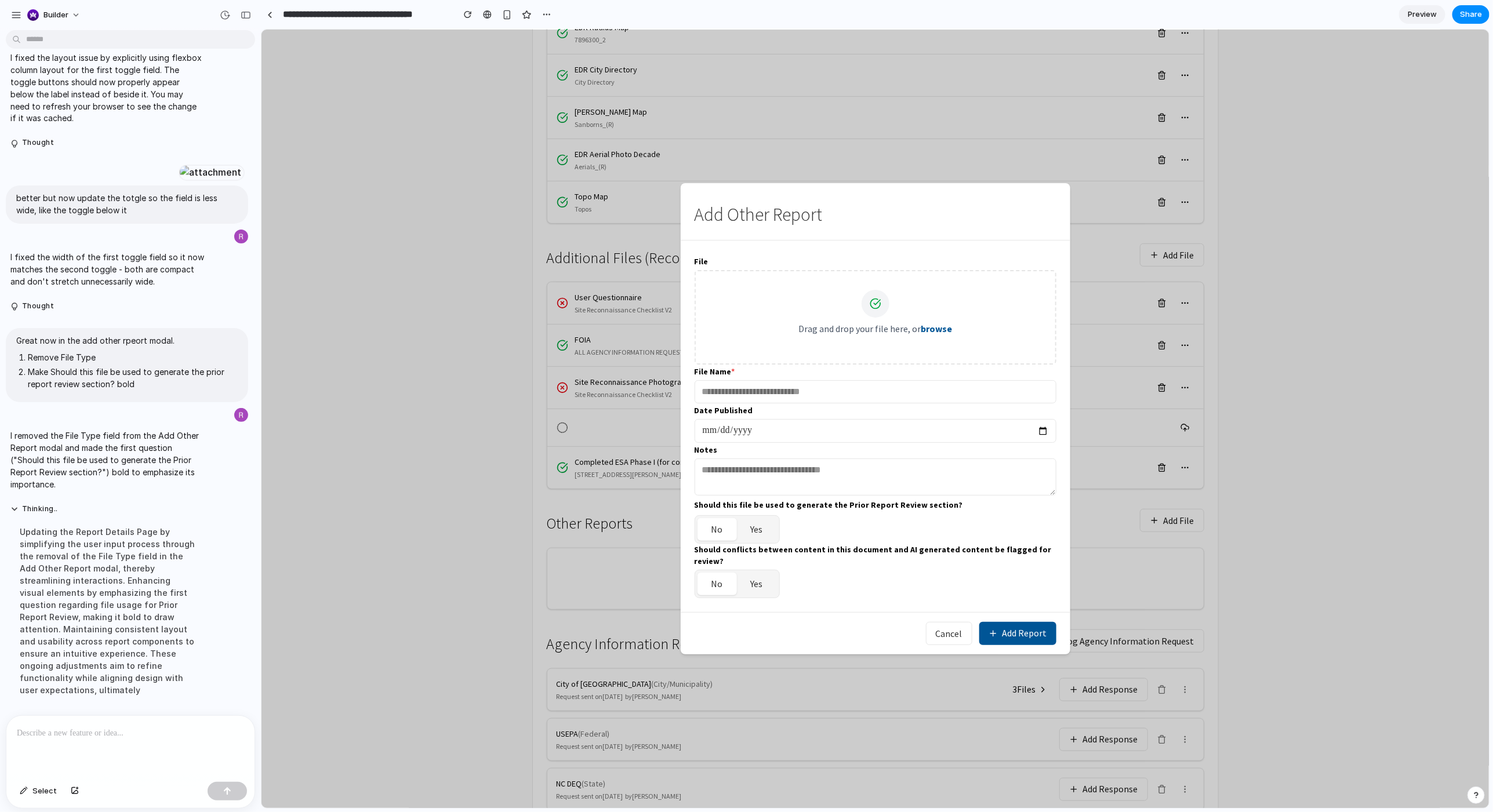
click at [834, 436] on button "Add Report" at bounding box center [1017, 632] width 77 height 23
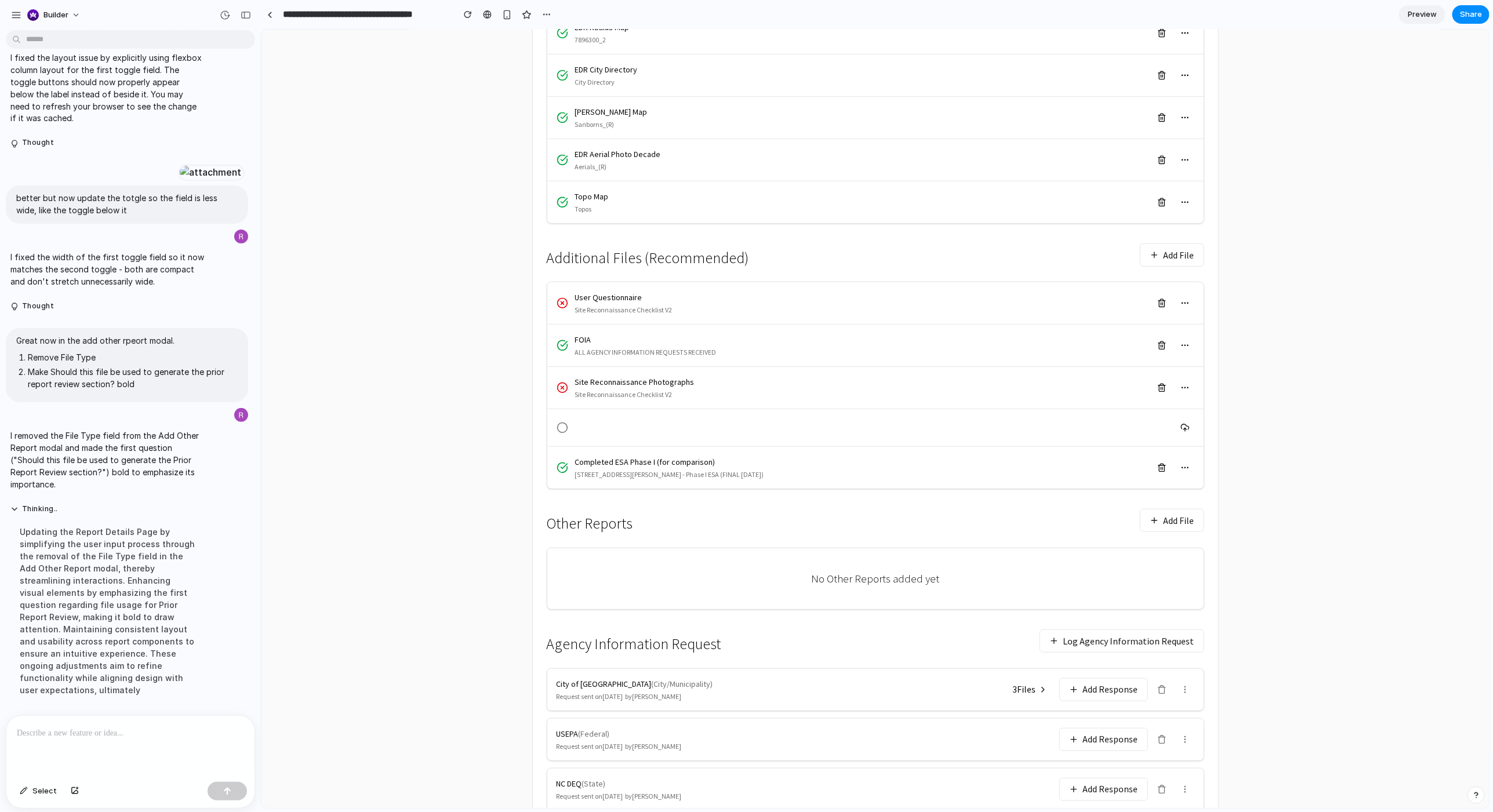
click at [173, 436] on div at bounding box center [130, 746] width 248 height 61
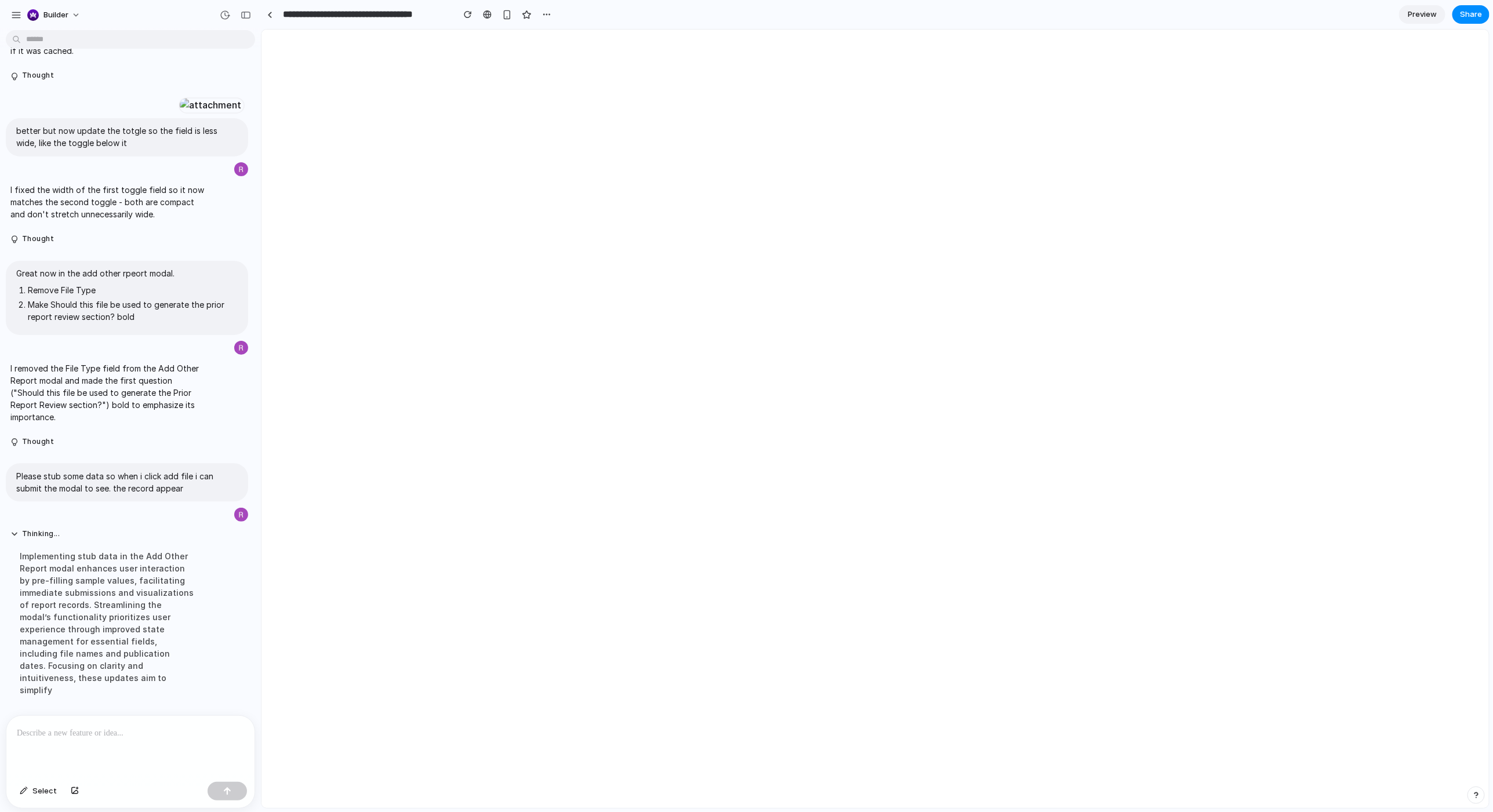
scroll to position [0, 0]
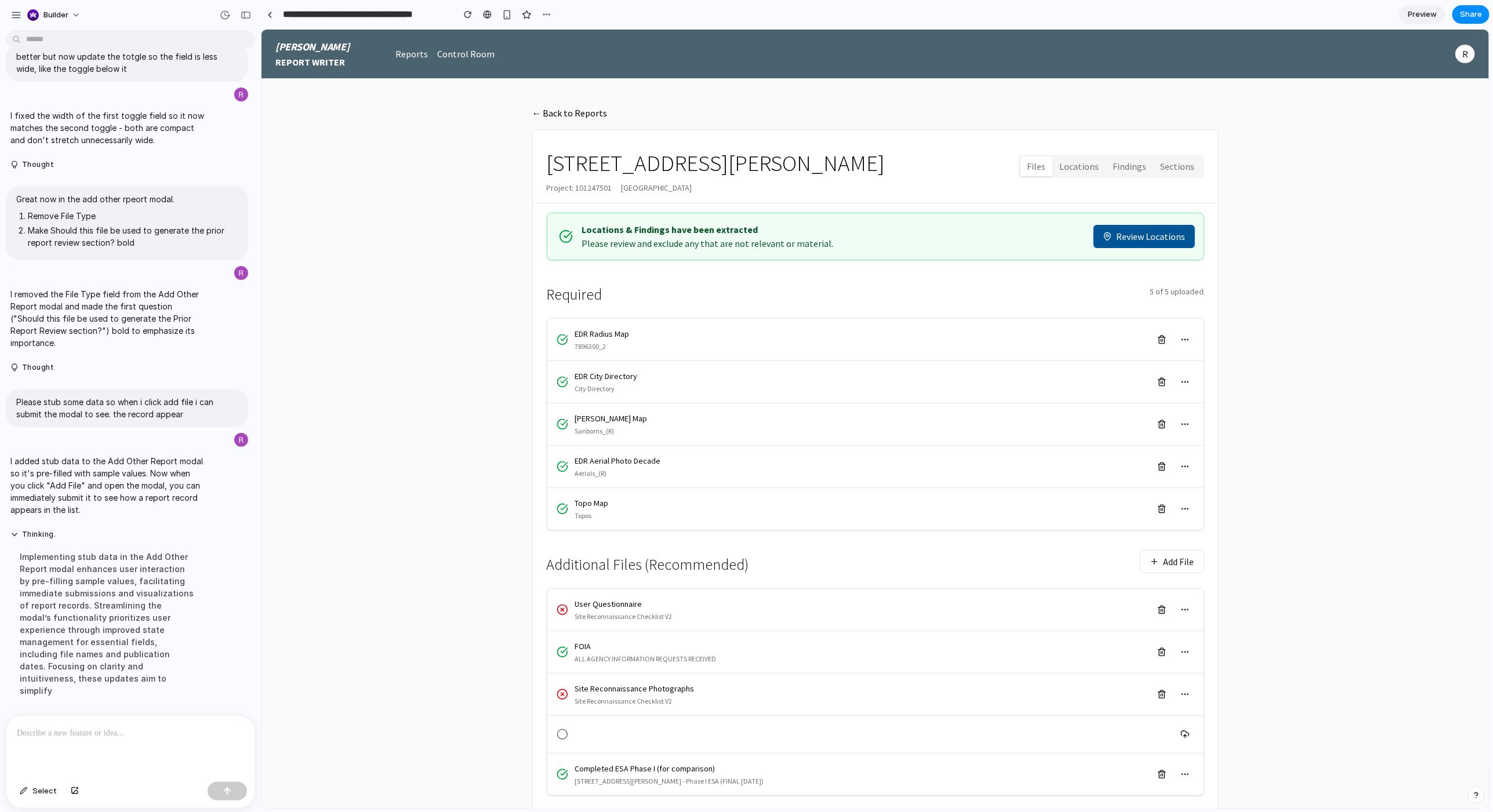
click at [397, 436] on main "← Back to Reports 85 Jay Street Project: 101247501 Brooklyn, NY 11201 Files Loc…" at bounding box center [875, 616] width 1228 height 1077
click at [144, 436] on div "Implementing stub data in the Add Other Report modal enhances user interaction …" at bounding box center [108, 624] width 194 height 160
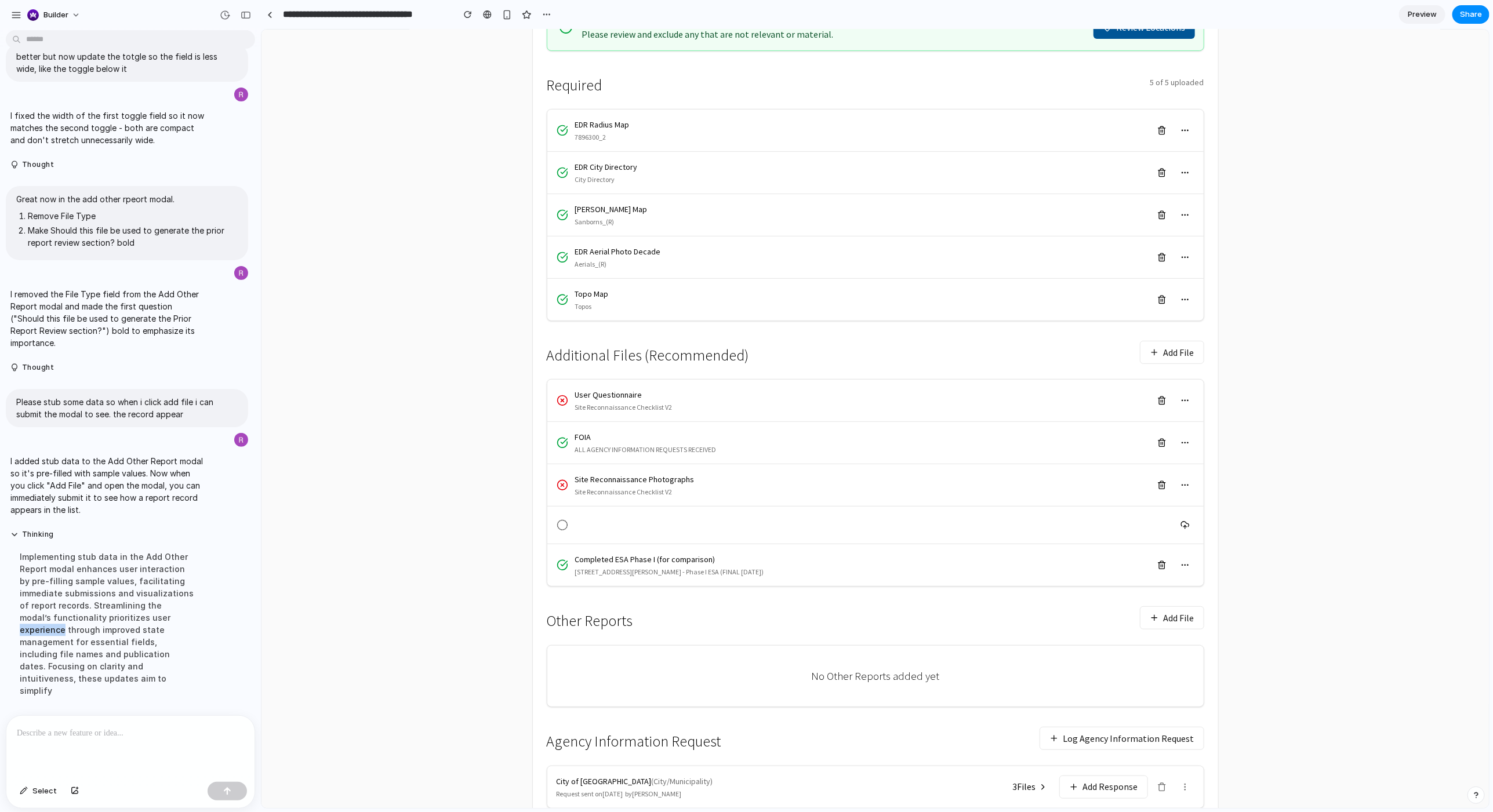
scroll to position [354, 0]
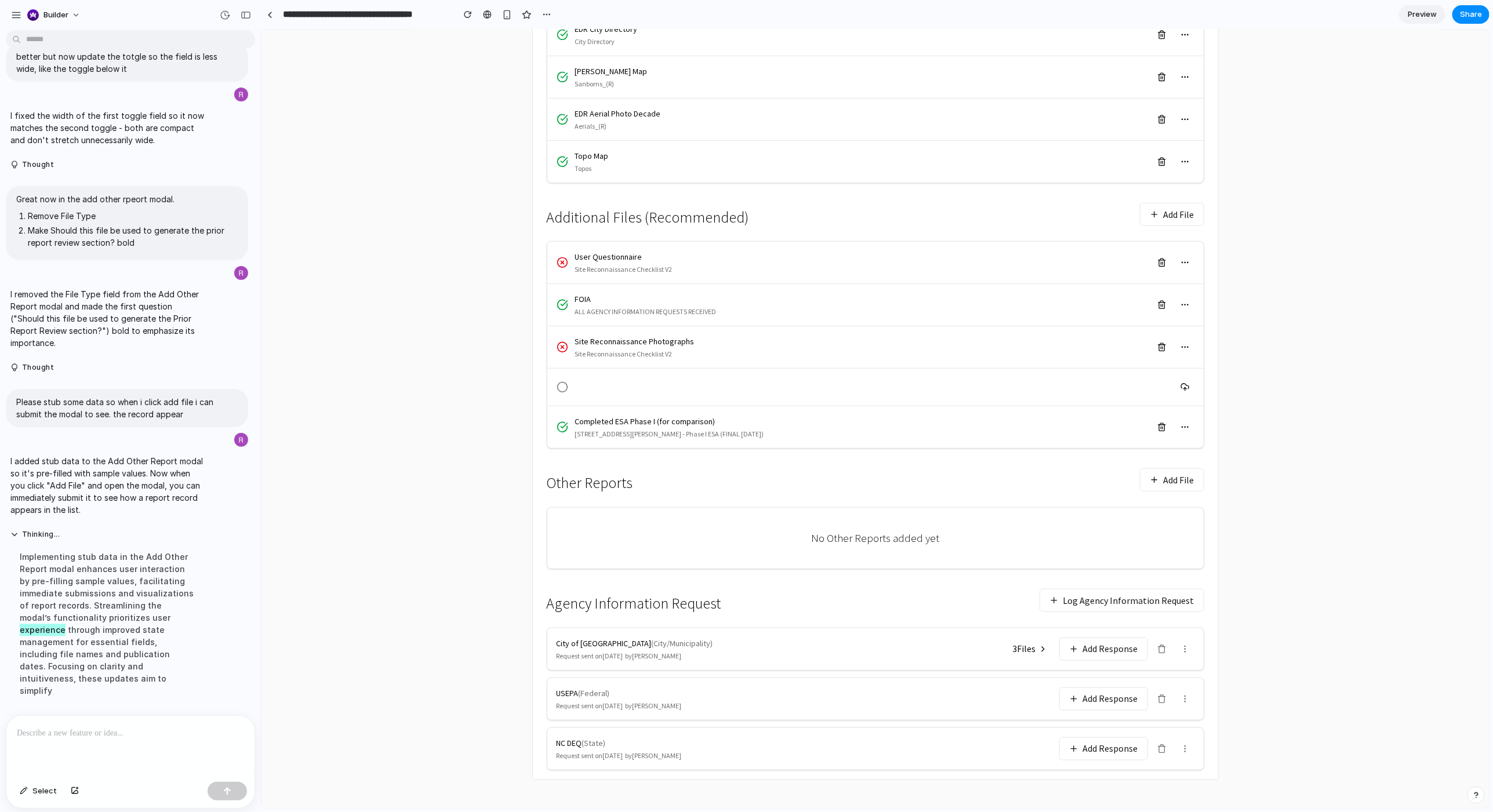
click at [834, 436] on button "Add File" at bounding box center [1171, 479] width 64 height 23
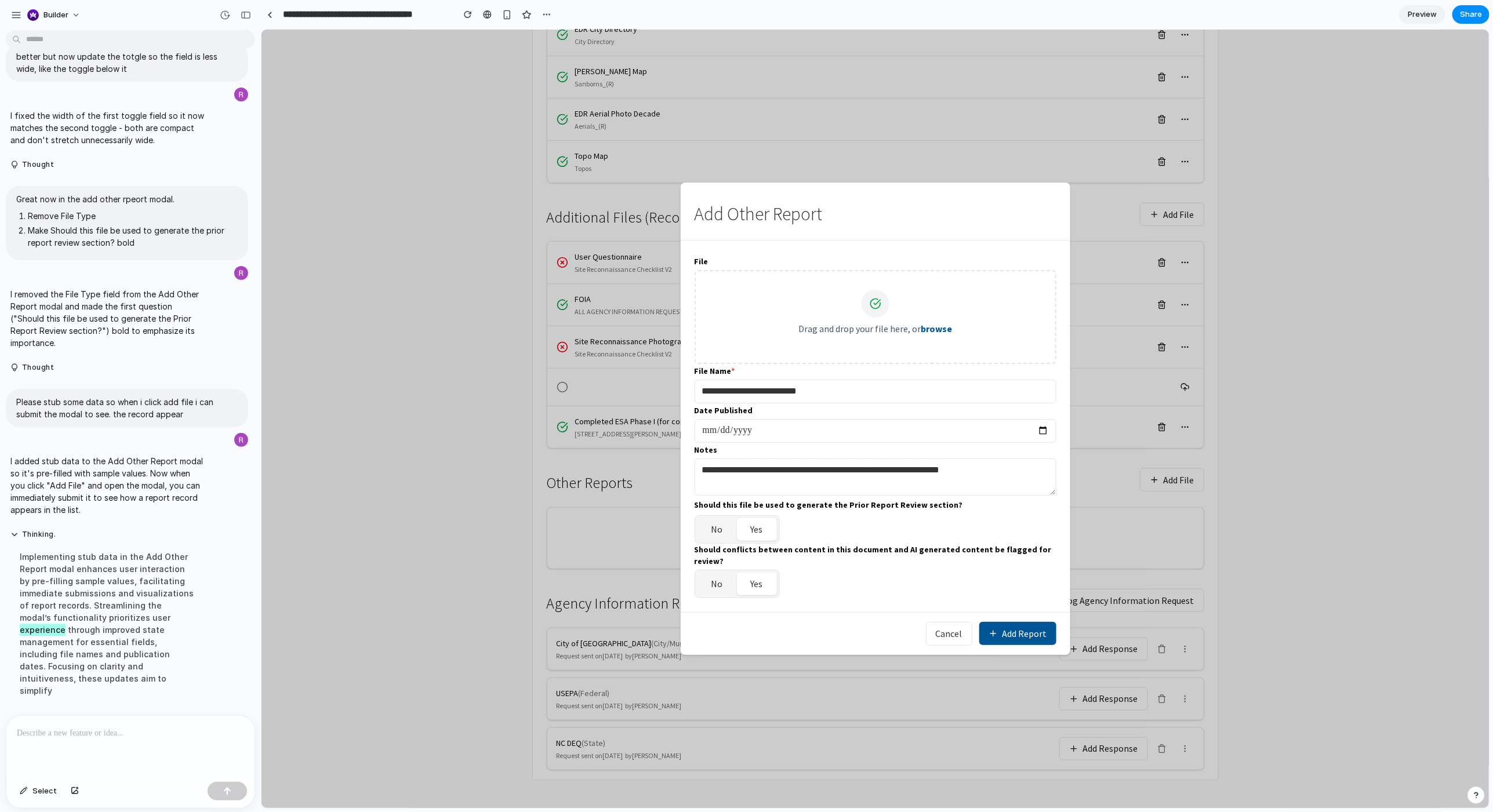
click at [834, 436] on button "Add Report" at bounding box center [1017, 632] width 77 height 23
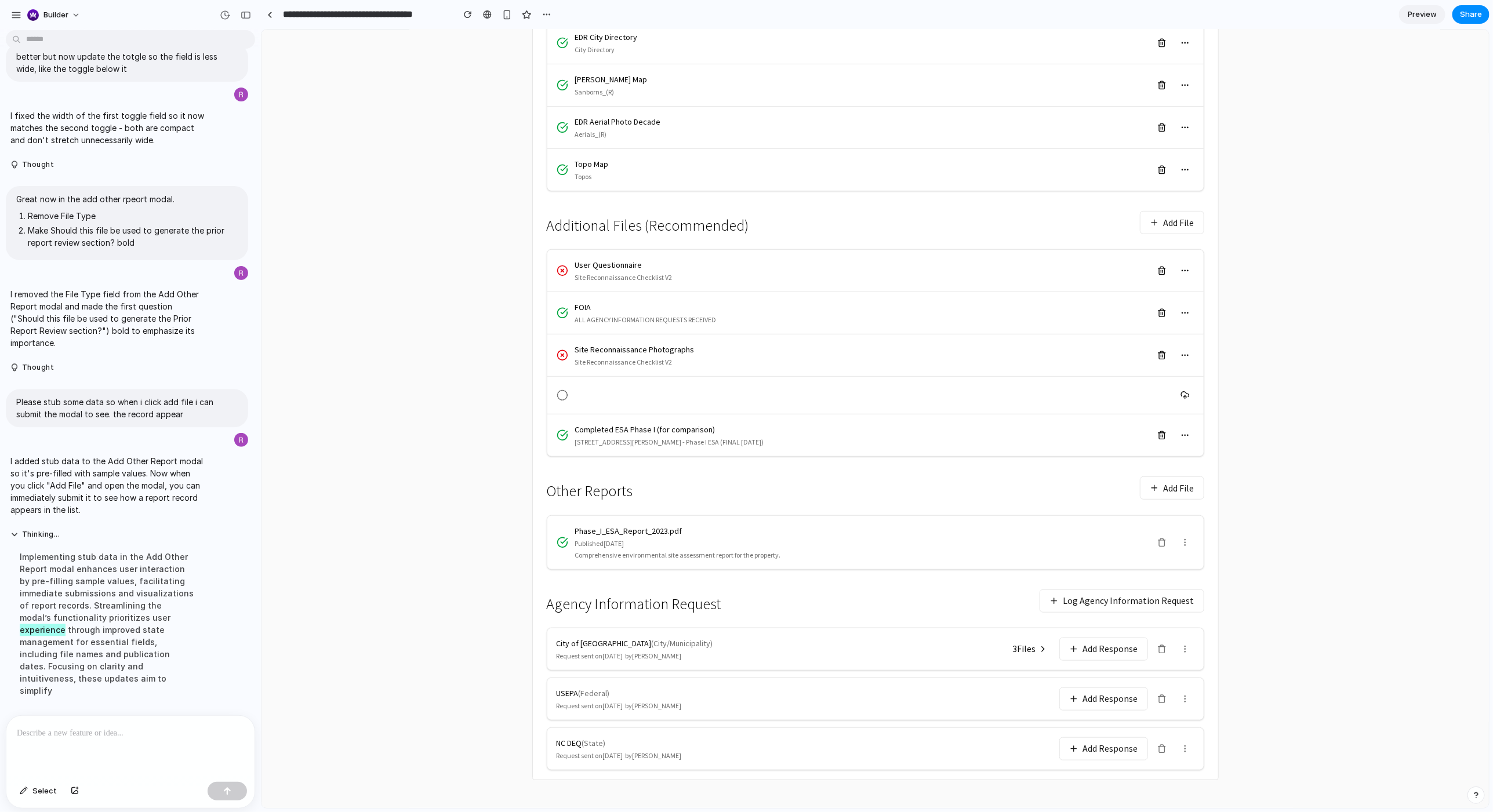
click at [759, 436] on div "Comprehensive environmental site assessment report for the property." at bounding box center [861, 555] width 573 height 10
click at [759, 436] on div "Published 2023-06-15" at bounding box center [861, 543] width 573 height 10
click at [191, 436] on div at bounding box center [130, 746] width 248 height 61
click at [77, 436] on div at bounding box center [130, 746] width 248 height 61
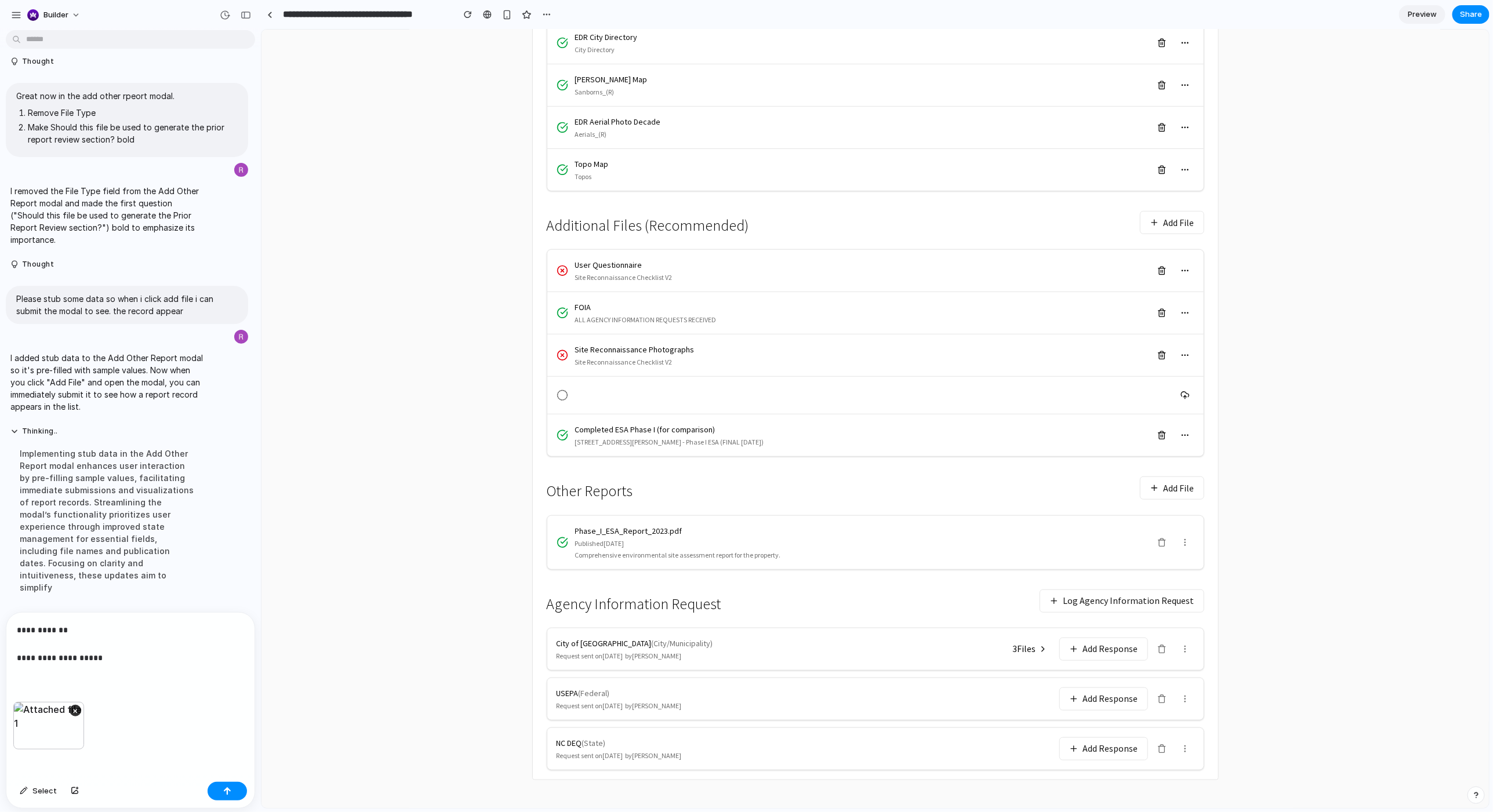
click at [834, 436] on button "Add File" at bounding box center [1171, 487] width 64 height 23
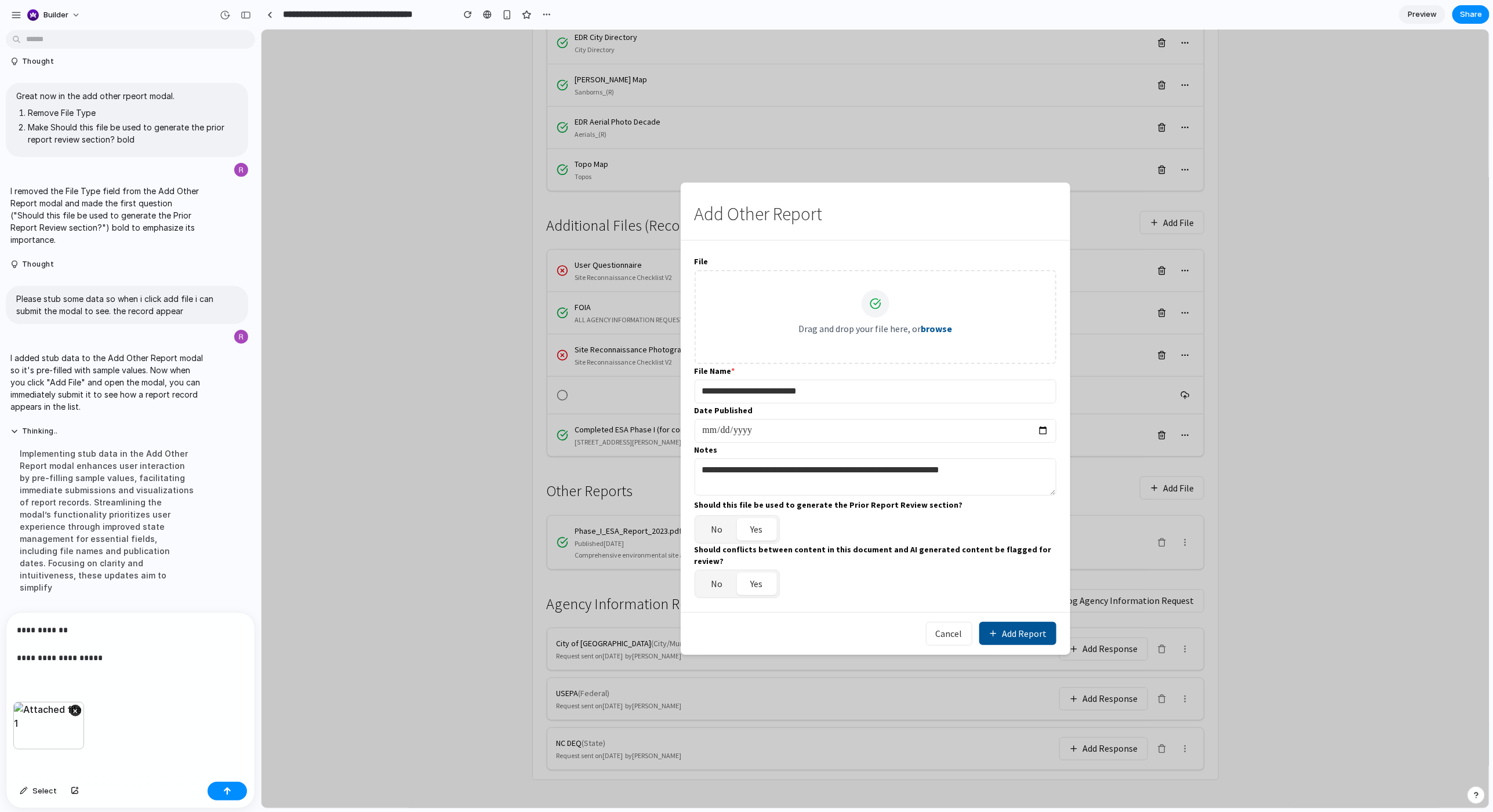
click at [176, 436] on div "**********" at bounding box center [130, 657] width 248 height 89
click at [831, 393] on input "**********" at bounding box center [875, 391] width 362 height 24
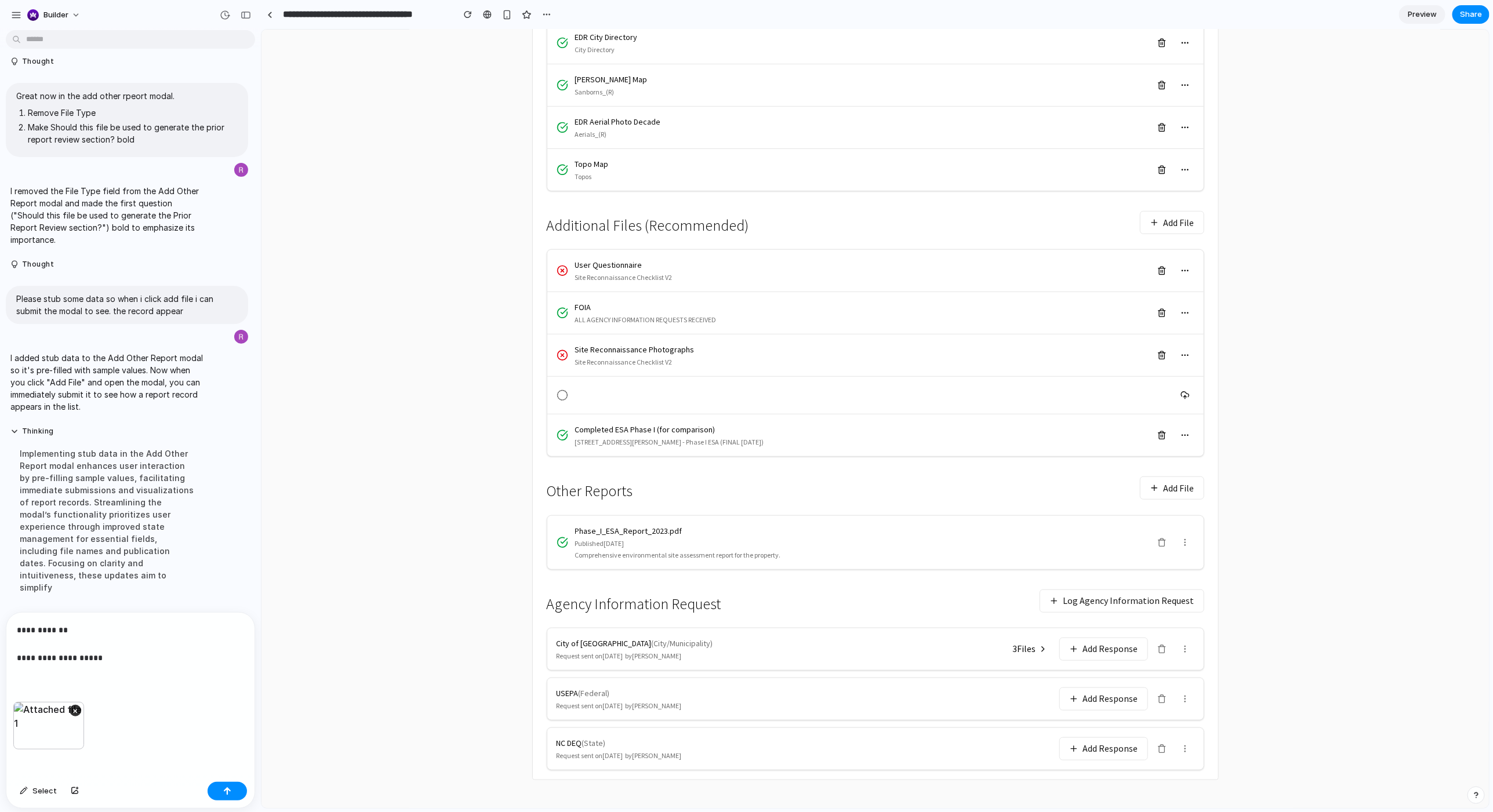
click at [195, 436] on div "**********" at bounding box center [130, 657] width 248 height 89
click at [834, 436] on div "Phase_I_ESA_Report_2023.pdf Published 2023-06-15 Comprehensive environmental si…" at bounding box center [875, 542] width 658 height 55
click at [834, 436] on icon at bounding box center [1185, 542] width 10 height 10
click at [834, 436] on button "Add File" at bounding box center [1171, 487] width 64 height 23
click at [181, 436] on p "**********" at bounding box center [130, 644] width 227 height 42
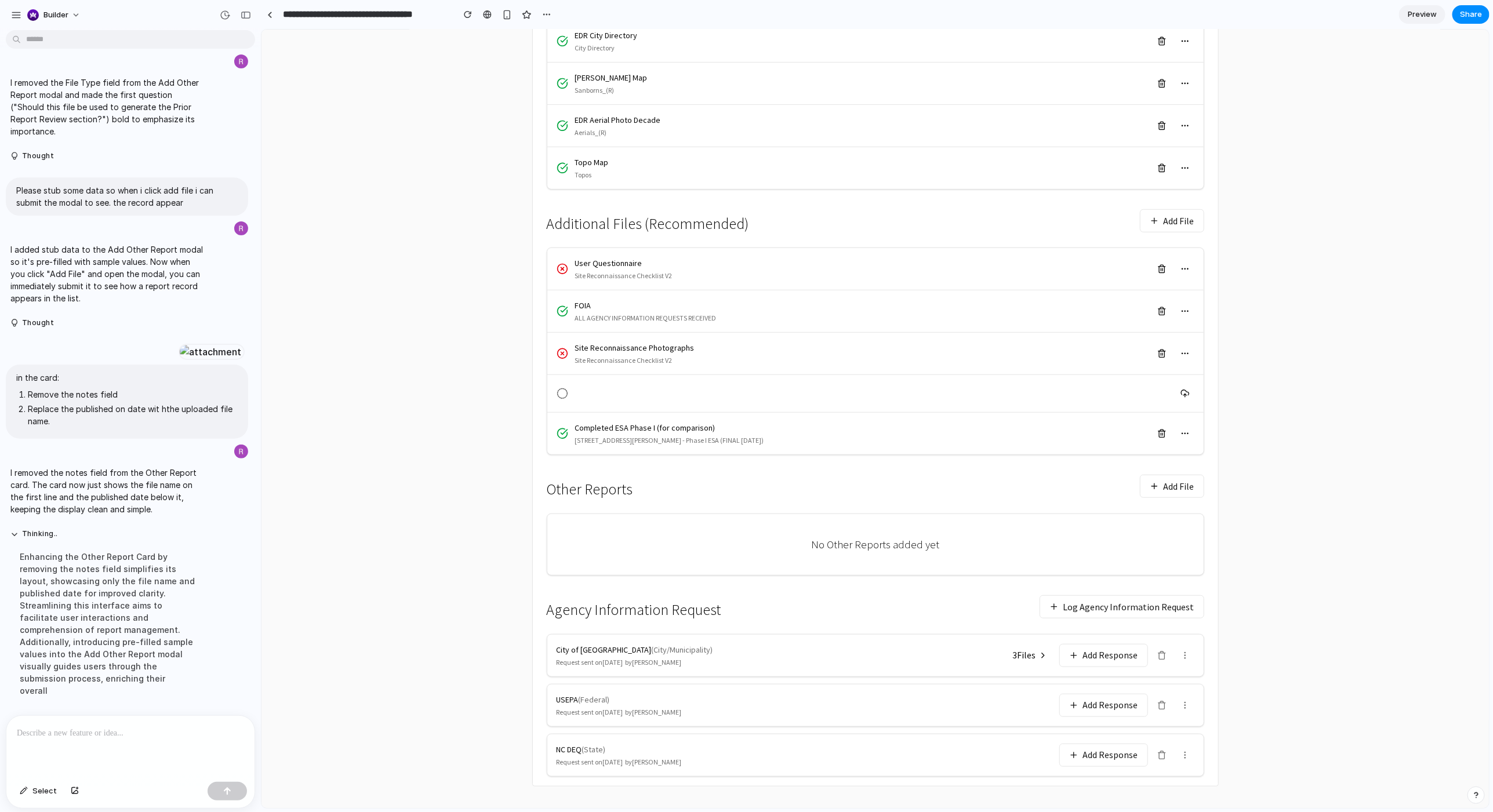
scroll to position [342, 0]
click at [834, 436] on button "Add File" at bounding box center [1171, 484] width 64 height 23
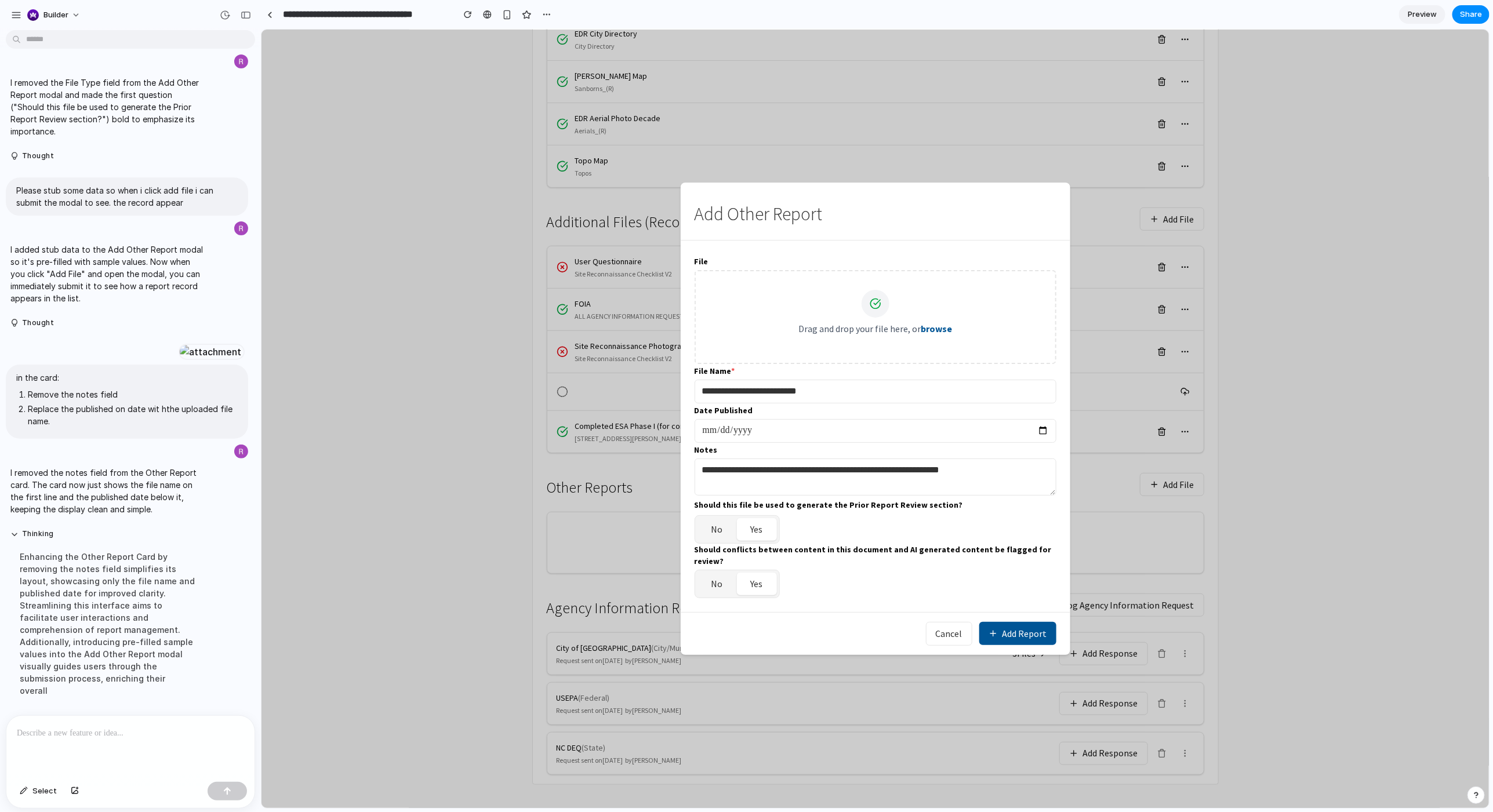
click at [834, 436] on button "Add Report" at bounding box center [1017, 632] width 77 height 23
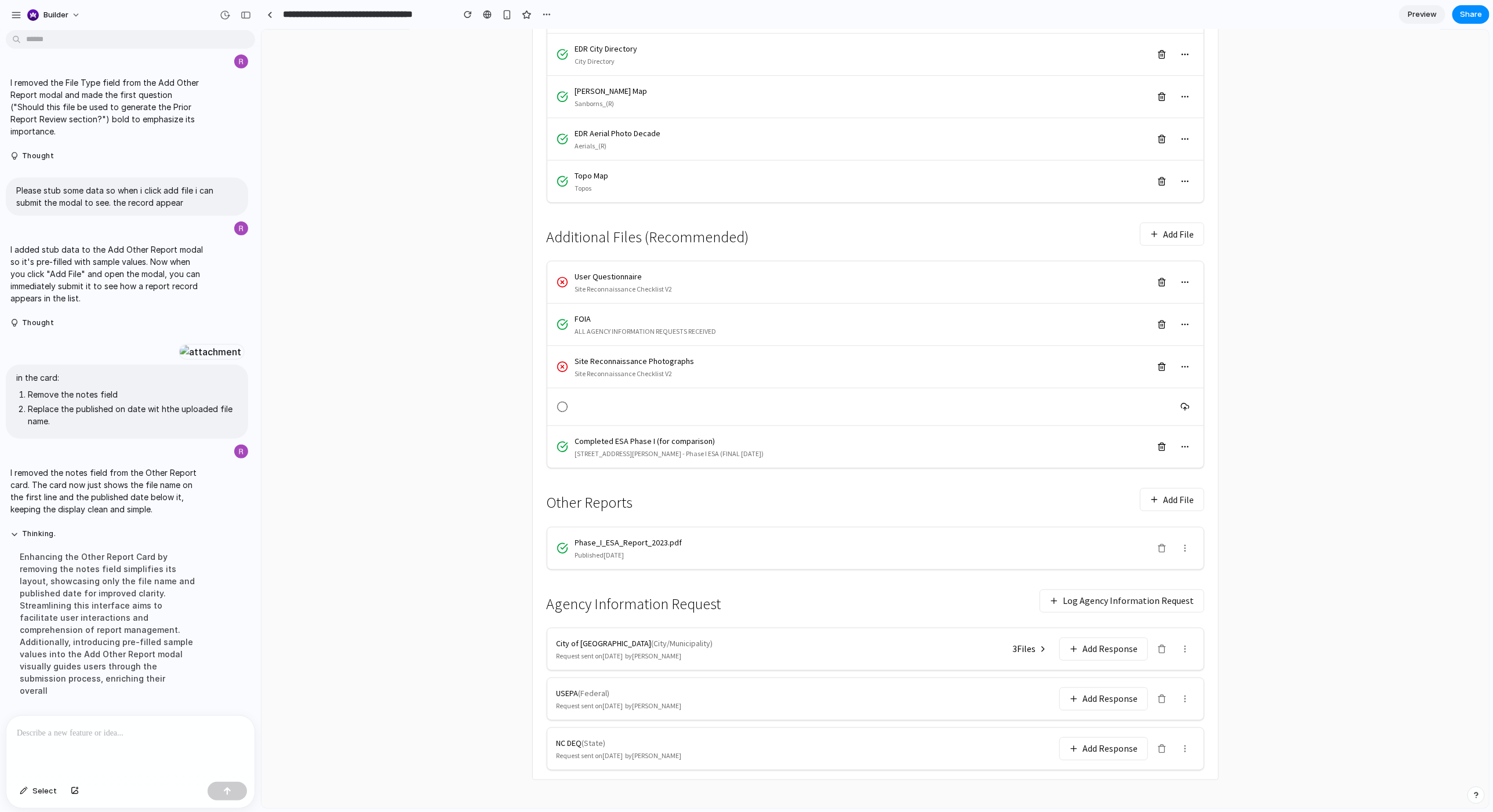
click at [292, 436] on main "← Back to Reports 85 Jay Street Project: 101247501 Brooklyn, NY 11201 Files Loc…" at bounding box center [875, 279] width 1228 height 1057
click at [110, 436] on p at bounding box center [130, 733] width 227 height 14
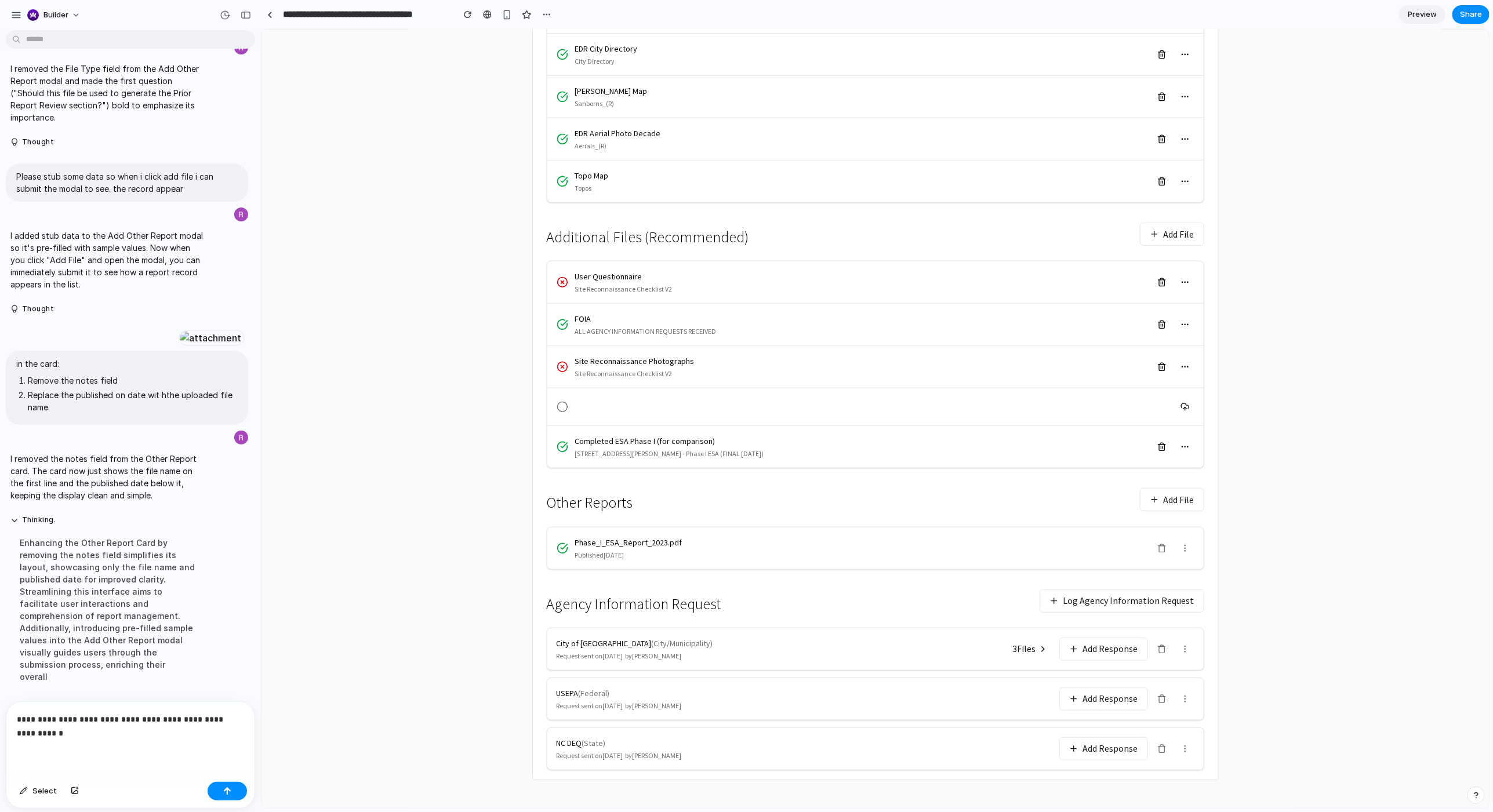
scroll to position [1984, 0]
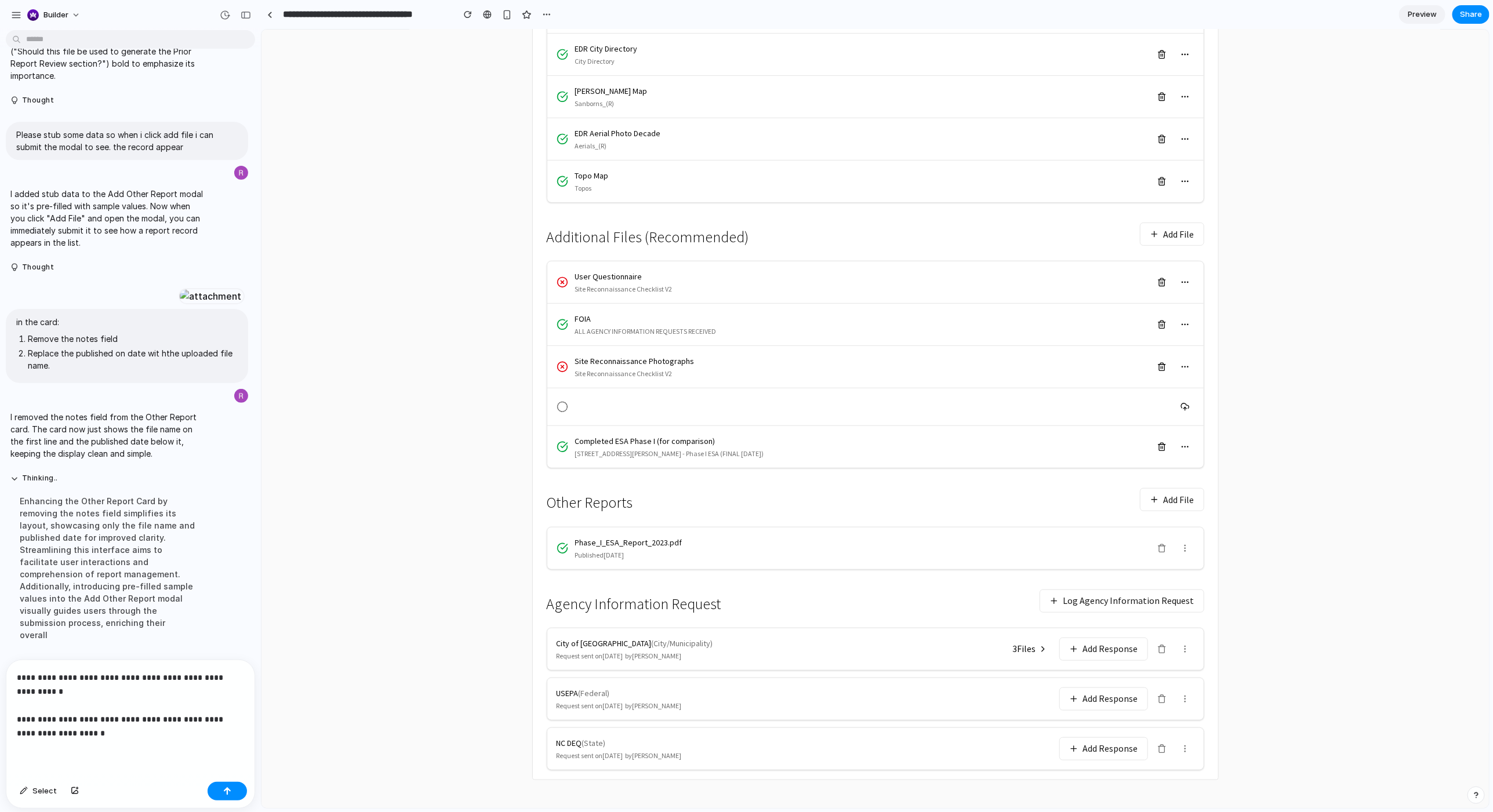
click at [197, 436] on p "**********" at bounding box center [130, 705] width 227 height 70
click at [230, 436] on p "**********" at bounding box center [130, 705] width 227 height 70
click at [222, 436] on p "**********" at bounding box center [130, 705] width 227 height 70
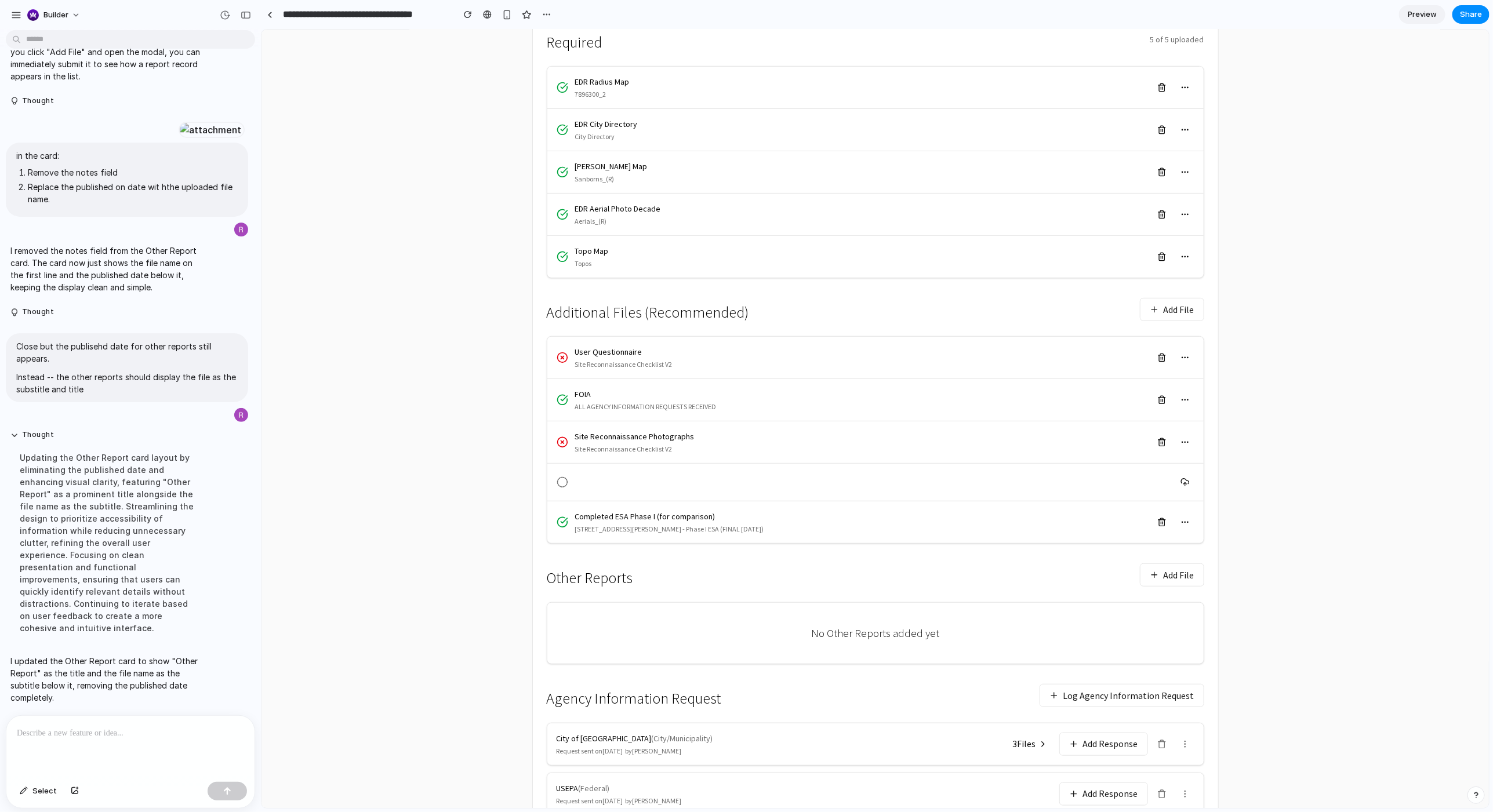
scroll to position [354, 0]
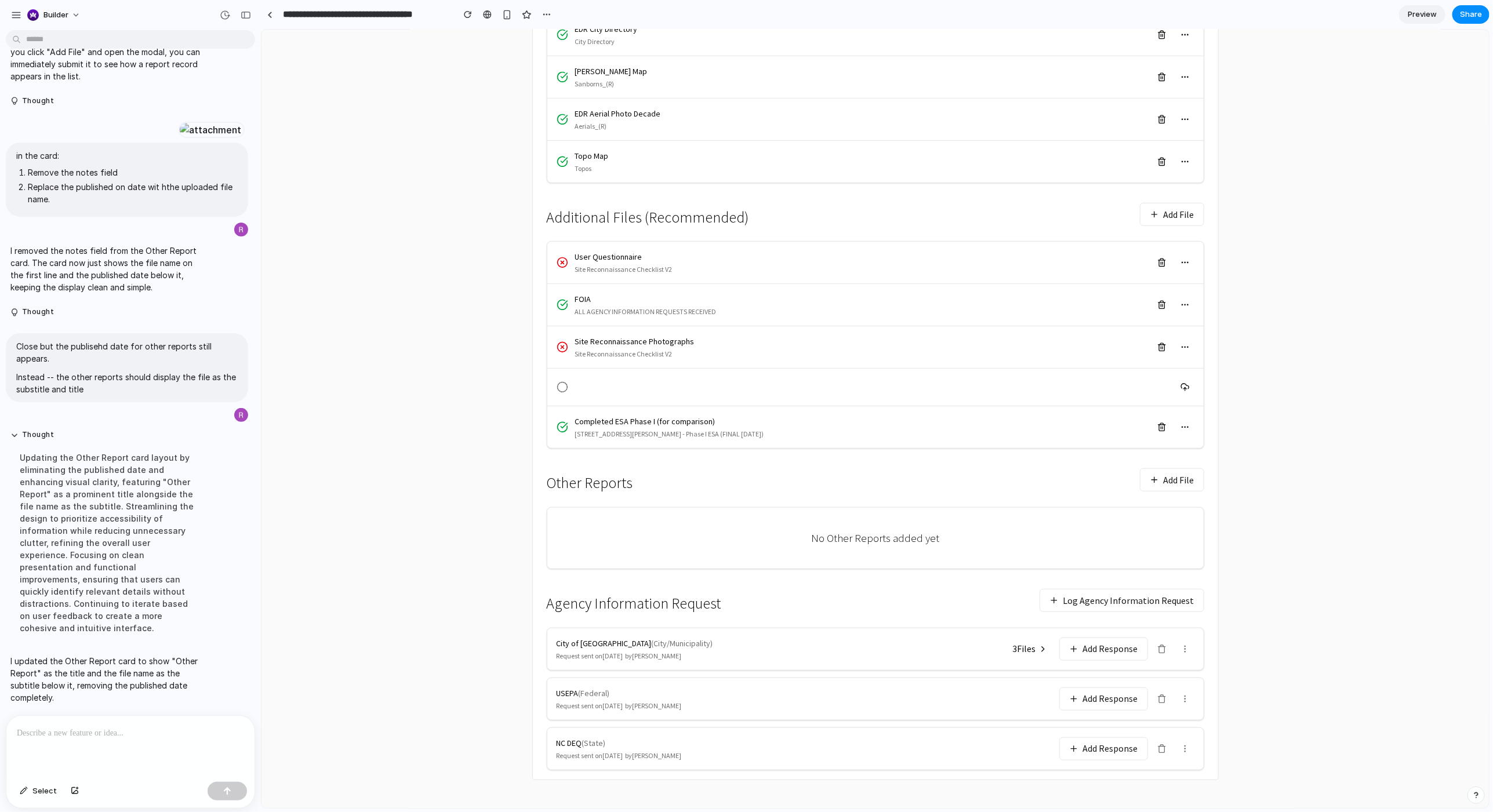
click at [834, 436] on button "Add File" at bounding box center [1171, 479] width 64 height 23
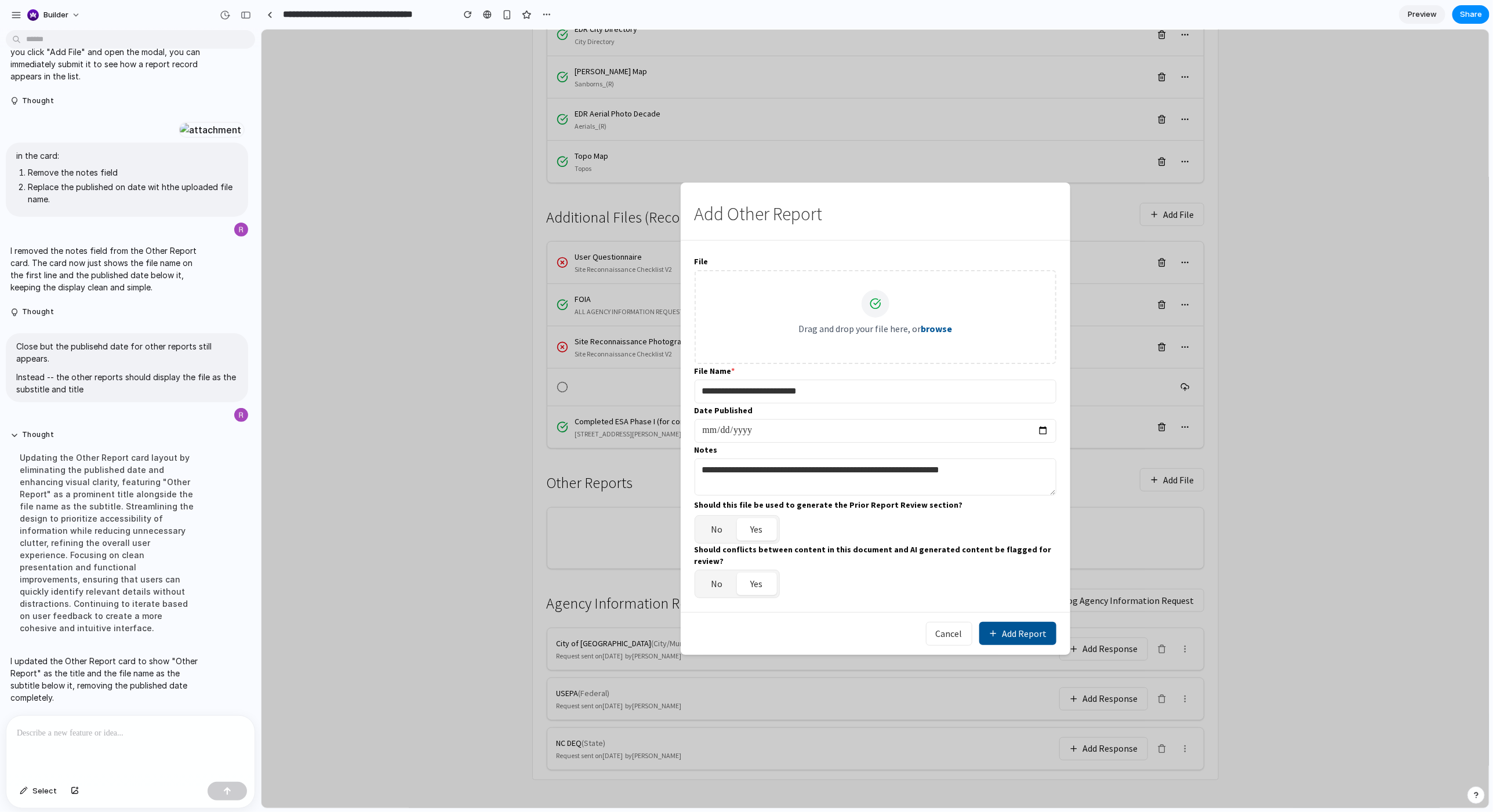
click at [834, 436] on button "Add Report" at bounding box center [1017, 632] width 77 height 23
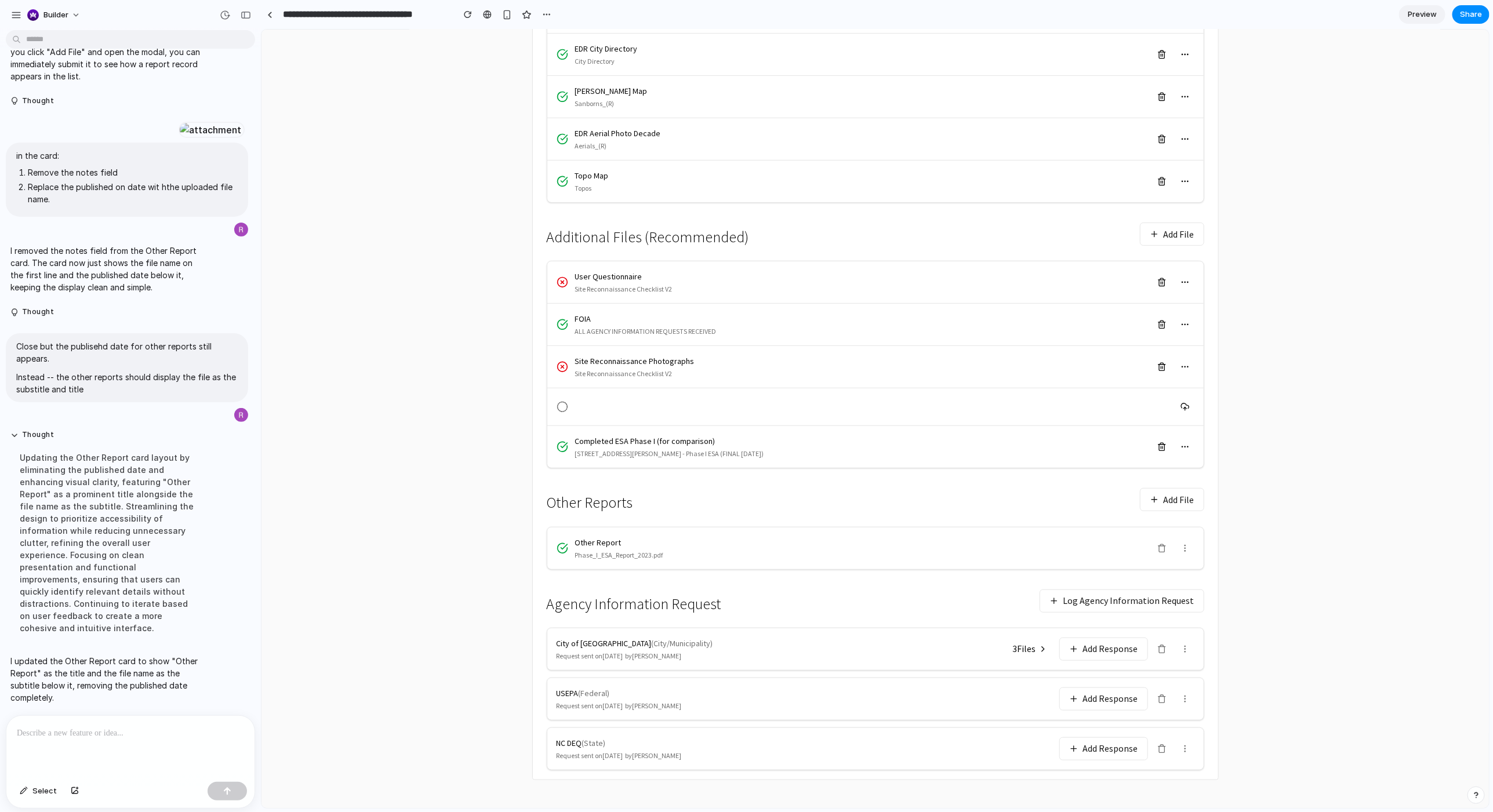
click at [129, 436] on div at bounding box center [130, 746] width 248 height 61
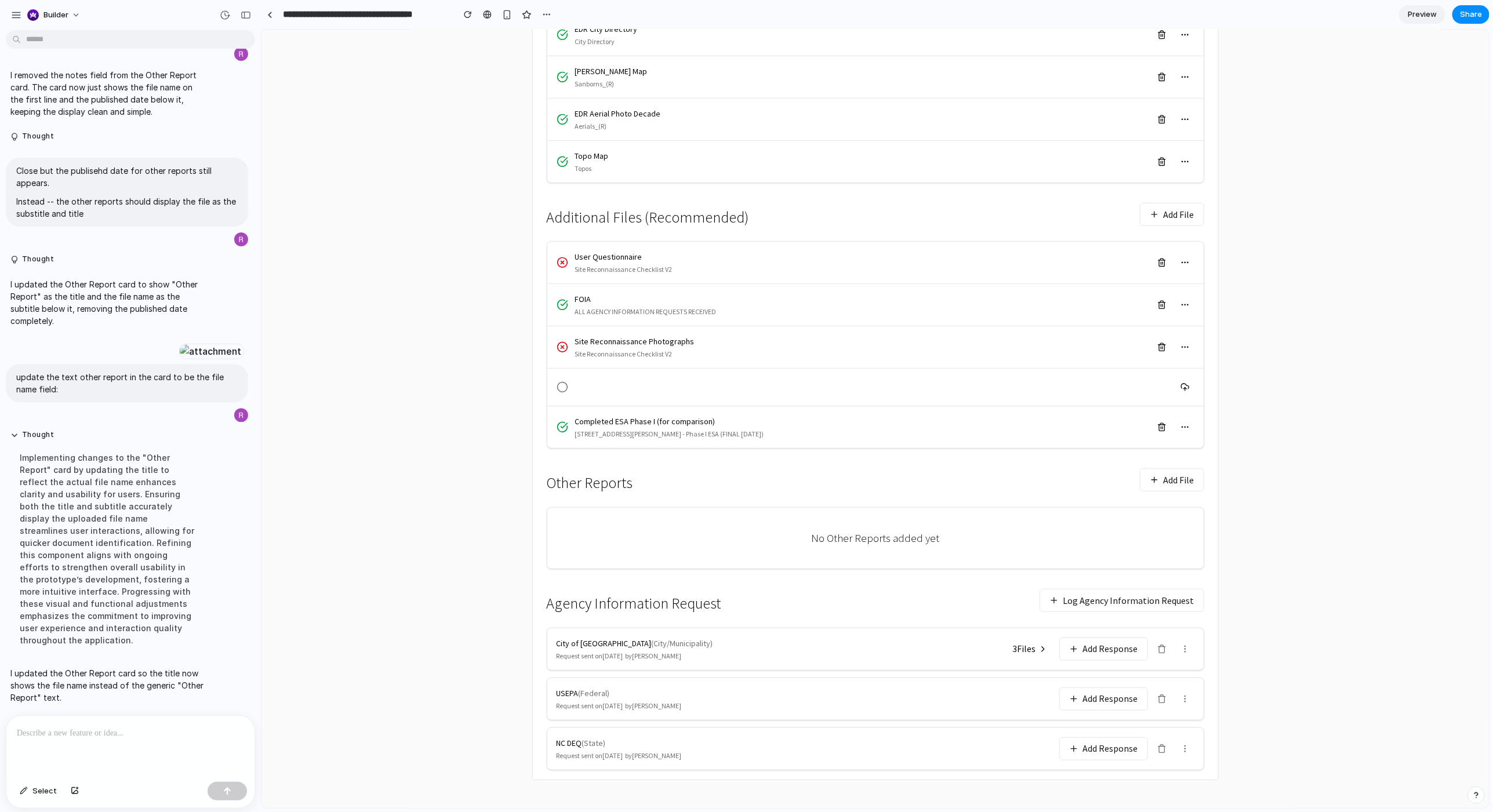
scroll to position [350, 0]
click at [834, 436] on button "Add File" at bounding box center [1171, 479] width 64 height 23
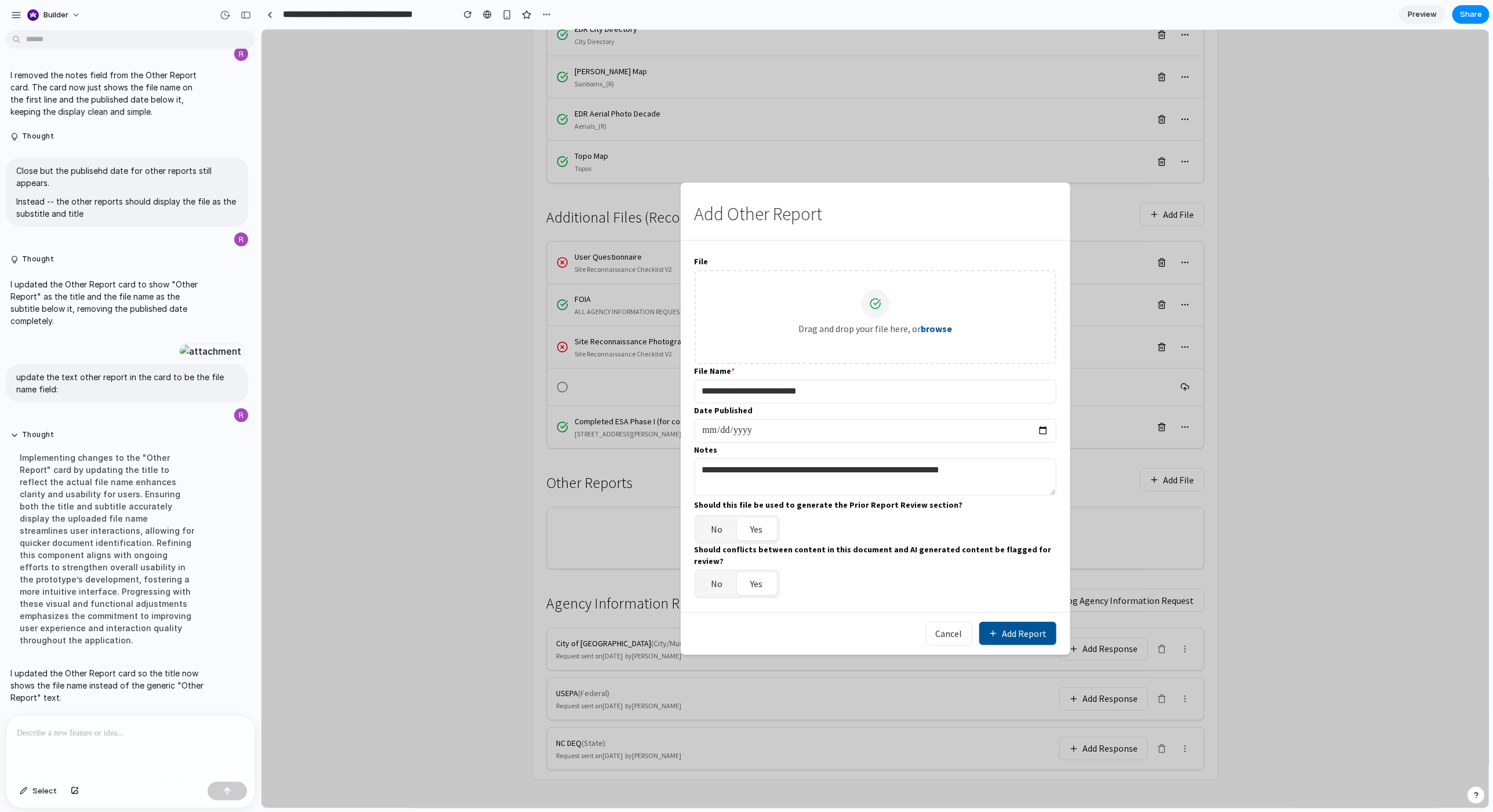
click at [834, 436] on button "Add Report" at bounding box center [1017, 632] width 77 height 23
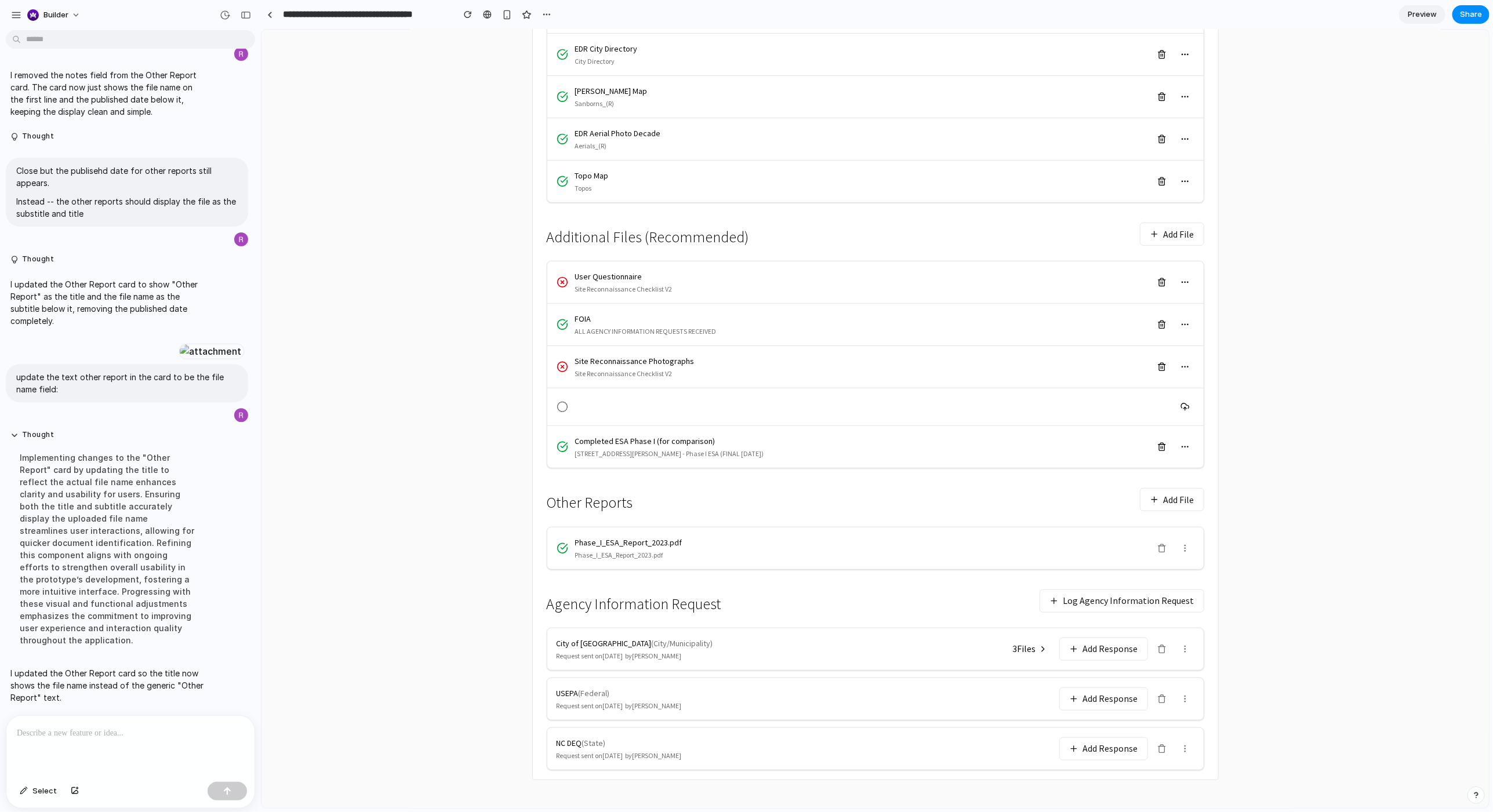
click at [144, 436] on div at bounding box center [130, 746] width 248 height 61
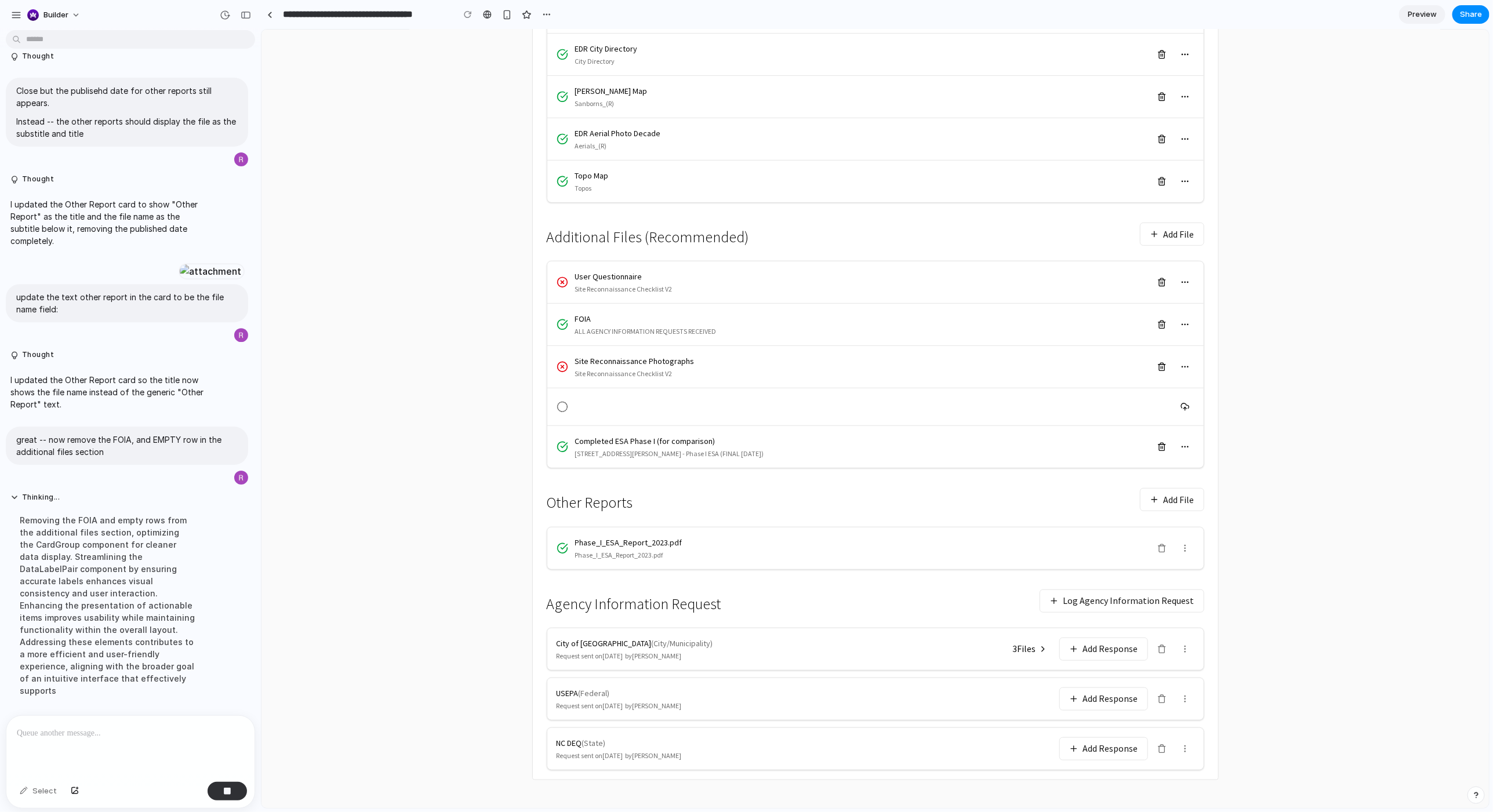
scroll to position [2525, 0]
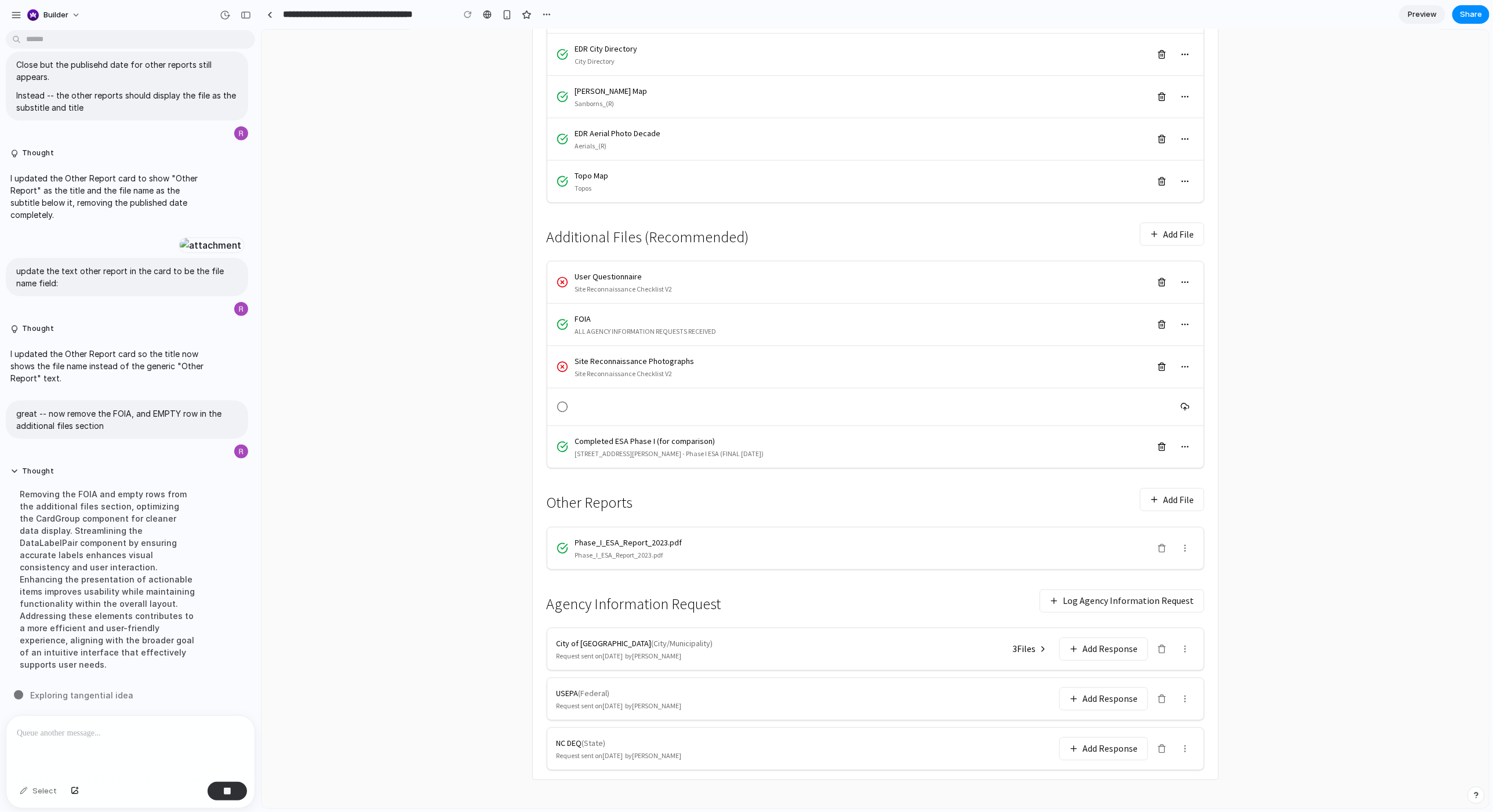
click at [144, 436] on div at bounding box center [130, 746] width 248 height 61
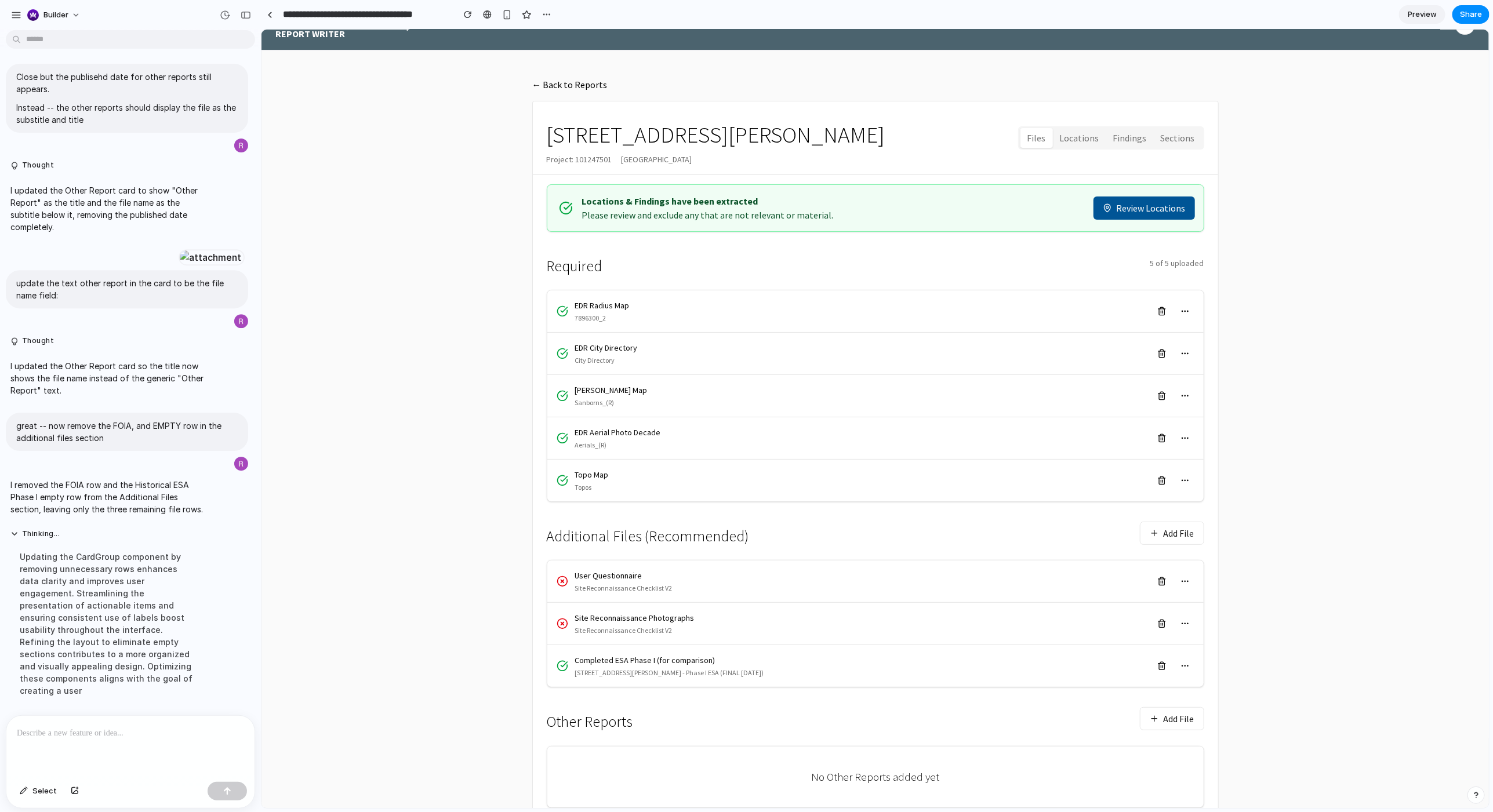
scroll to position [0, 0]
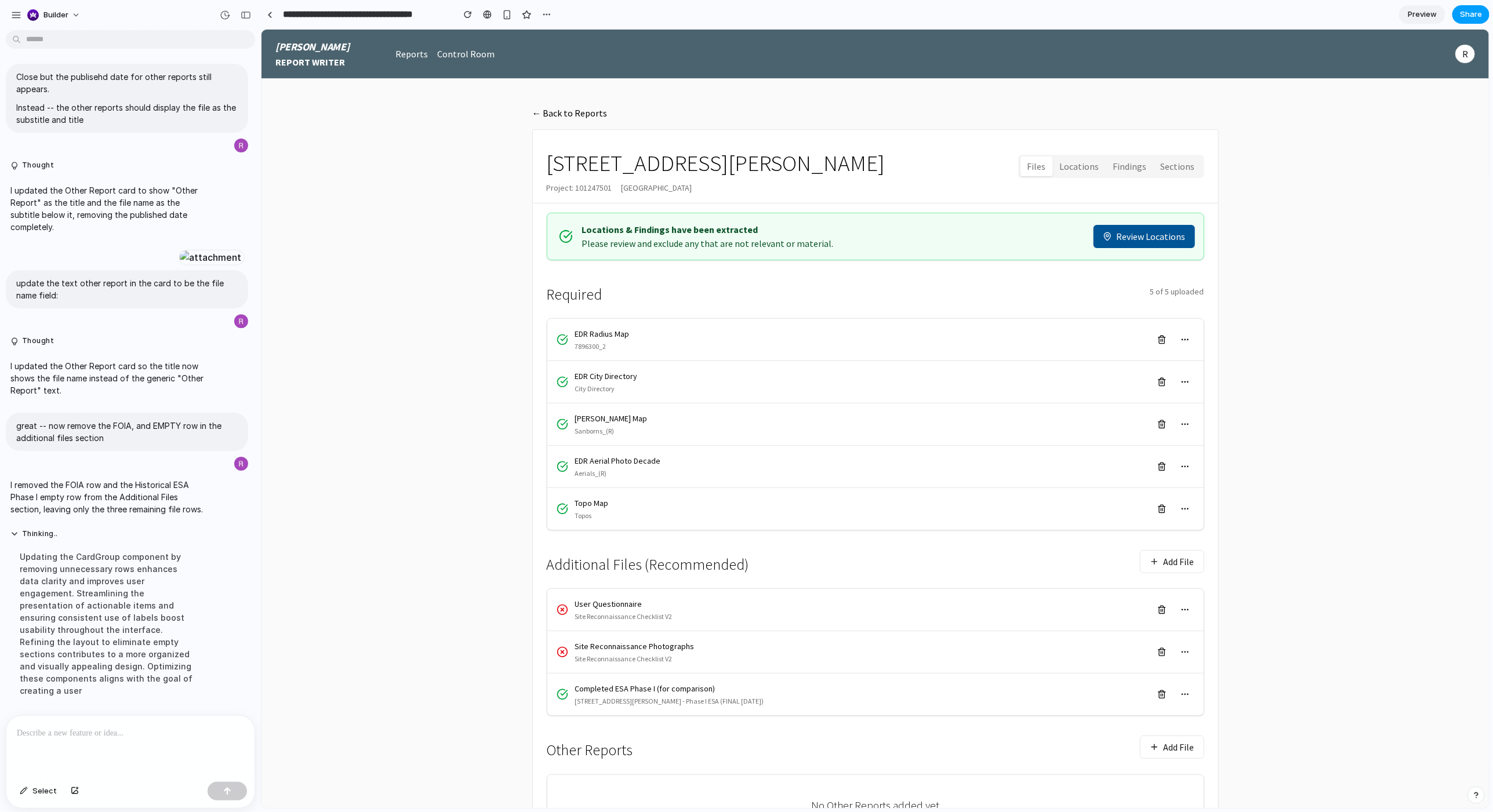
click at [834, 15] on span "Share" at bounding box center [1471, 15] width 22 height 12
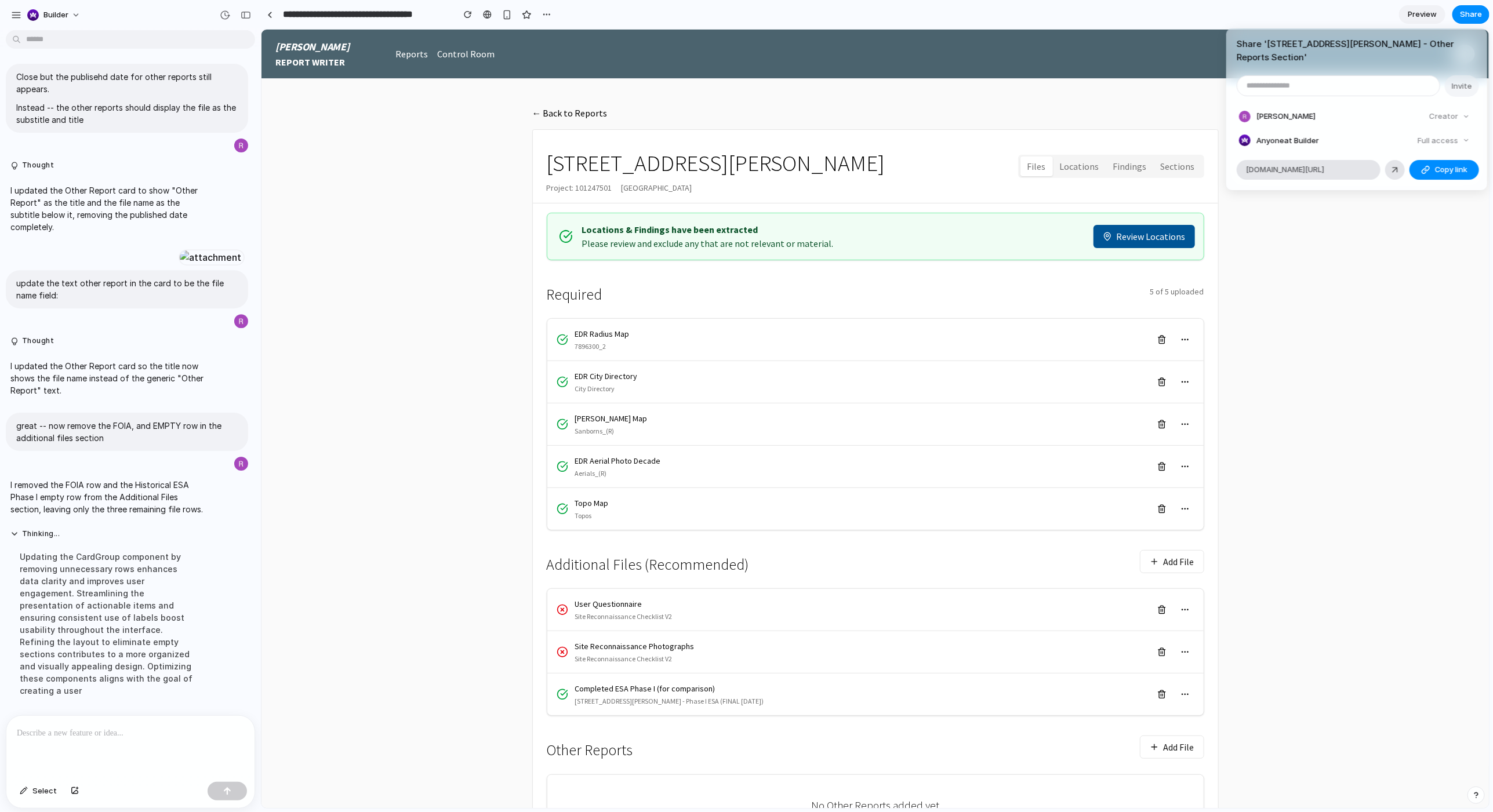
click at [834, 133] on div "Full access" at bounding box center [1444, 140] width 61 height 16
click at [834, 165] on div at bounding box center [1395, 170] width 11 height 11
click at [834, 160] on button "Copy link" at bounding box center [1444, 169] width 70 height 20
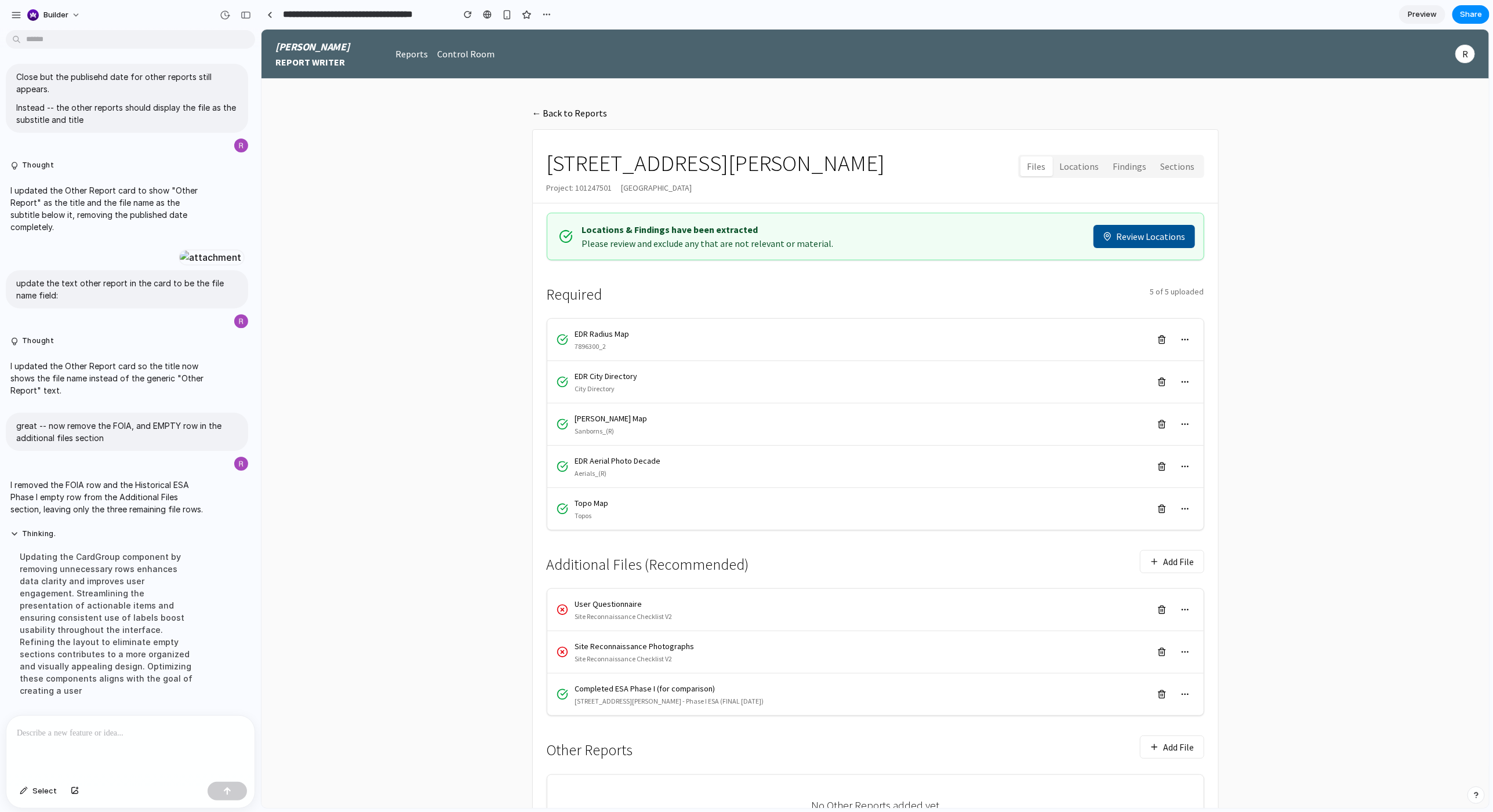
click at [834, 15] on div "Share ' 85 Jay Street - Other Reports Section ' Invite Rob Shapiro Creator Anyo…" at bounding box center [746, 406] width 1493 height 812
click at [834, 13] on span "Share" at bounding box center [1471, 15] width 22 height 12
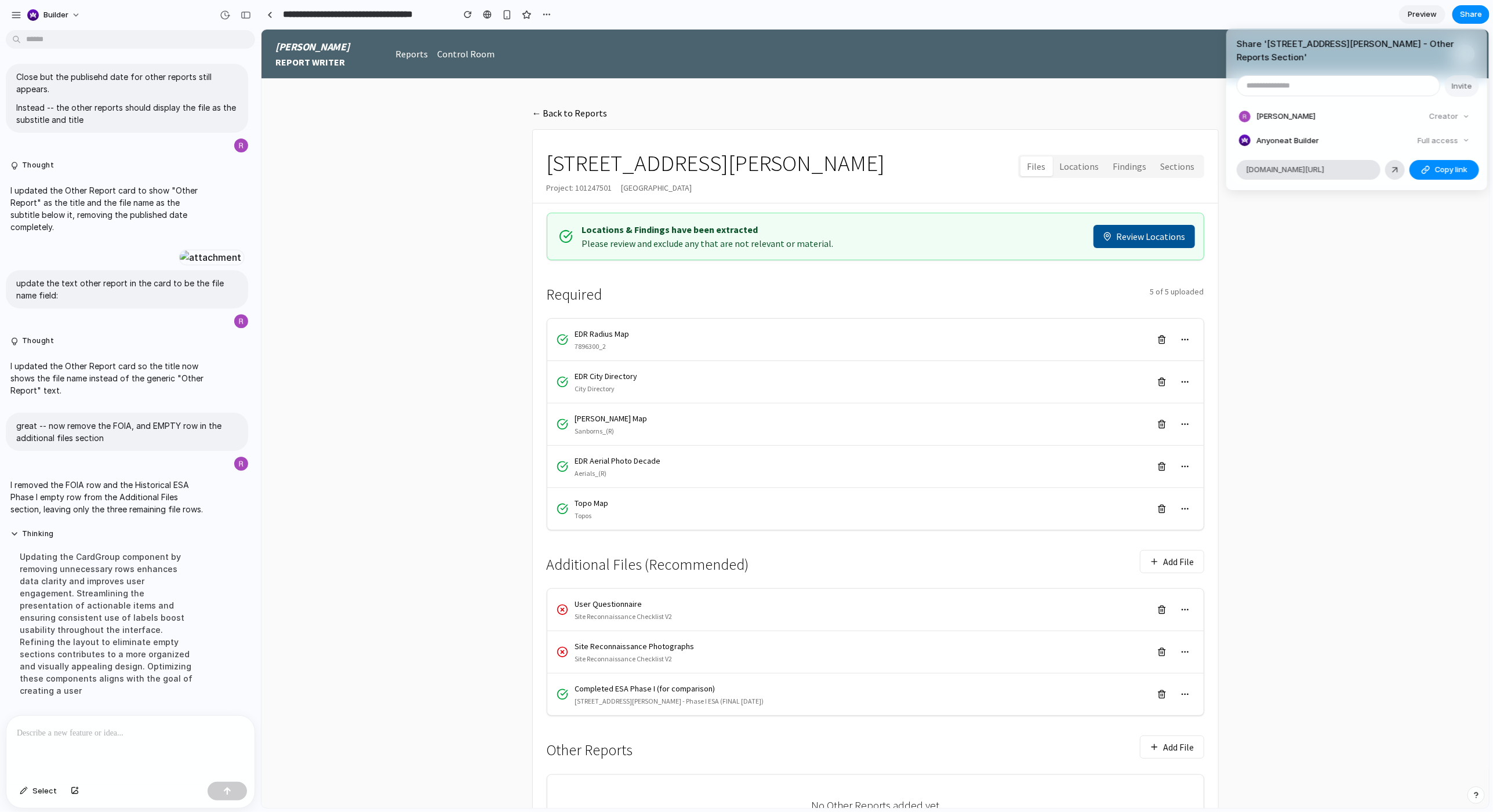
drag, startPoint x: 1351, startPoint y: 153, endPoint x: 1398, endPoint y: 124, distance: 55.2
click at [834, 126] on article "Share ' 85 Jay Street - Other Reports Section ' Invite Rob Shapiro Creator Anyo…" at bounding box center [1357, 109] width 261 height 162
click at [834, 224] on div "Share ' 85 Jay Street - Other Reports Section ' Invite Rob Shapiro Creator Anyo…" at bounding box center [746, 406] width 1493 height 812
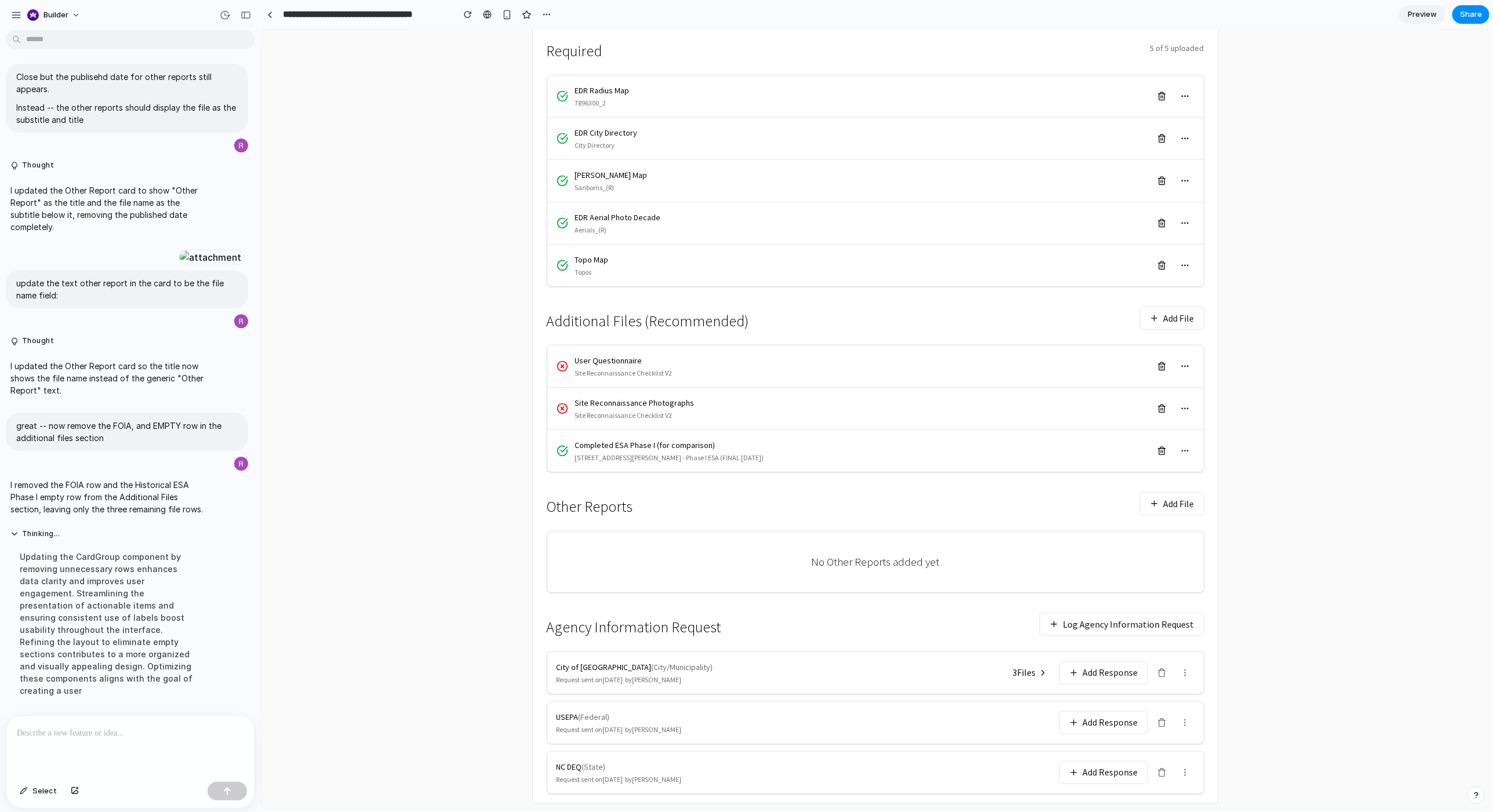
scroll to position [273, 0]
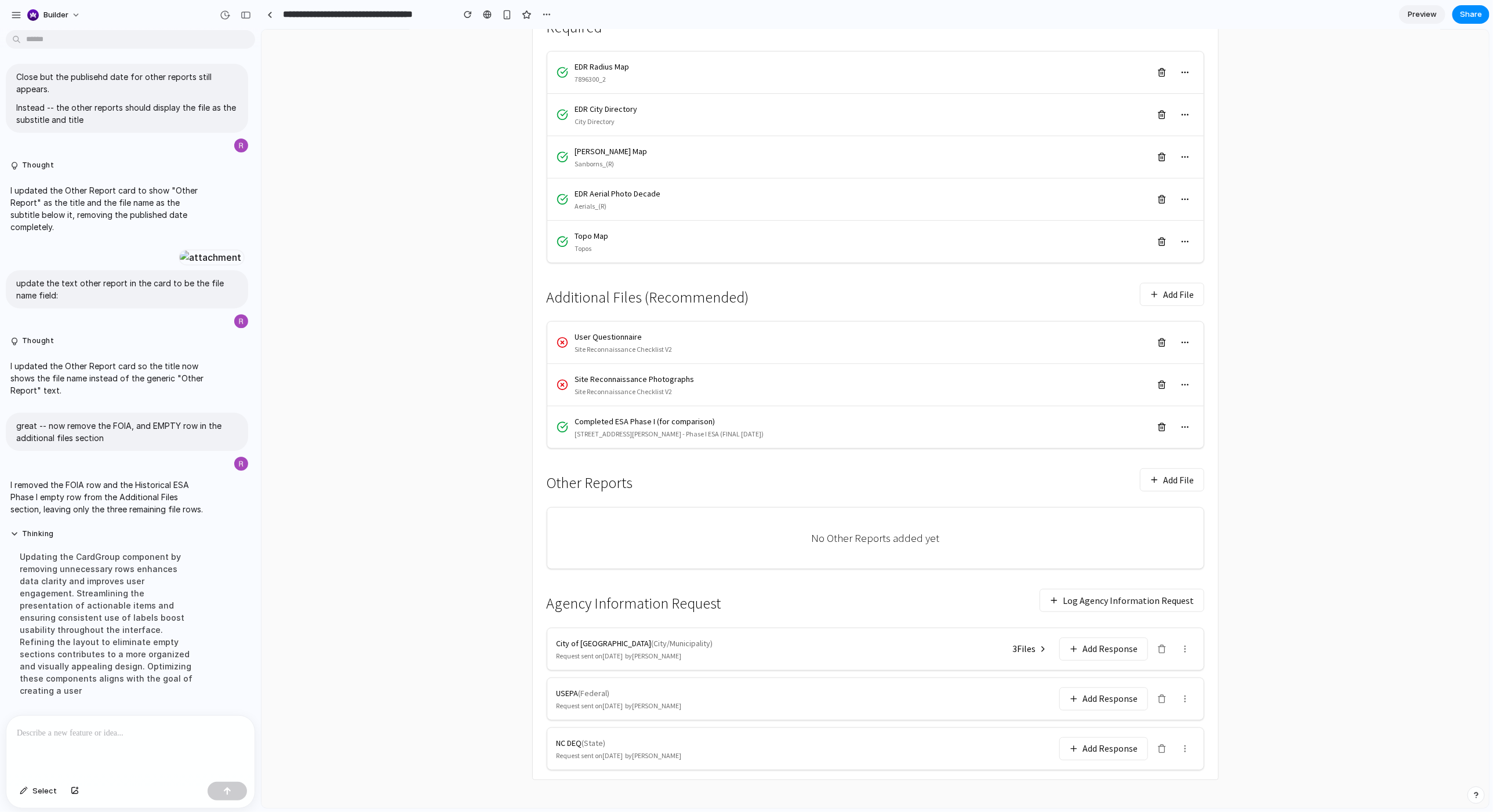
click at [834, 436] on button "Add File" at bounding box center [1171, 479] width 64 height 23
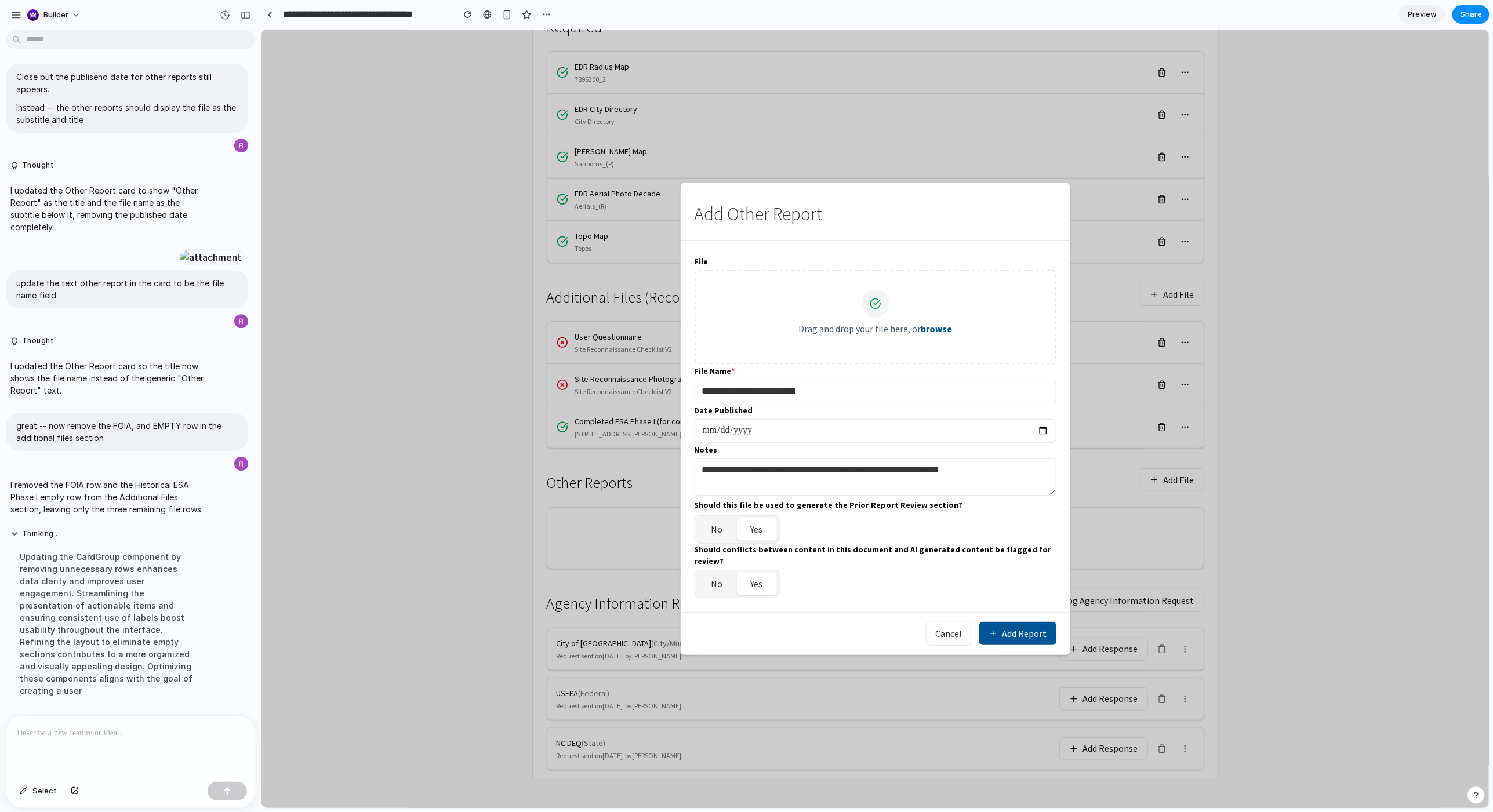
click at [834, 436] on button "Add Report" at bounding box center [1017, 632] width 77 height 23
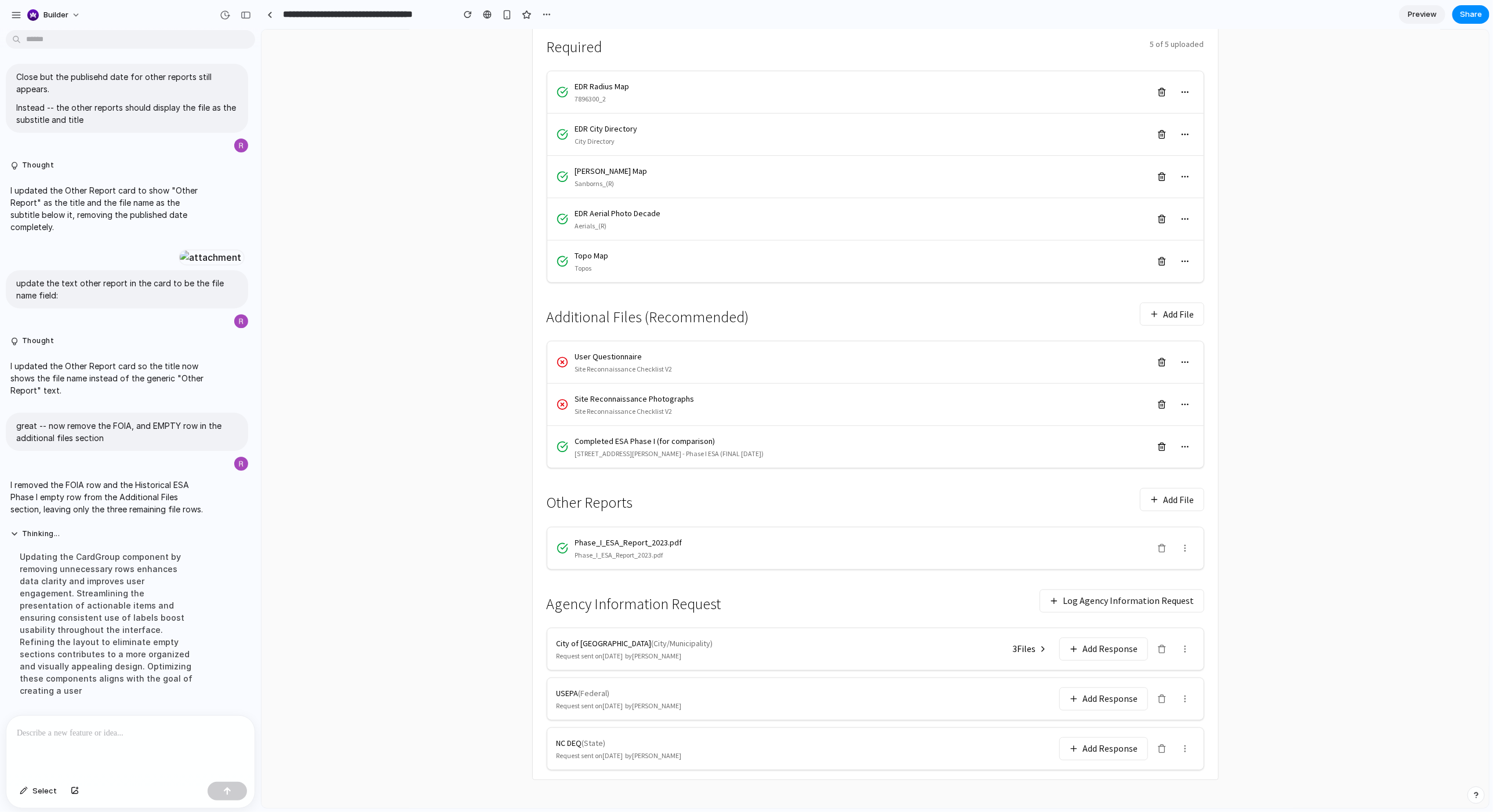
scroll to position [254, 0]
click at [834, 436] on icon at bounding box center [1185, 548] width 10 height 10
click at [834, 436] on main "← Back to Reports 85 Jay Street Project: 101247501 Brooklyn, NY 11201 Files Loc…" at bounding box center [875, 319] width 714 height 949
click at [147, 436] on div at bounding box center [130, 746] width 248 height 61
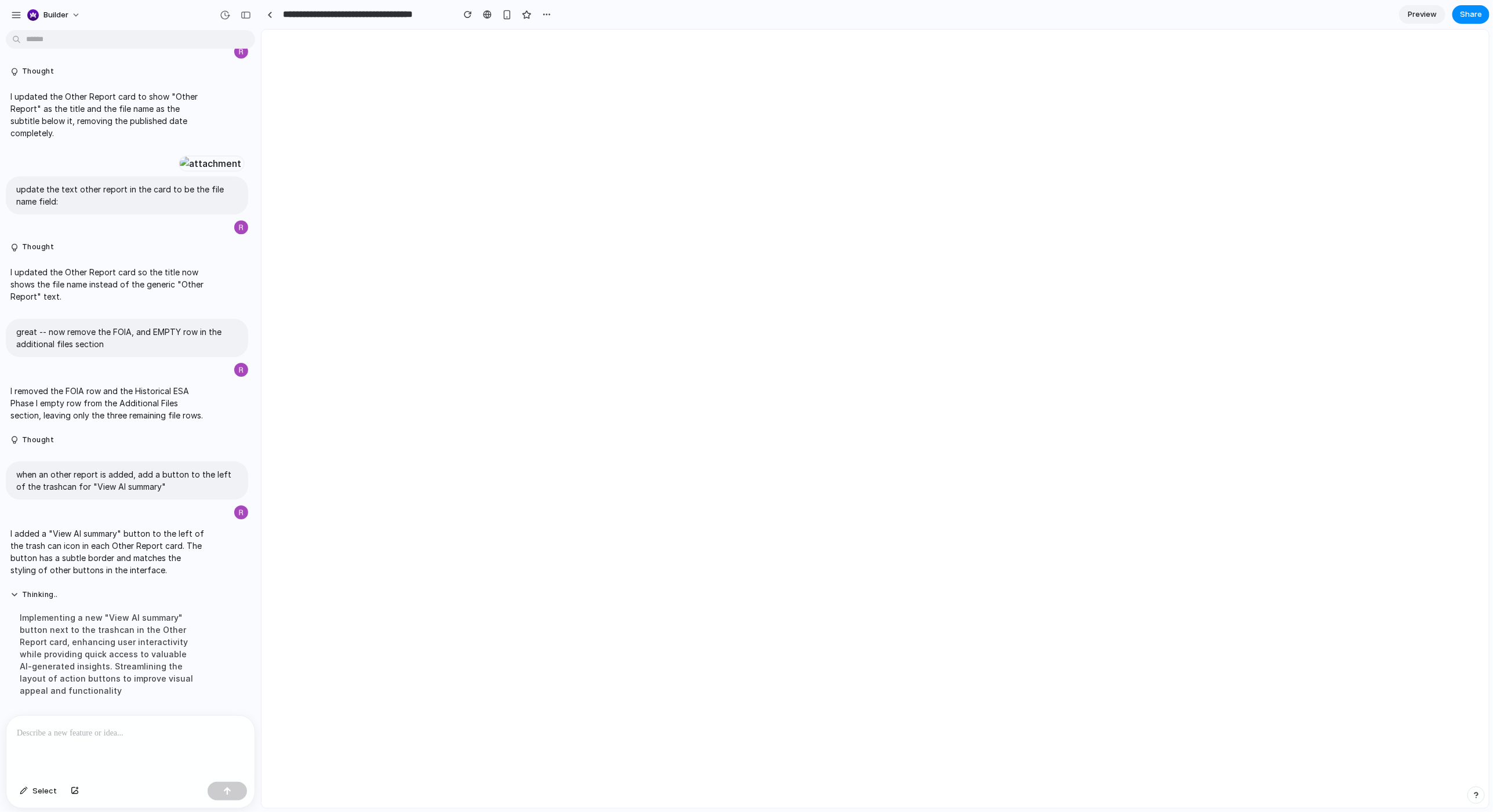
scroll to position [0, 0]
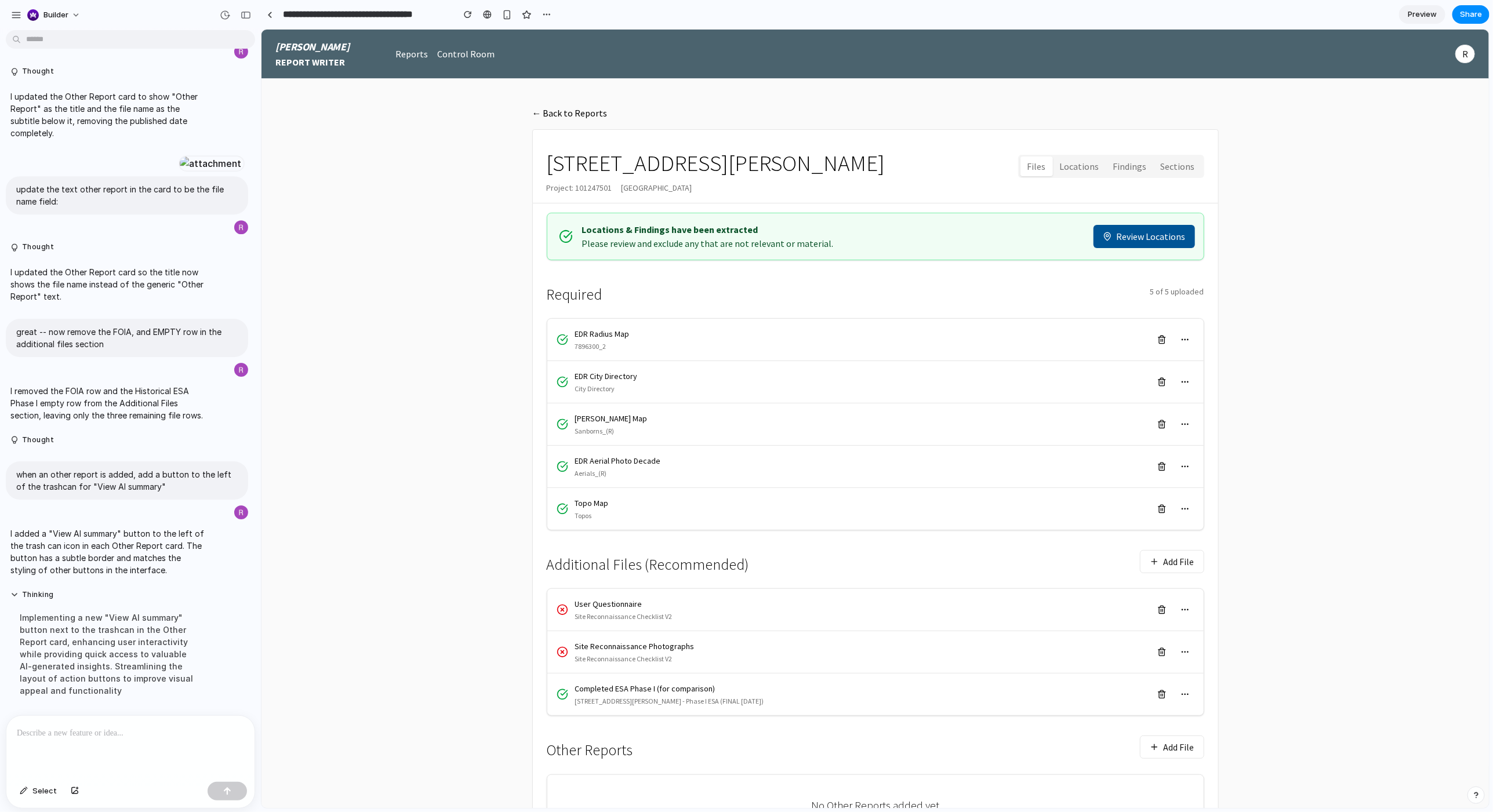
click at [621, 436] on div "Additional Files (Recommended) Add File" at bounding box center [875, 561] width 658 height 35
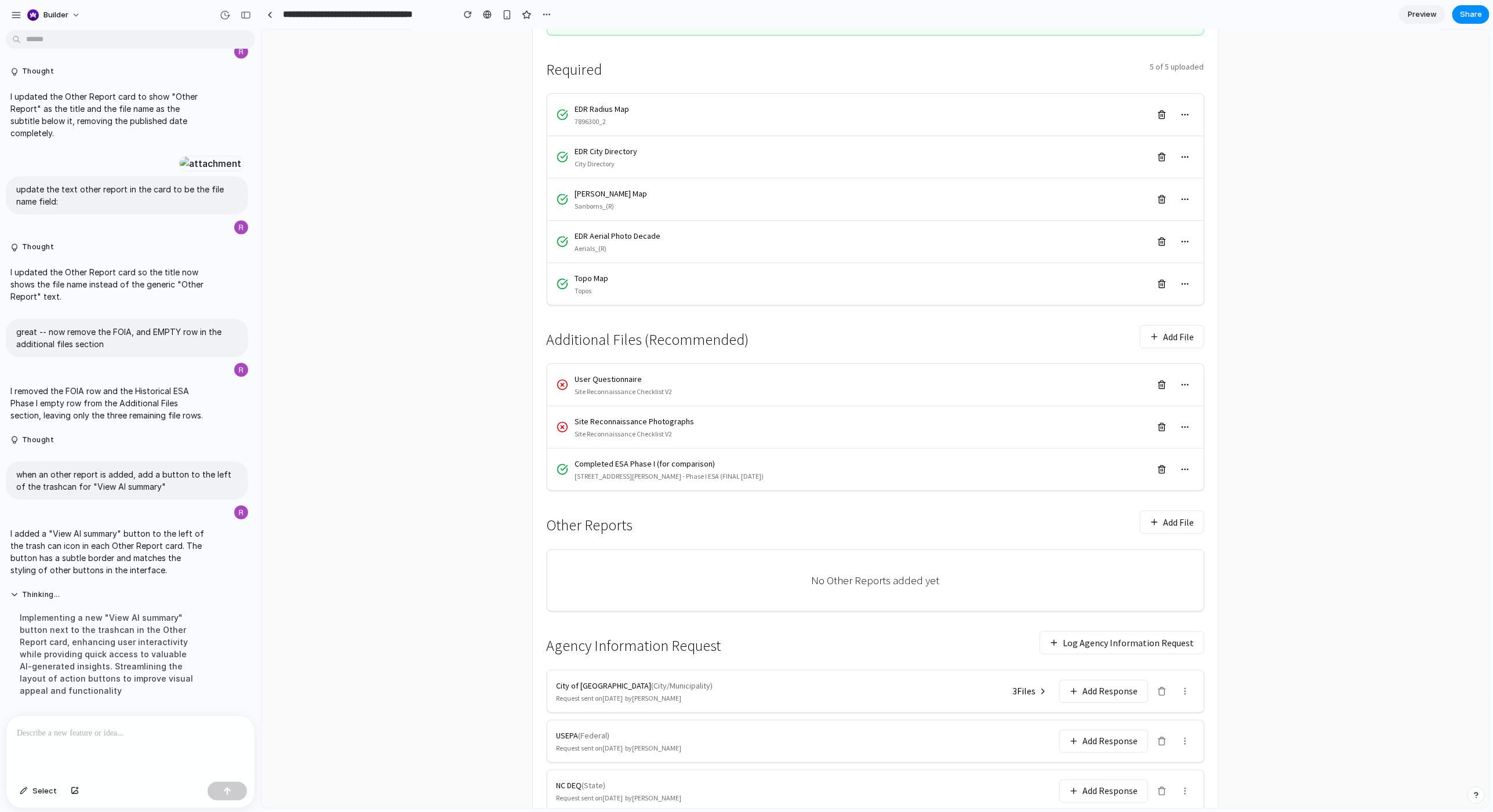
scroll to position [240, 0]
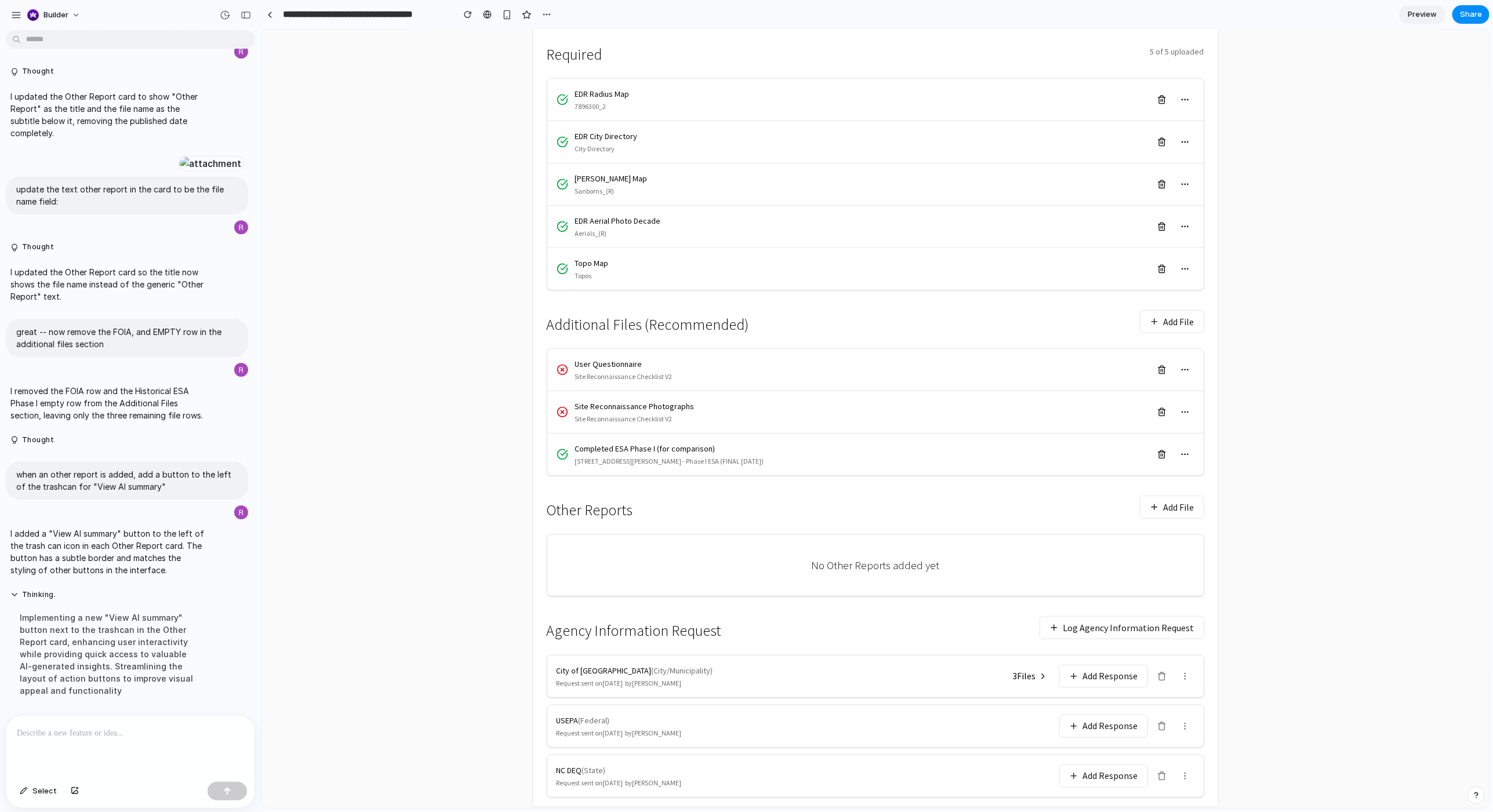
click at [834, 436] on button "Add File" at bounding box center [1171, 506] width 64 height 23
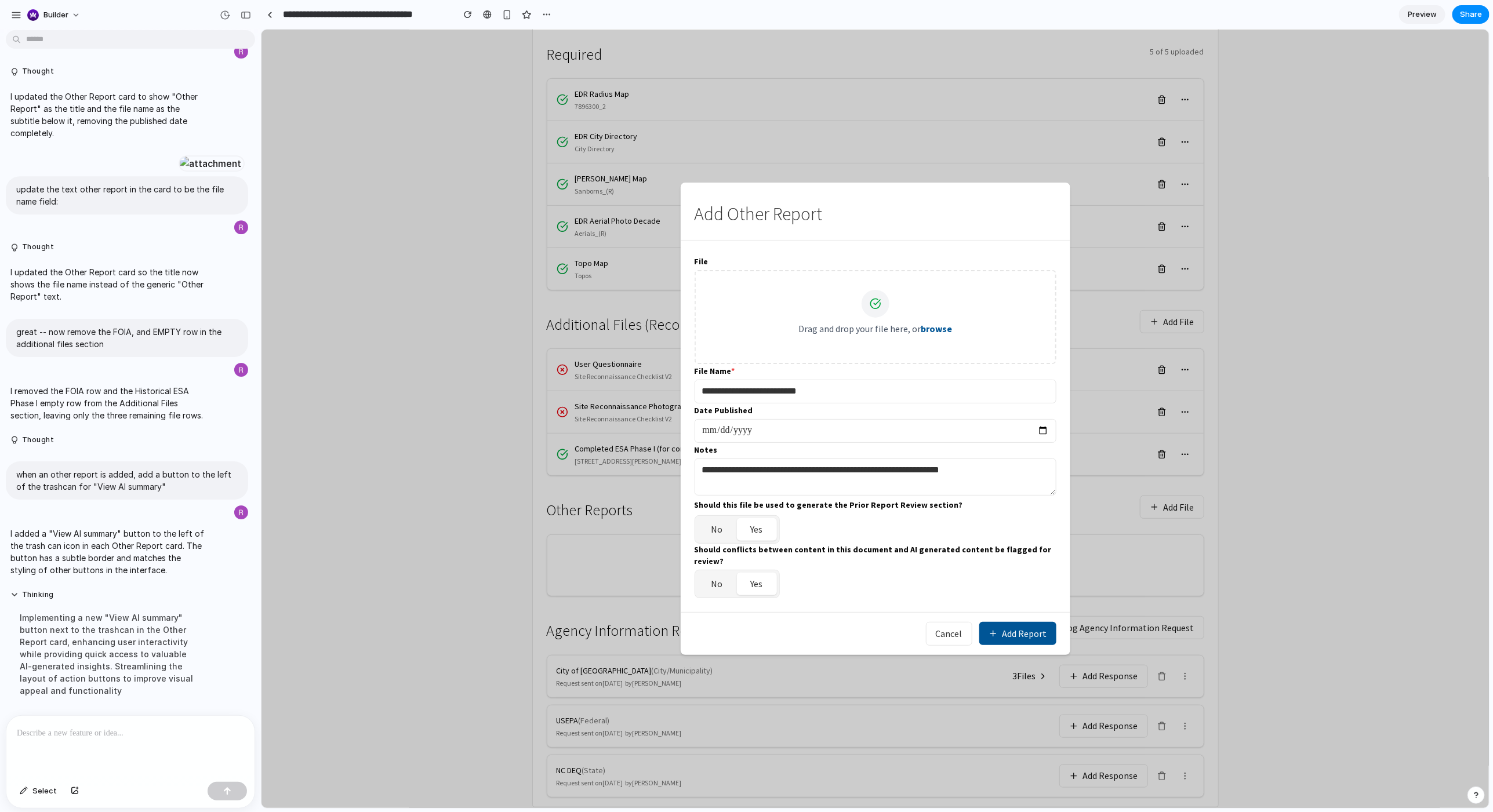
click at [834, 436] on button "Add Report" at bounding box center [1017, 632] width 77 height 23
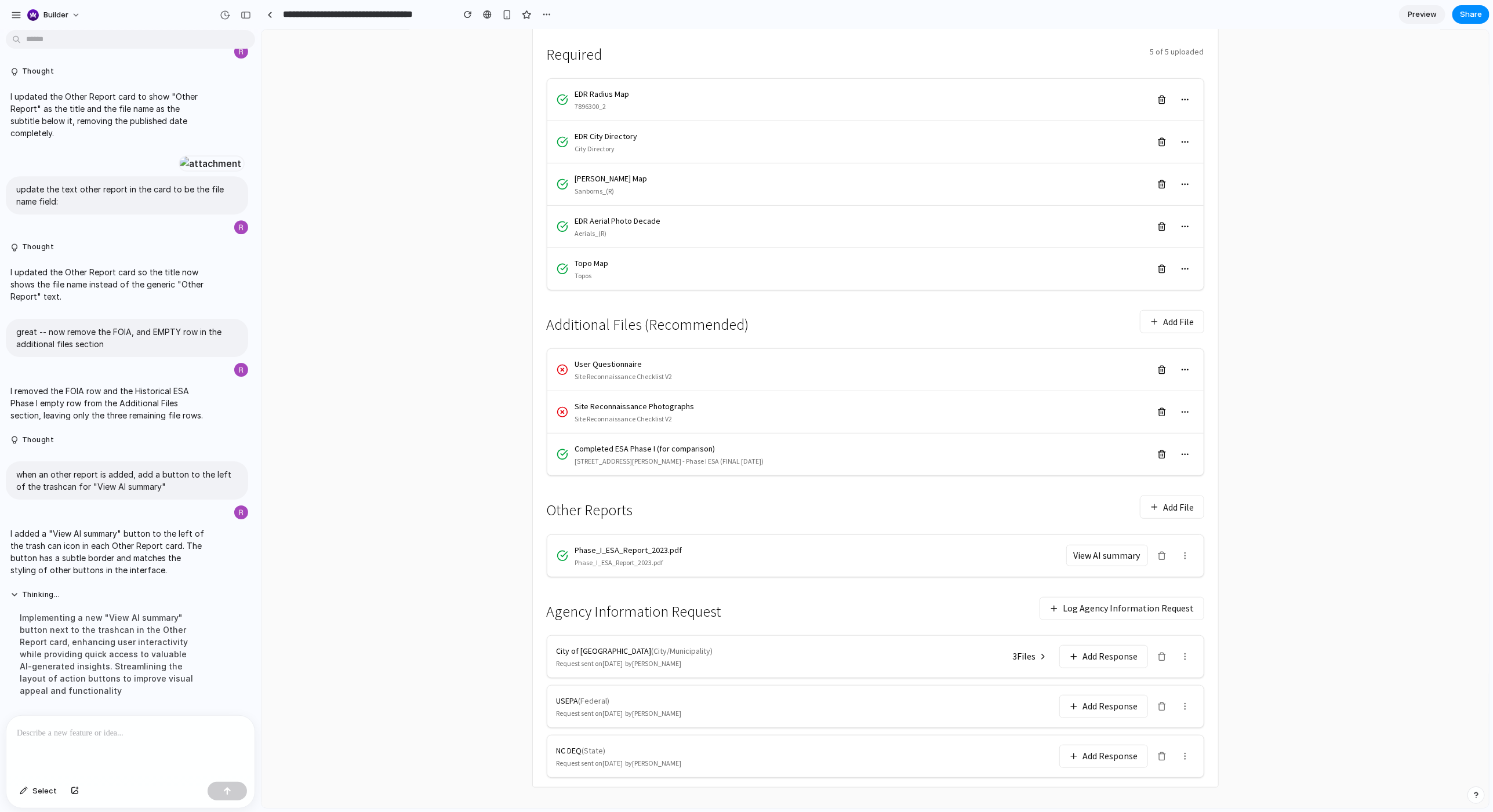
click at [205, 436] on p at bounding box center [130, 733] width 227 height 14
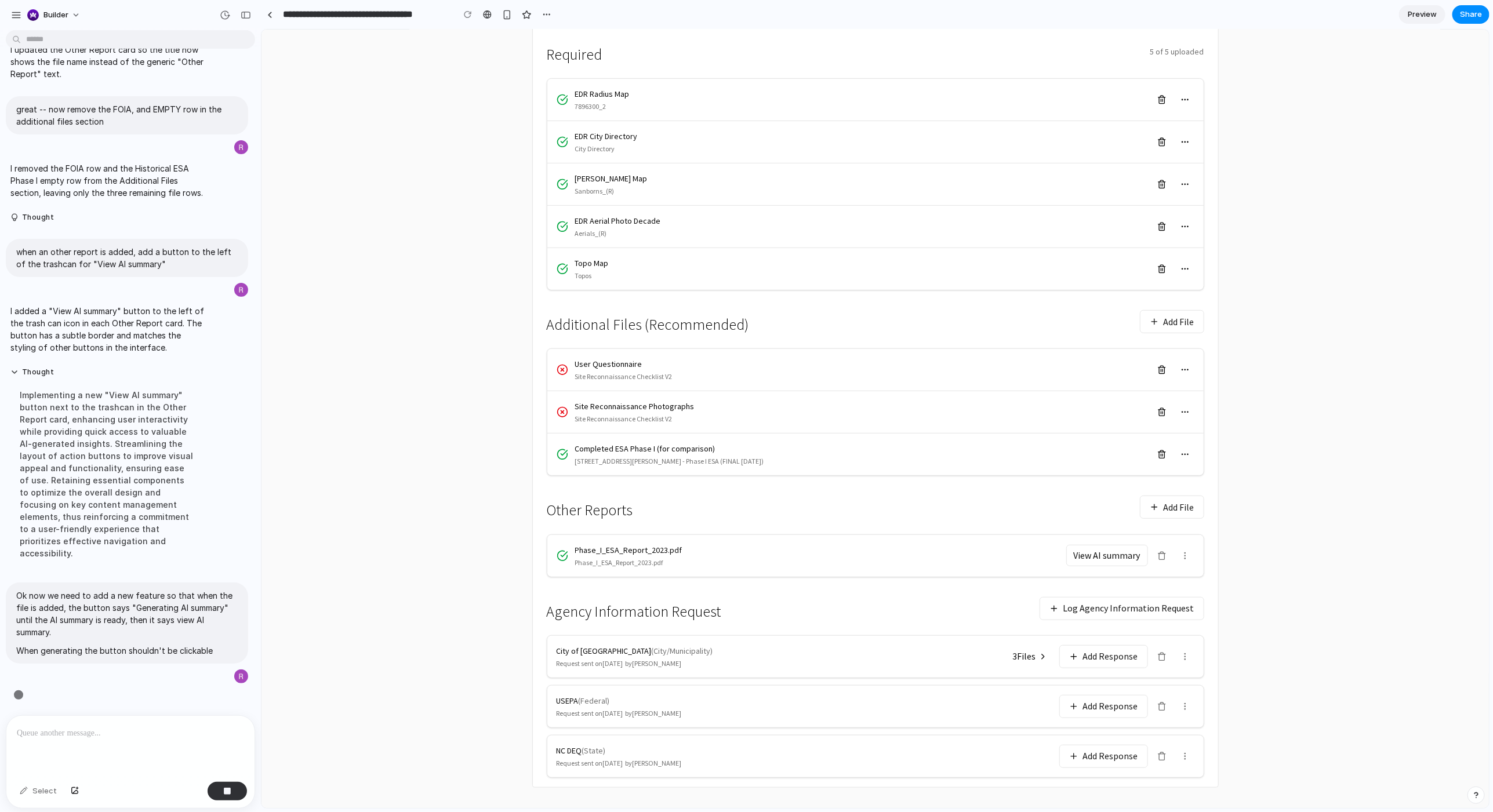
scroll to position [2830, 0]
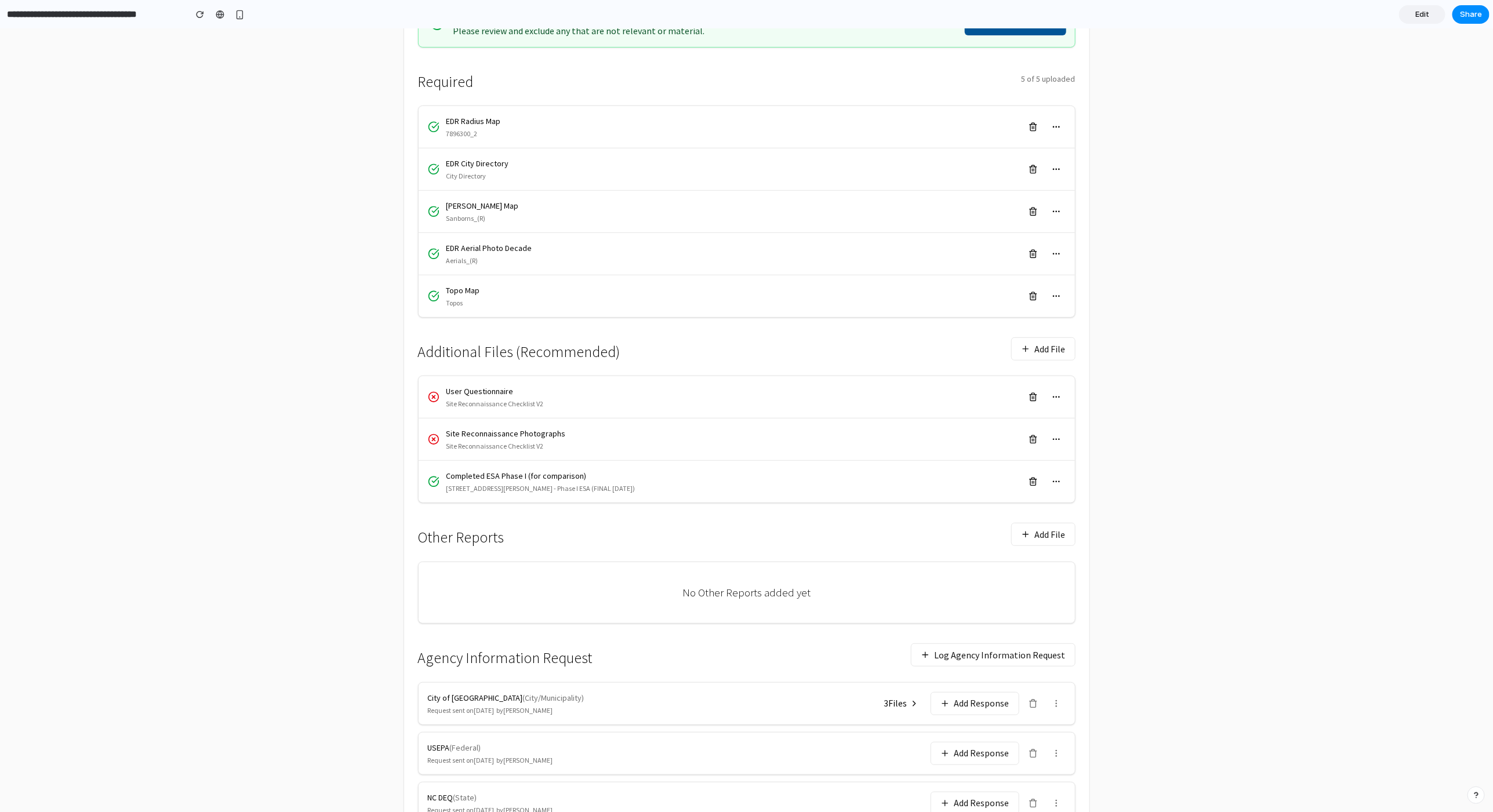
scroll to position [220, 0]
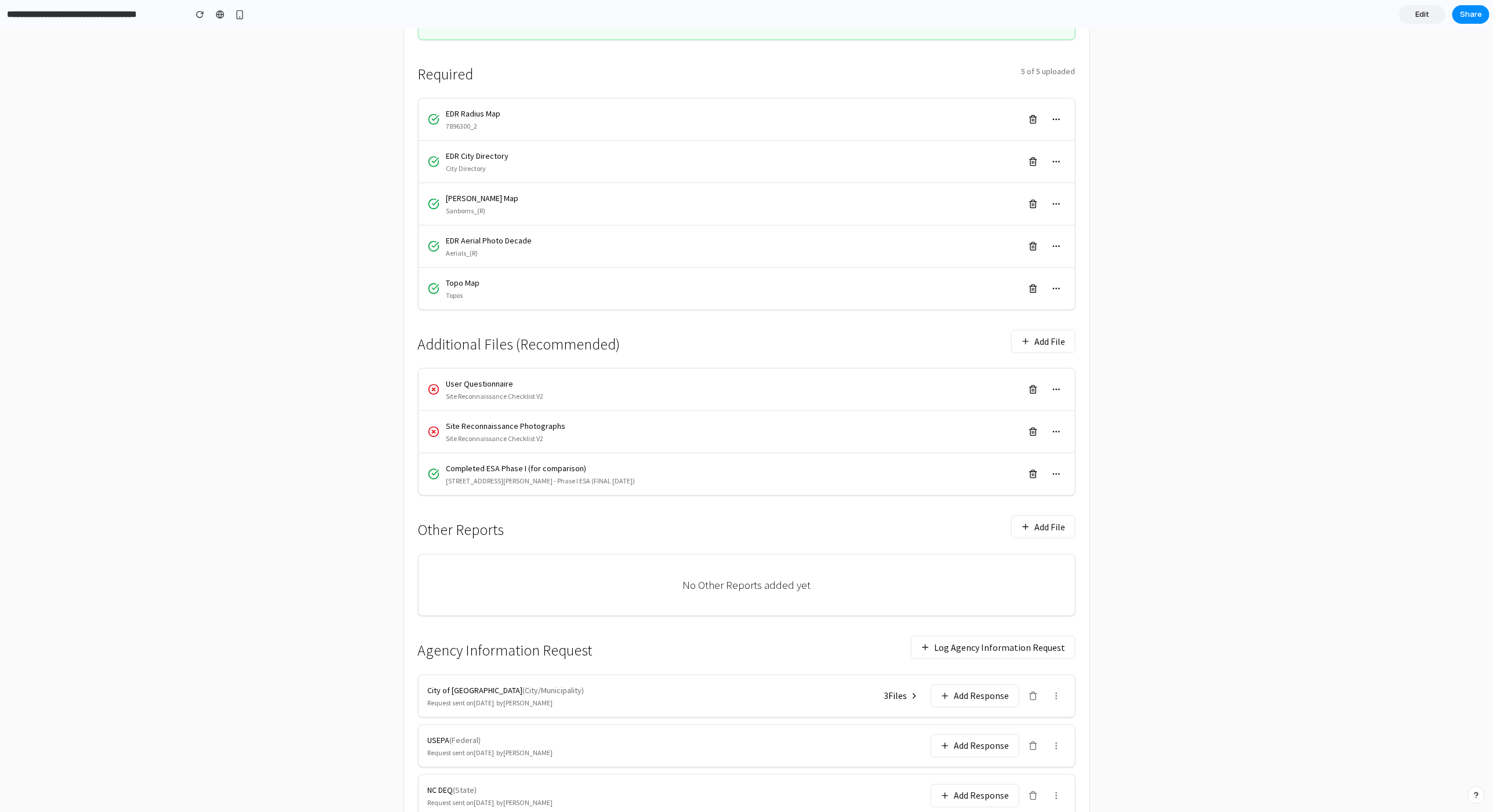
click at [1036, 532] on button "Add File" at bounding box center [1043, 526] width 64 height 23
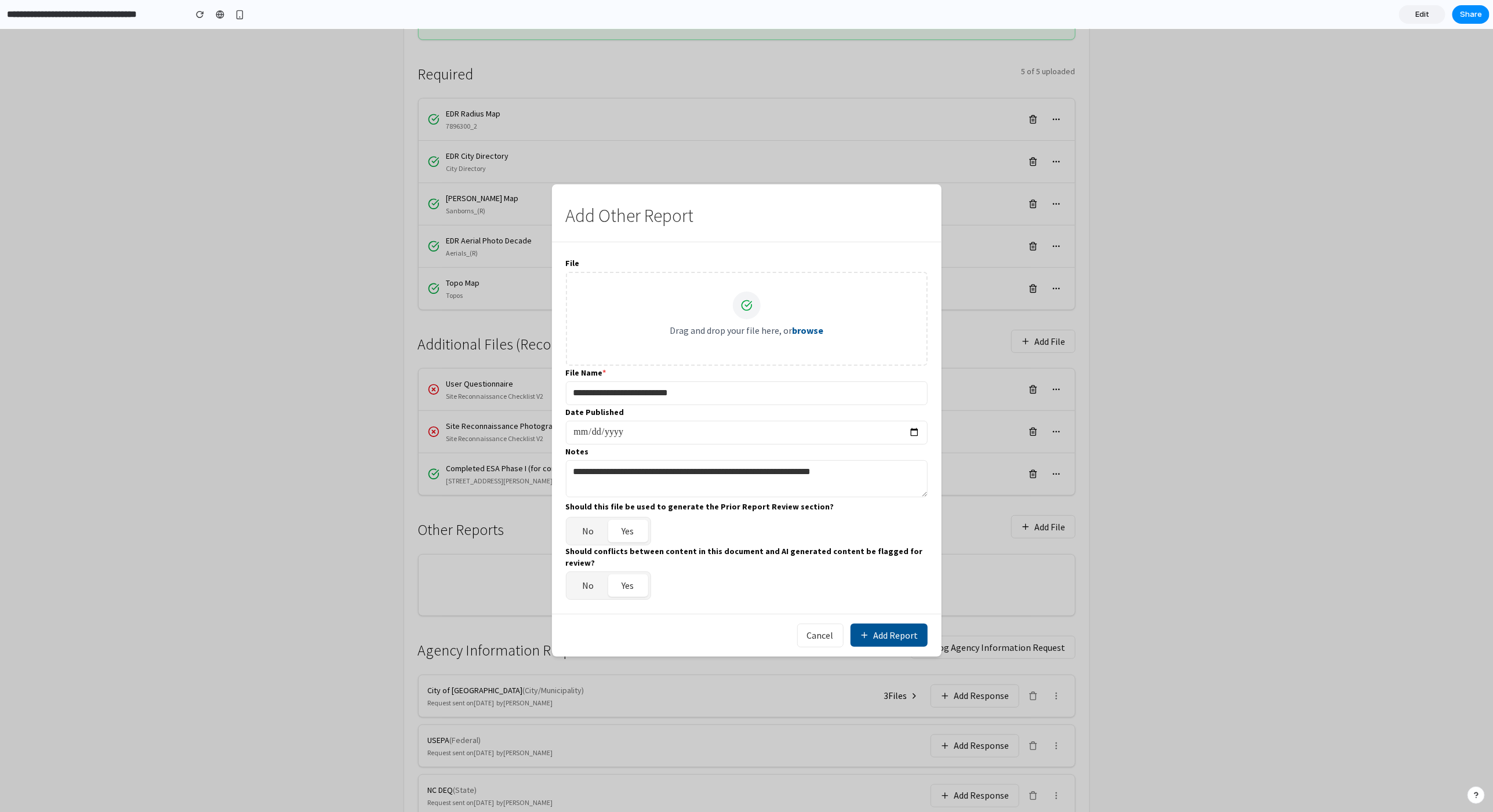
click at [895, 632] on button "Add Report" at bounding box center [889, 634] width 77 height 23
